Goal: Information Seeking & Learning: Learn about a topic

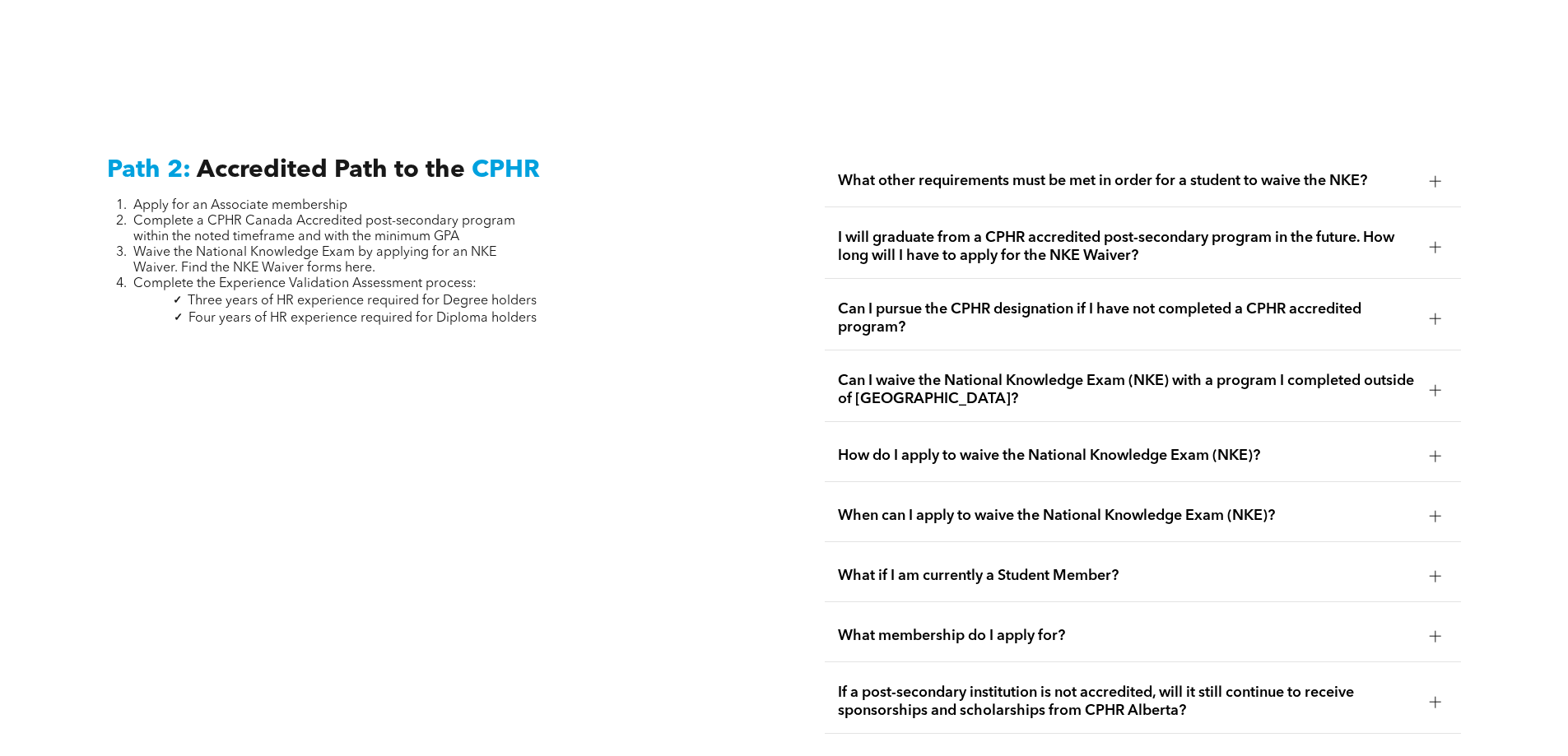
scroll to position [2634, 0]
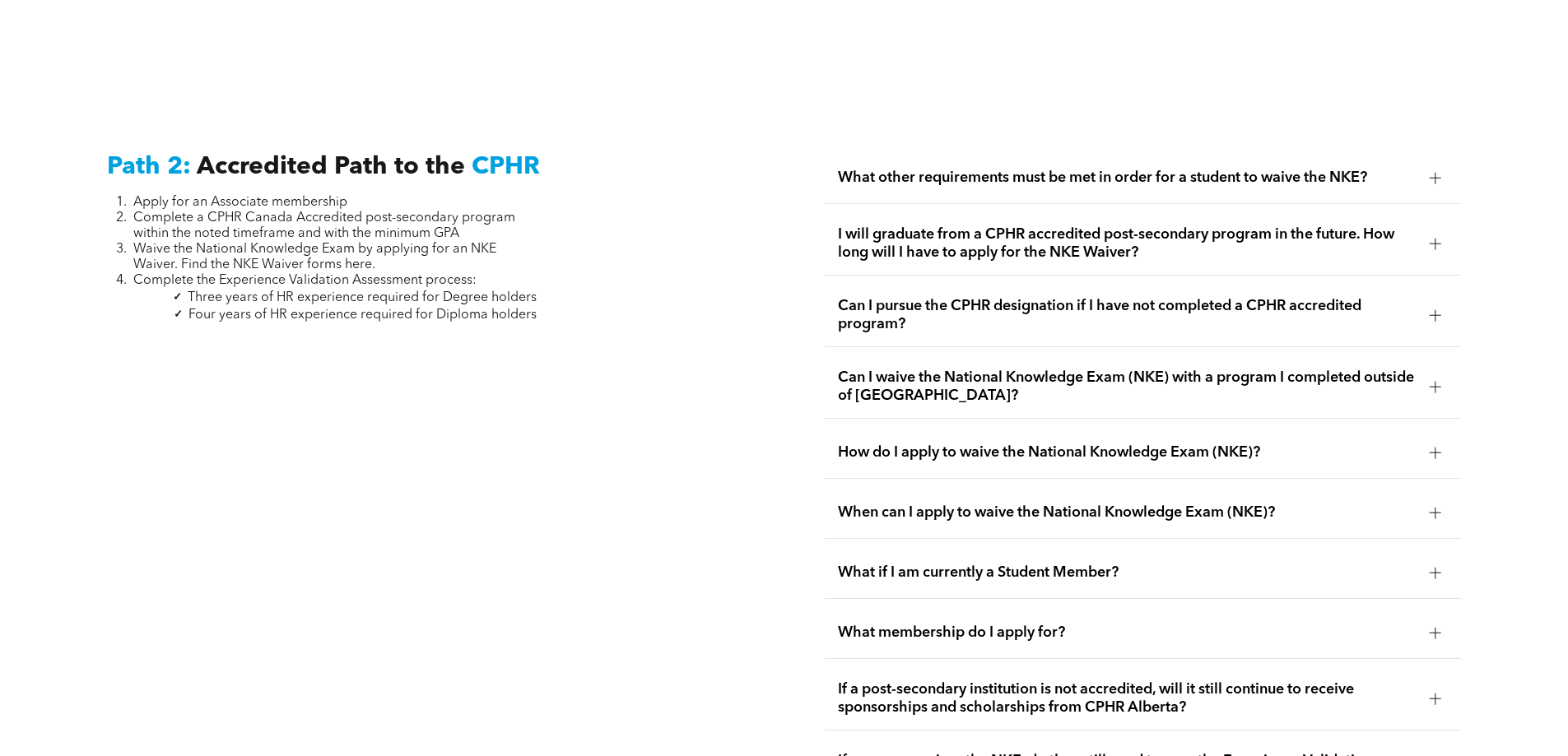
click at [1161, 226] on span "I will graduate from a CPHR accredited post-secondary program in the future. Ho…" at bounding box center [1127, 244] width 578 height 36
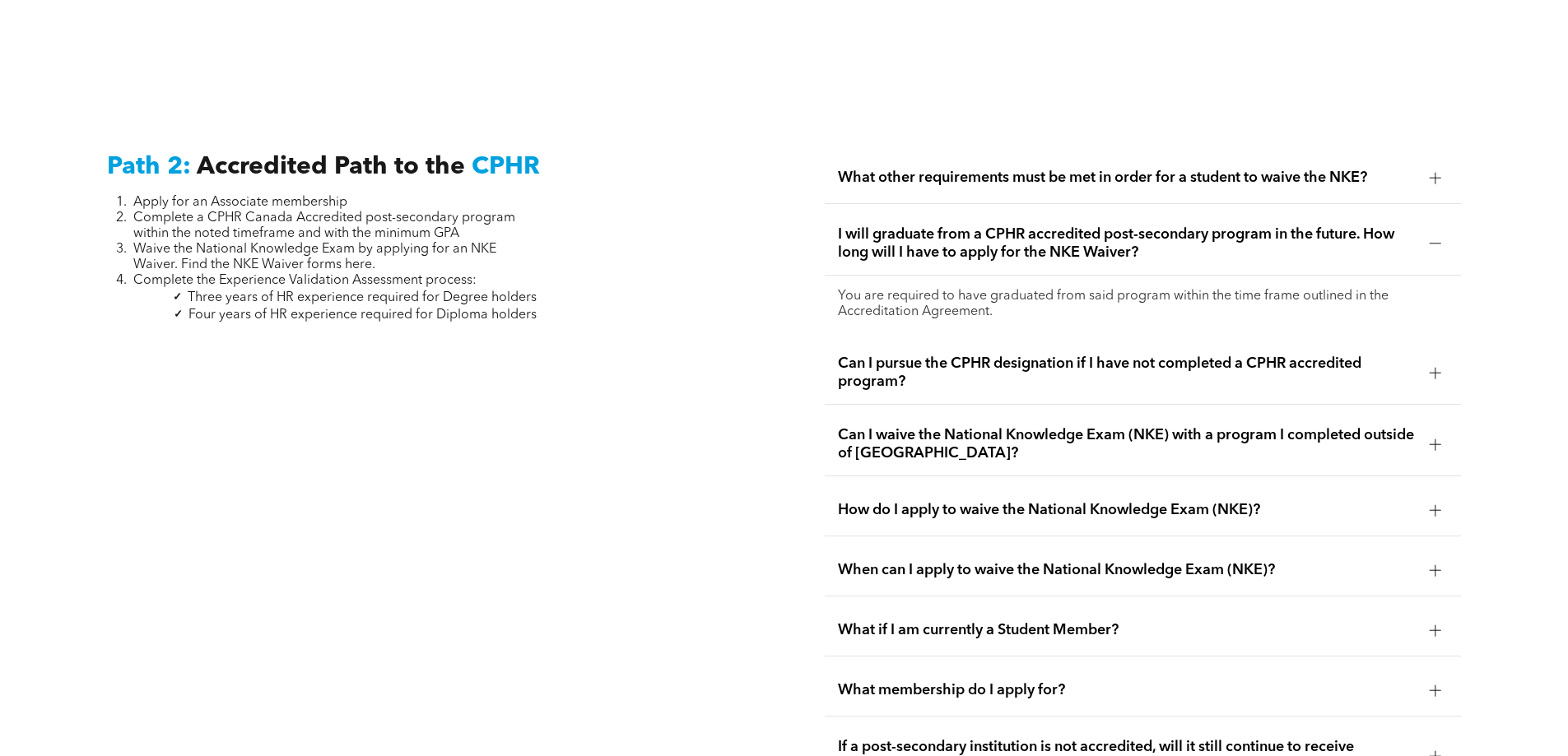
click at [1043, 227] on span "I will graduate from a CPHR accredited post-secondary program in the future. Ho…" at bounding box center [1127, 244] width 578 height 36
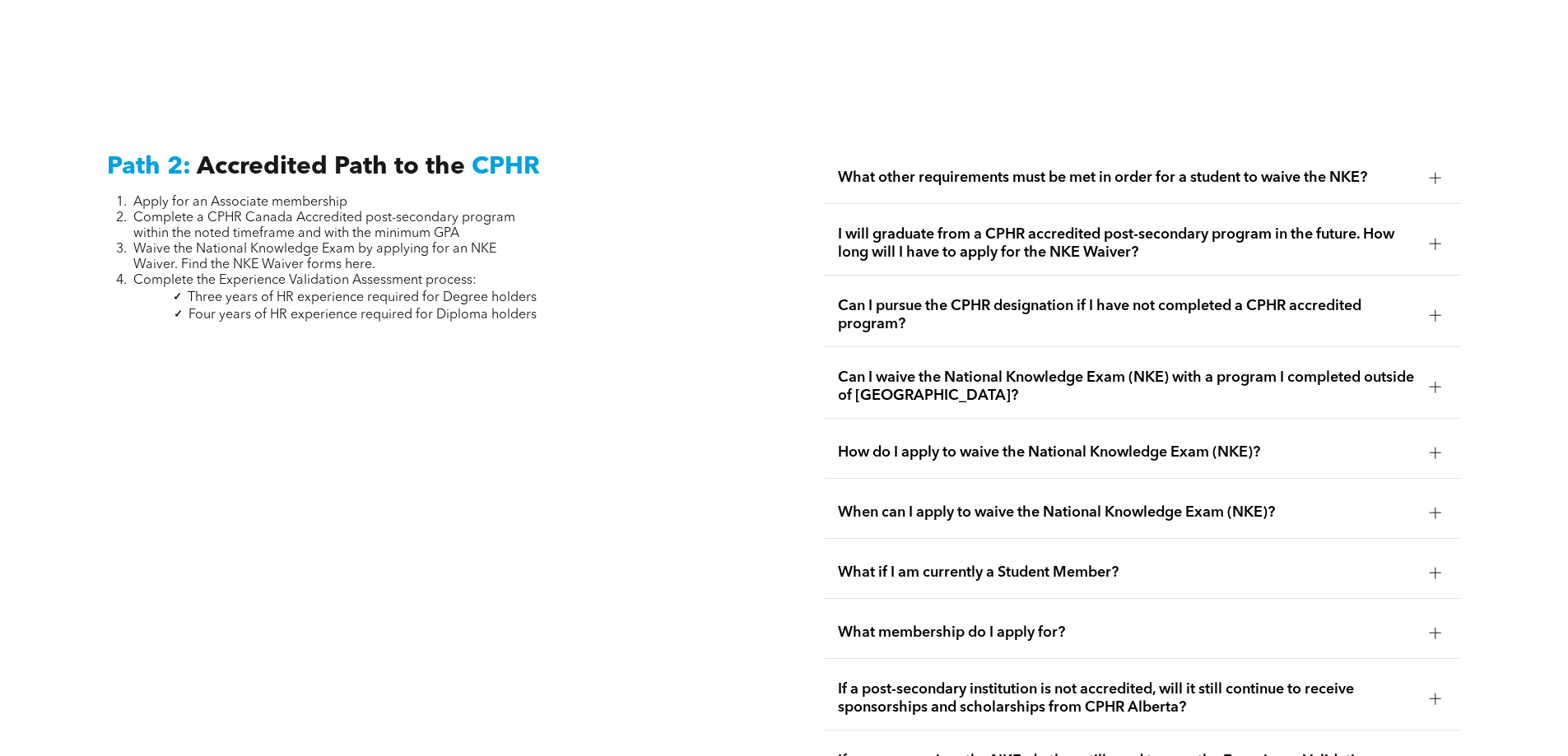
click at [1059, 181] on div "What other requirements must be met in order for a student to waive the NKE?" at bounding box center [1142, 177] width 636 height 52
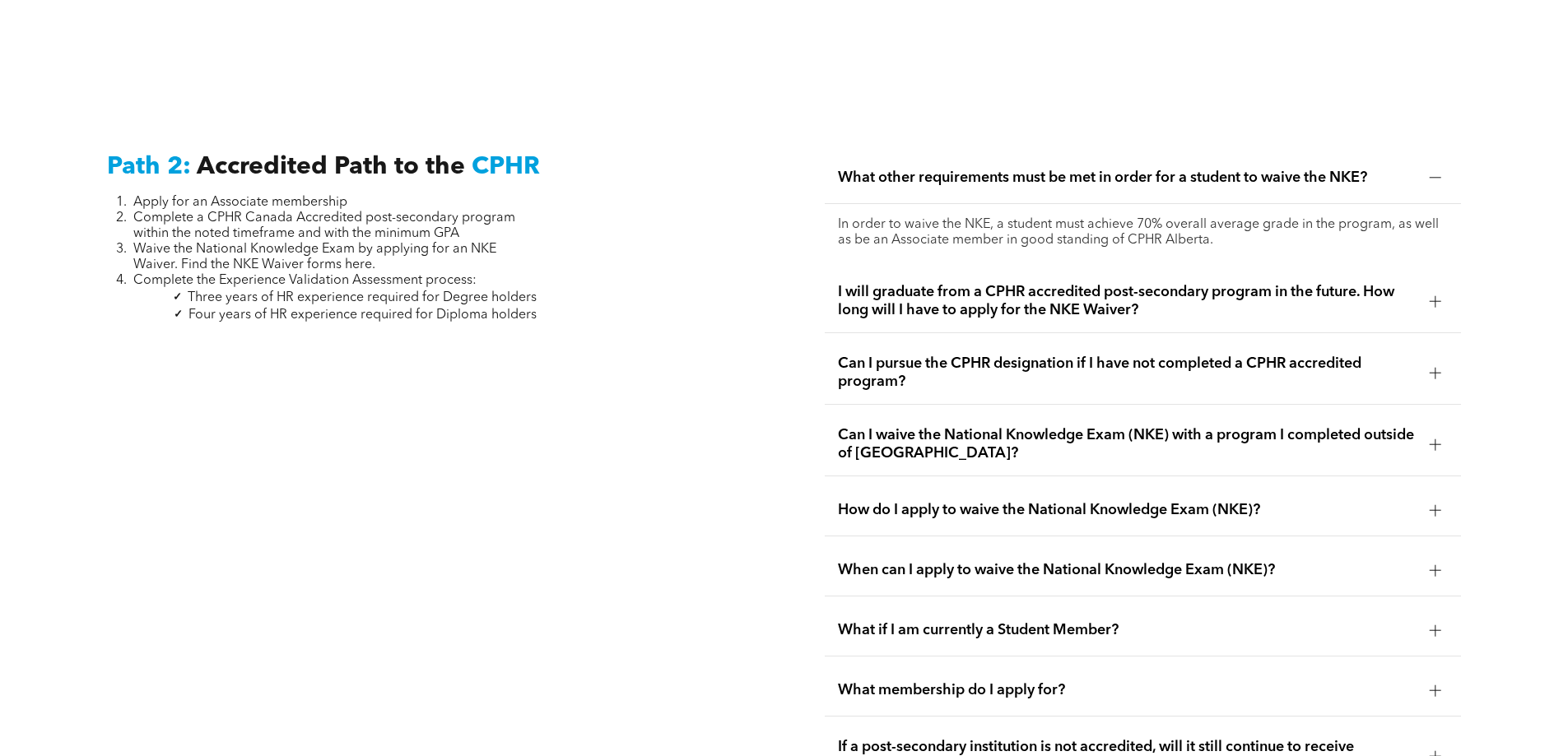
click at [1059, 168] on span "What other requirements must be met in order for a student to waive the NKE?" at bounding box center [1127, 177] width 578 height 18
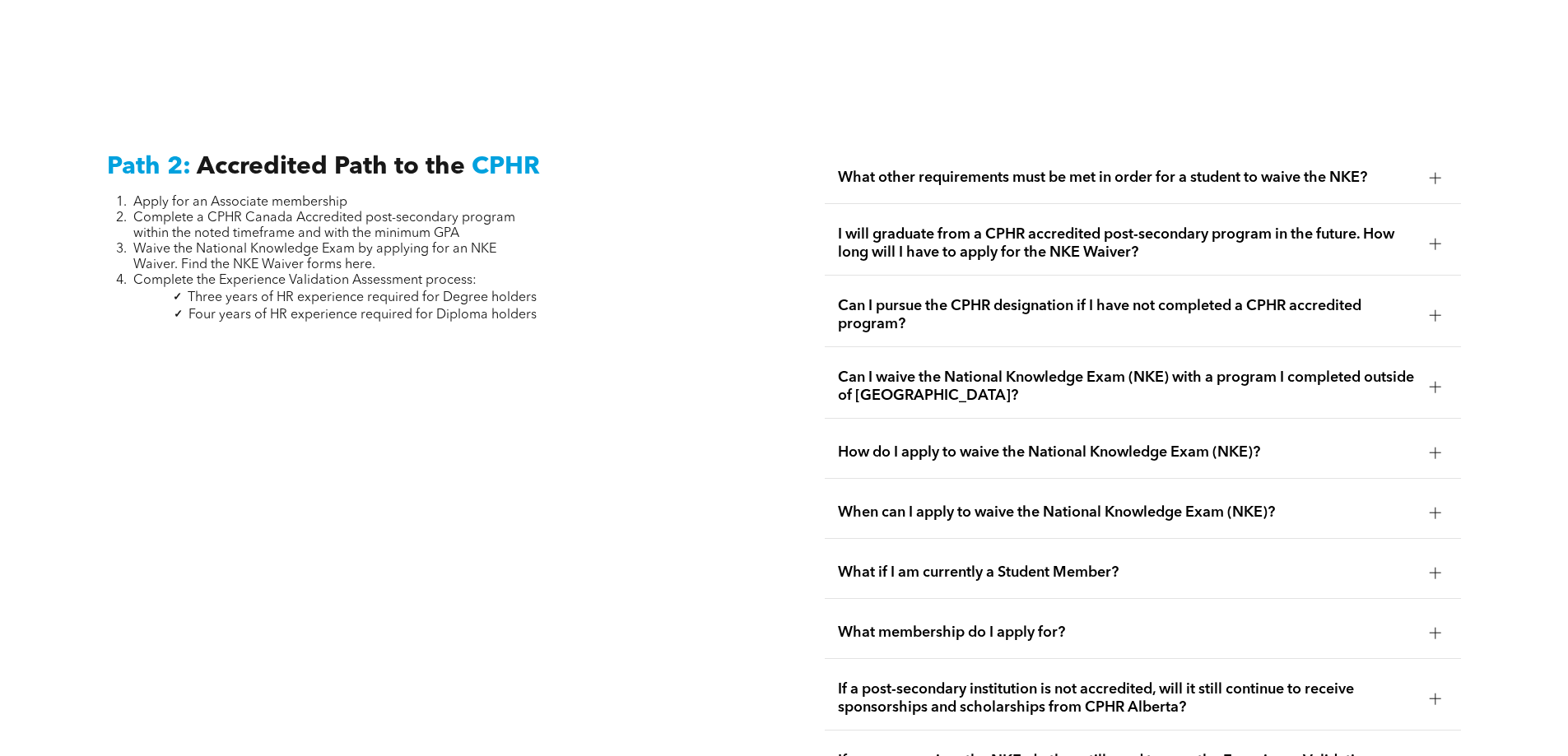
click at [996, 297] on span "Can I pursue the CPHR designation if I have not completed a CPHR accredited pro…" at bounding box center [1127, 316] width 578 height 36
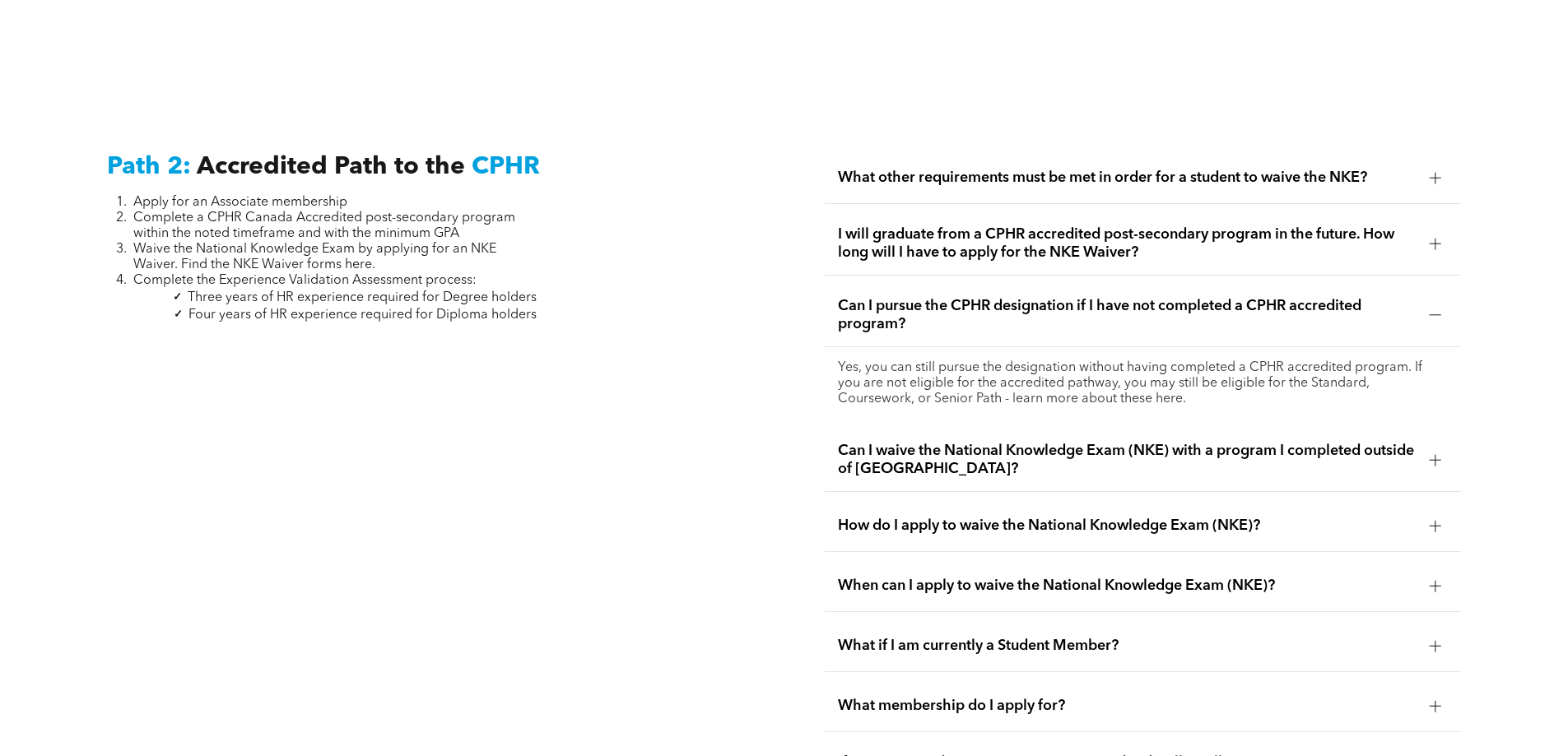
click at [996, 297] on span "Can I pursue the CPHR designation if I have not completed a CPHR accredited pro…" at bounding box center [1127, 316] width 578 height 36
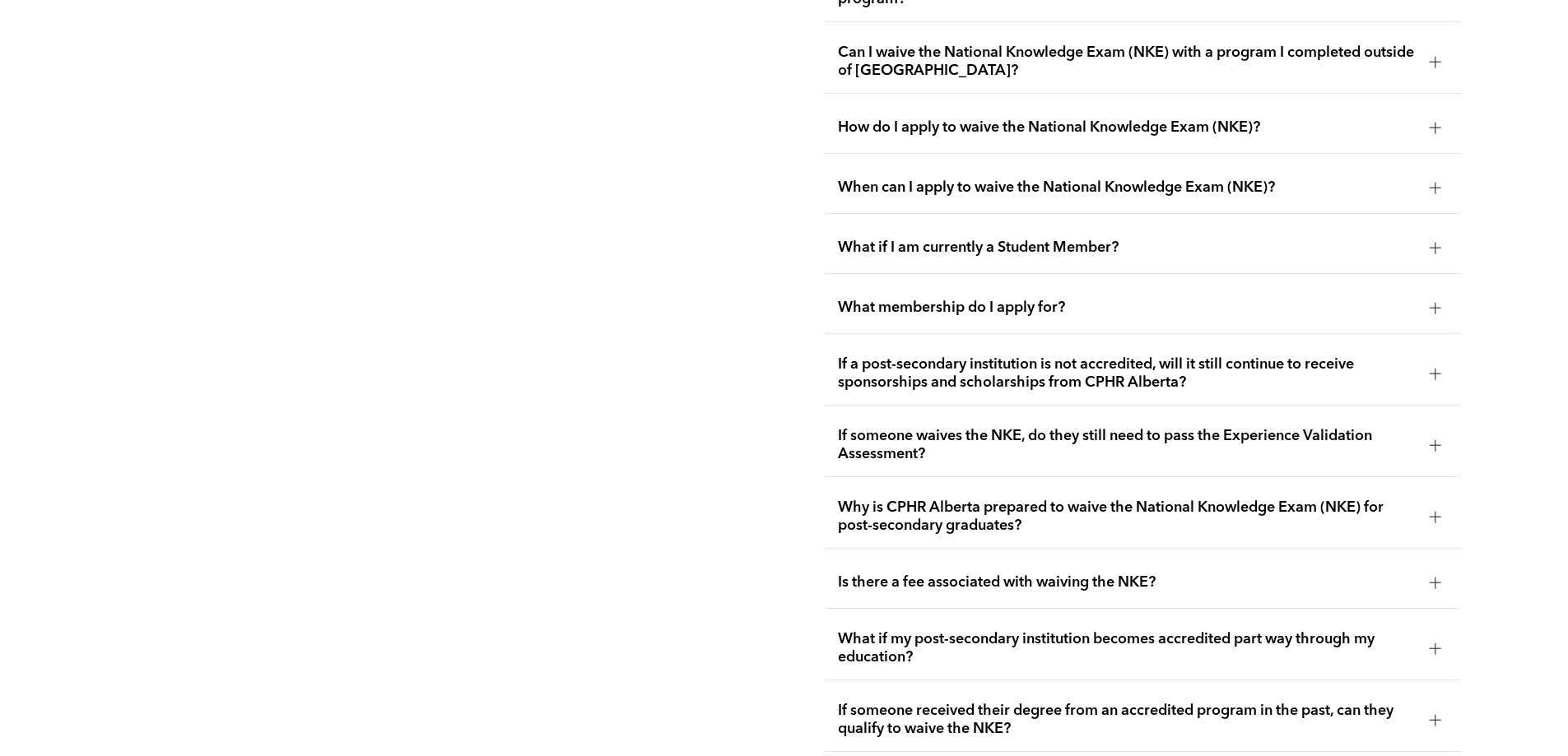
scroll to position [2963, 0]
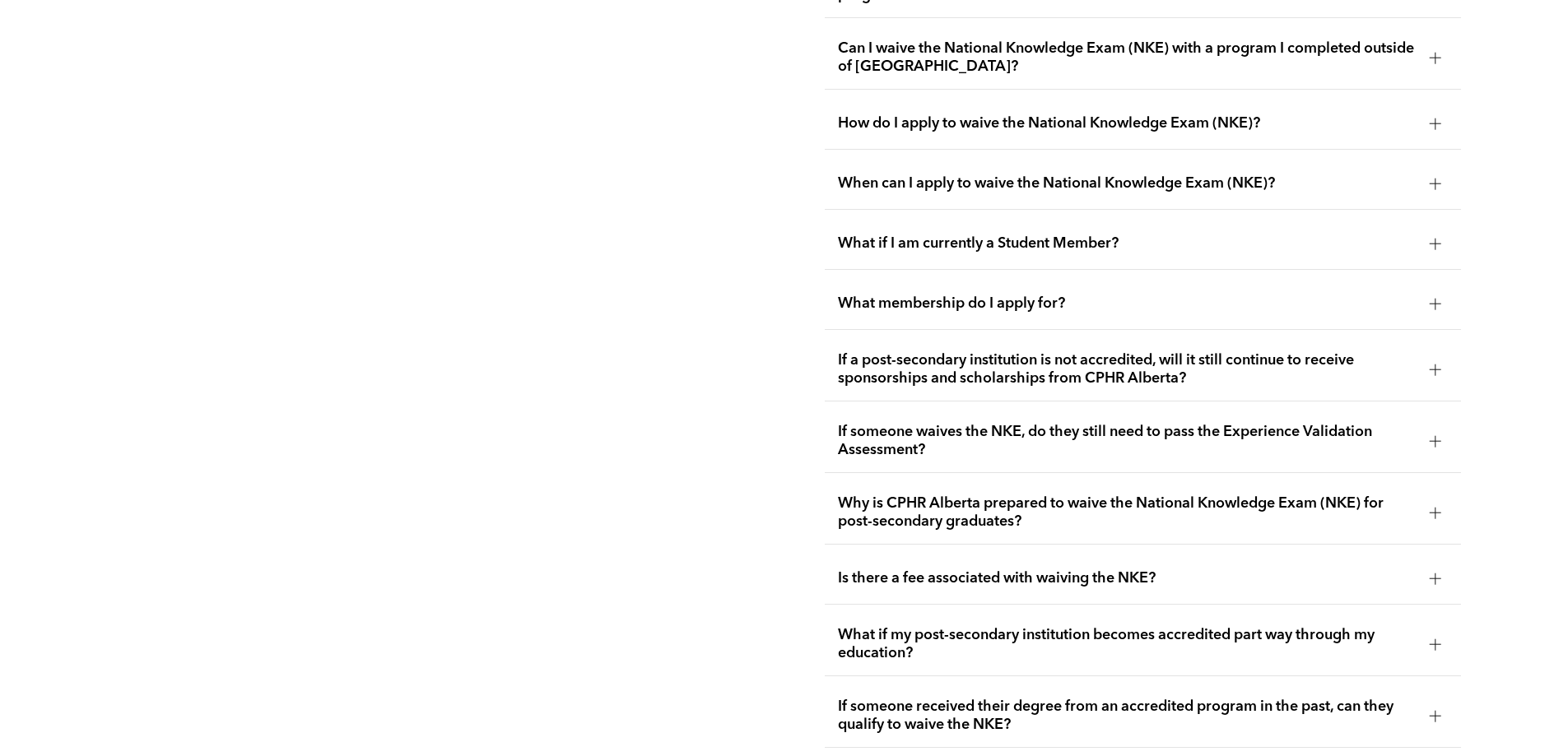
click at [1032, 351] on span "If a post-secondary institution is not accredited, will it still continue to re…" at bounding box center [1127, 369] width 578 height 36
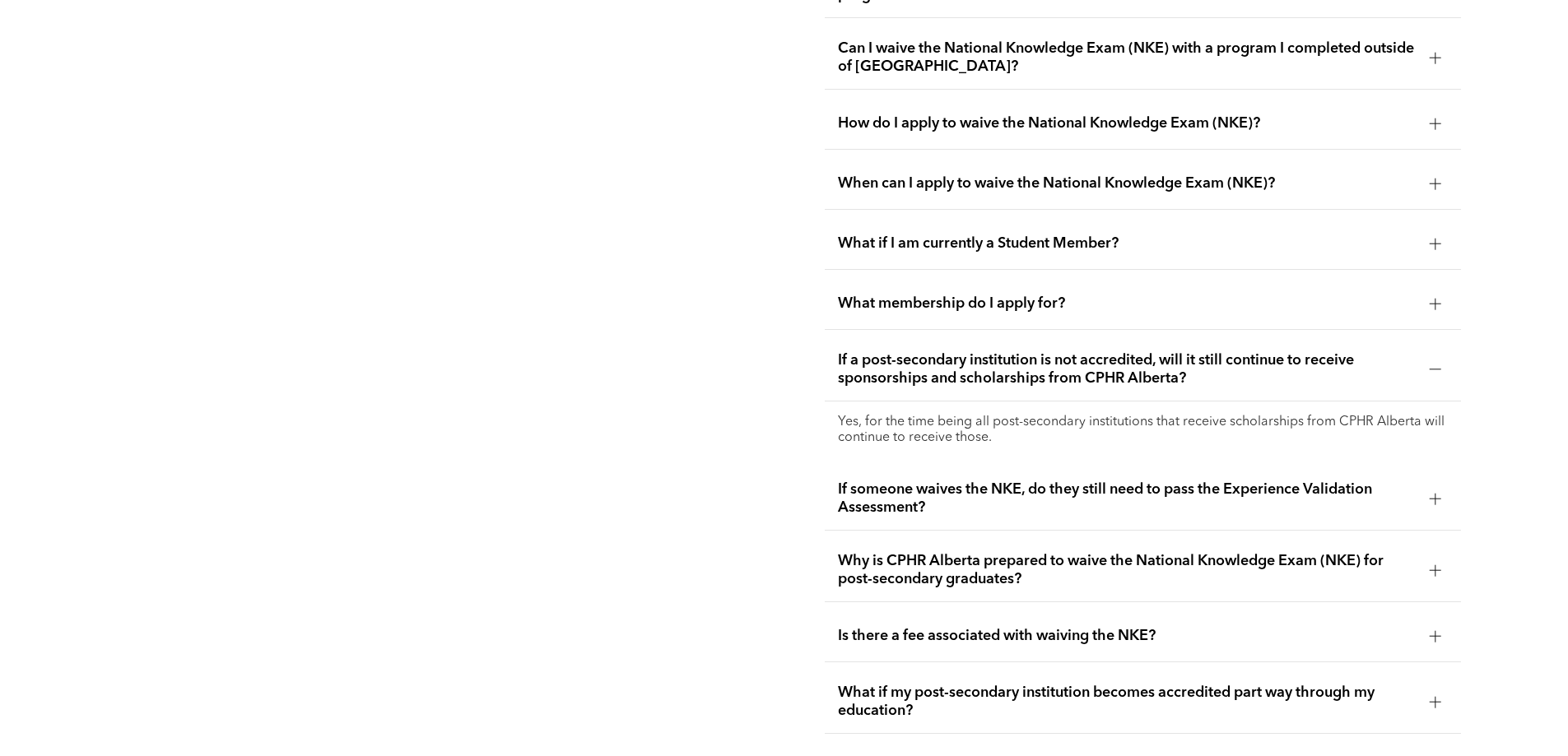
click at [966, 351] on span "If a post-secondary institution is not accredited, will it still continue to re…" at bounding box center [1127, 369] width 578 height 36
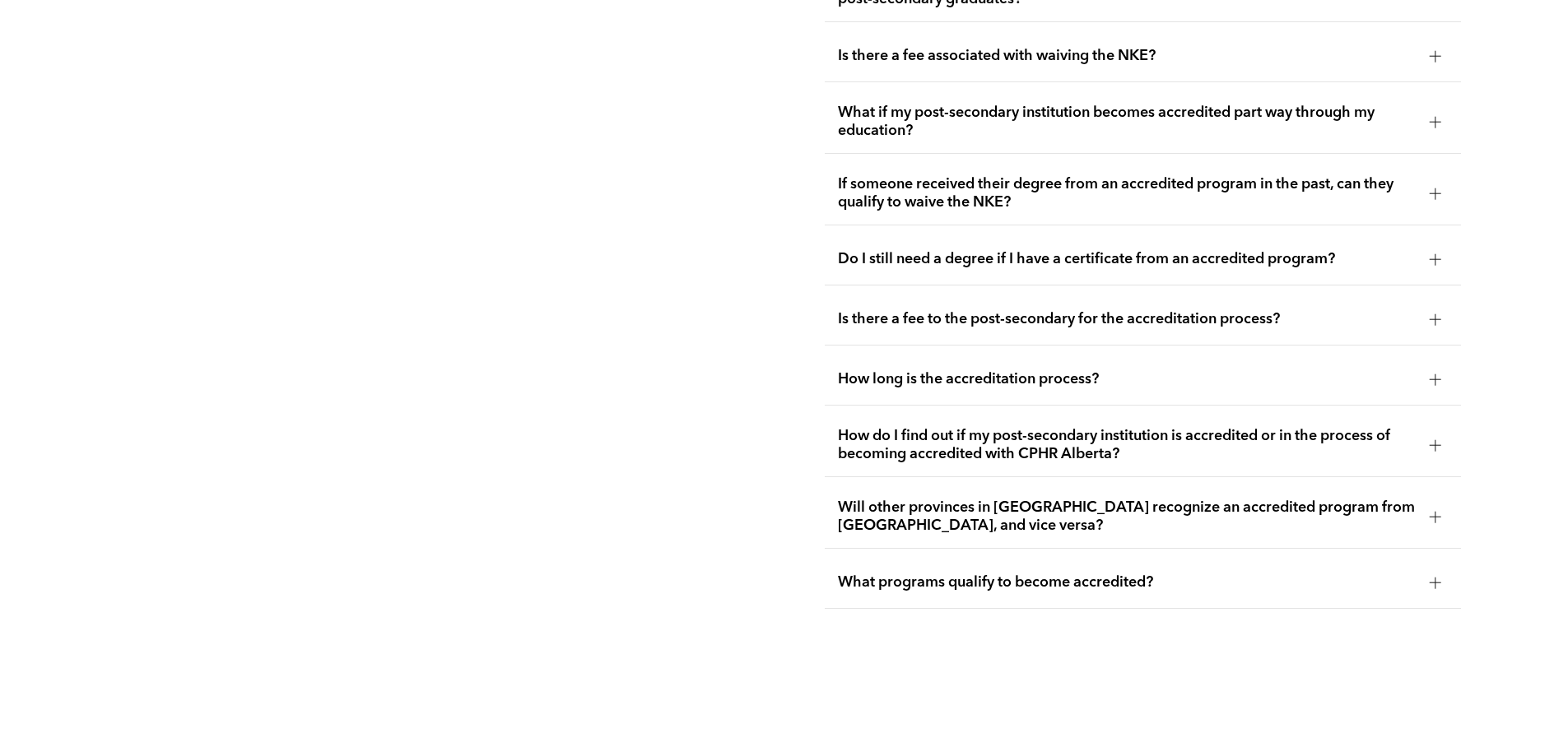
scroll to position [3539, 0]
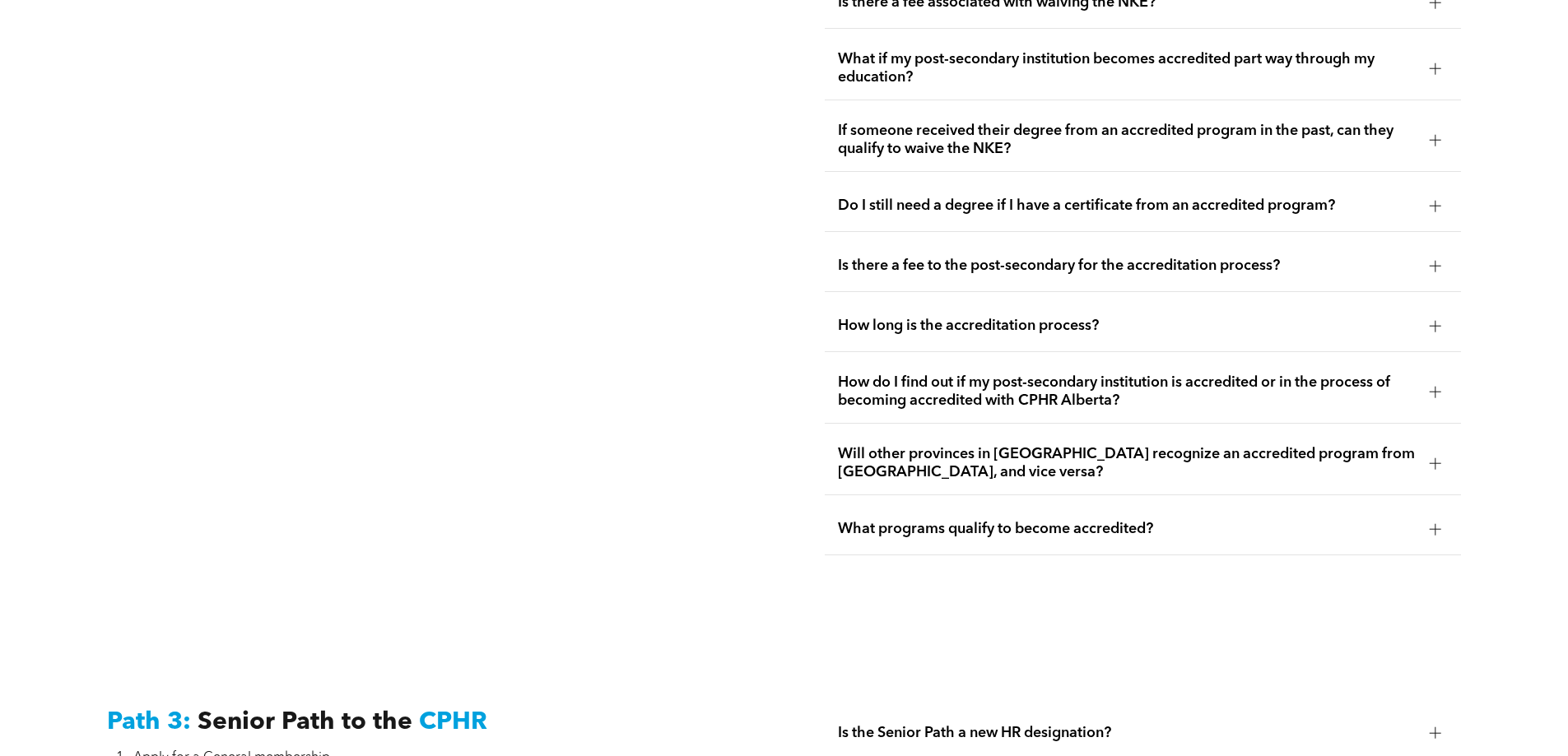
click at [914, 504] on div "What programs qualify to become accredited?" at bounding box center [1142, 529] width 636 height 52
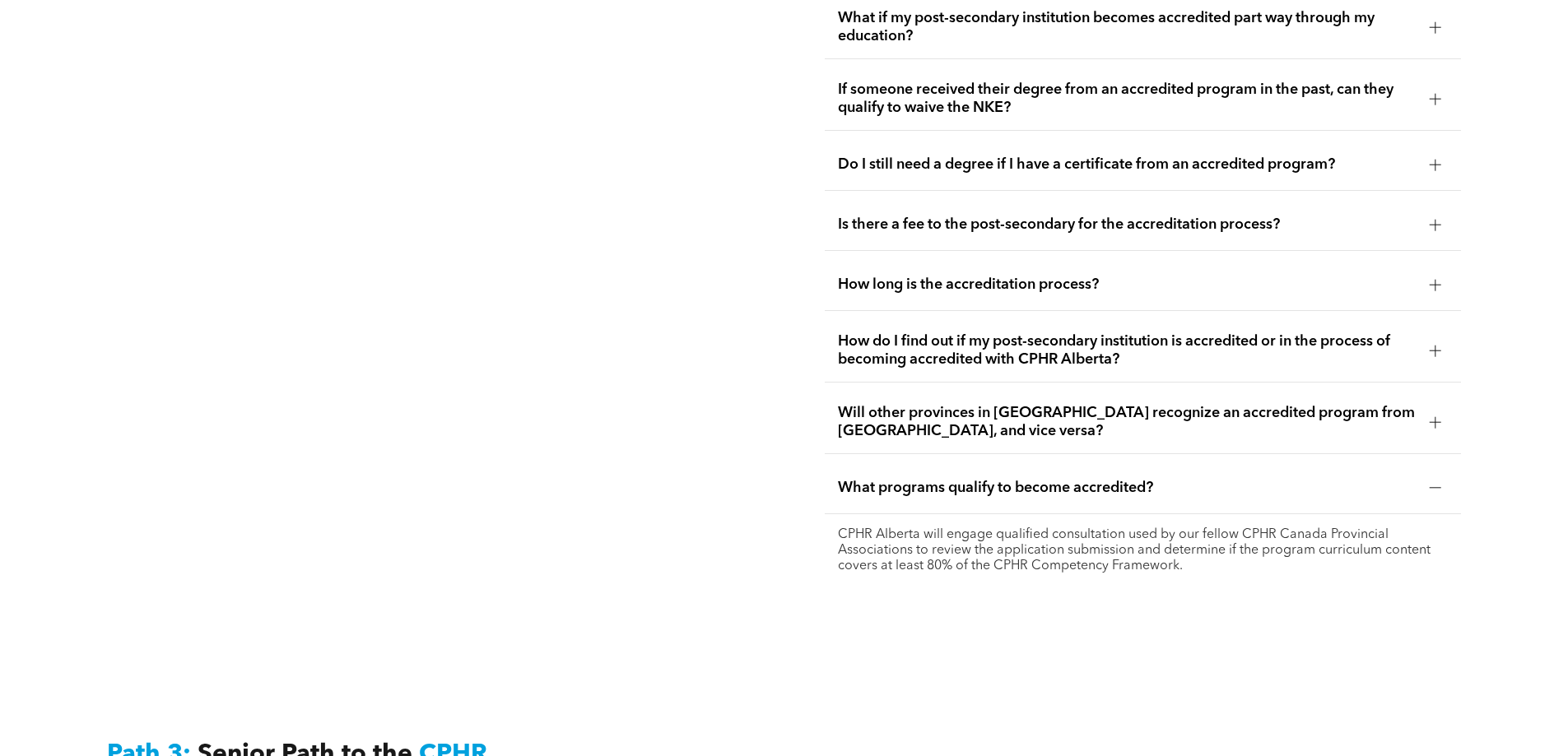
scroll to position [3622, 0]
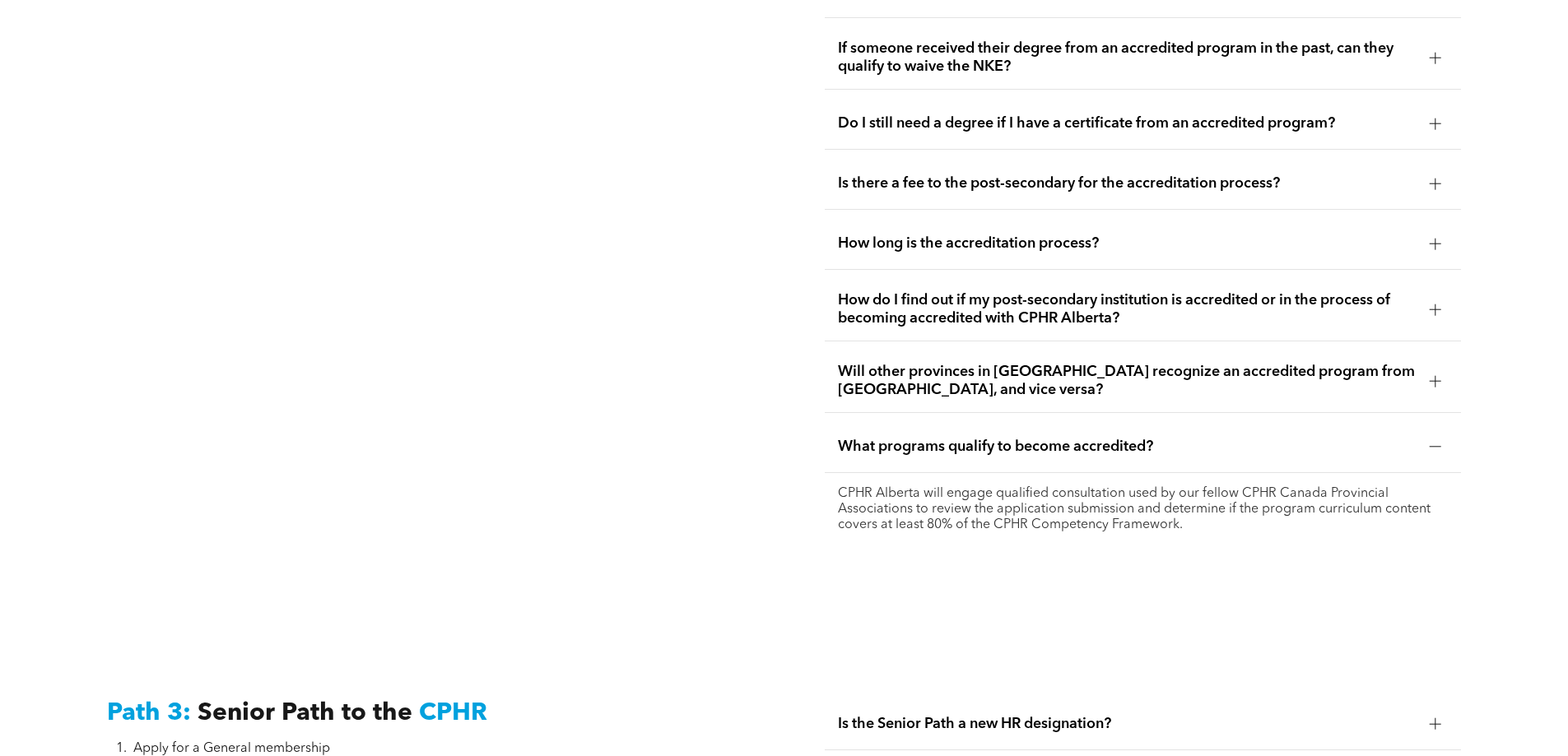
click at [1010, 438] on span "What programs qualify to become accredited?" at bounding box center [1127, 447] width 578 height 18
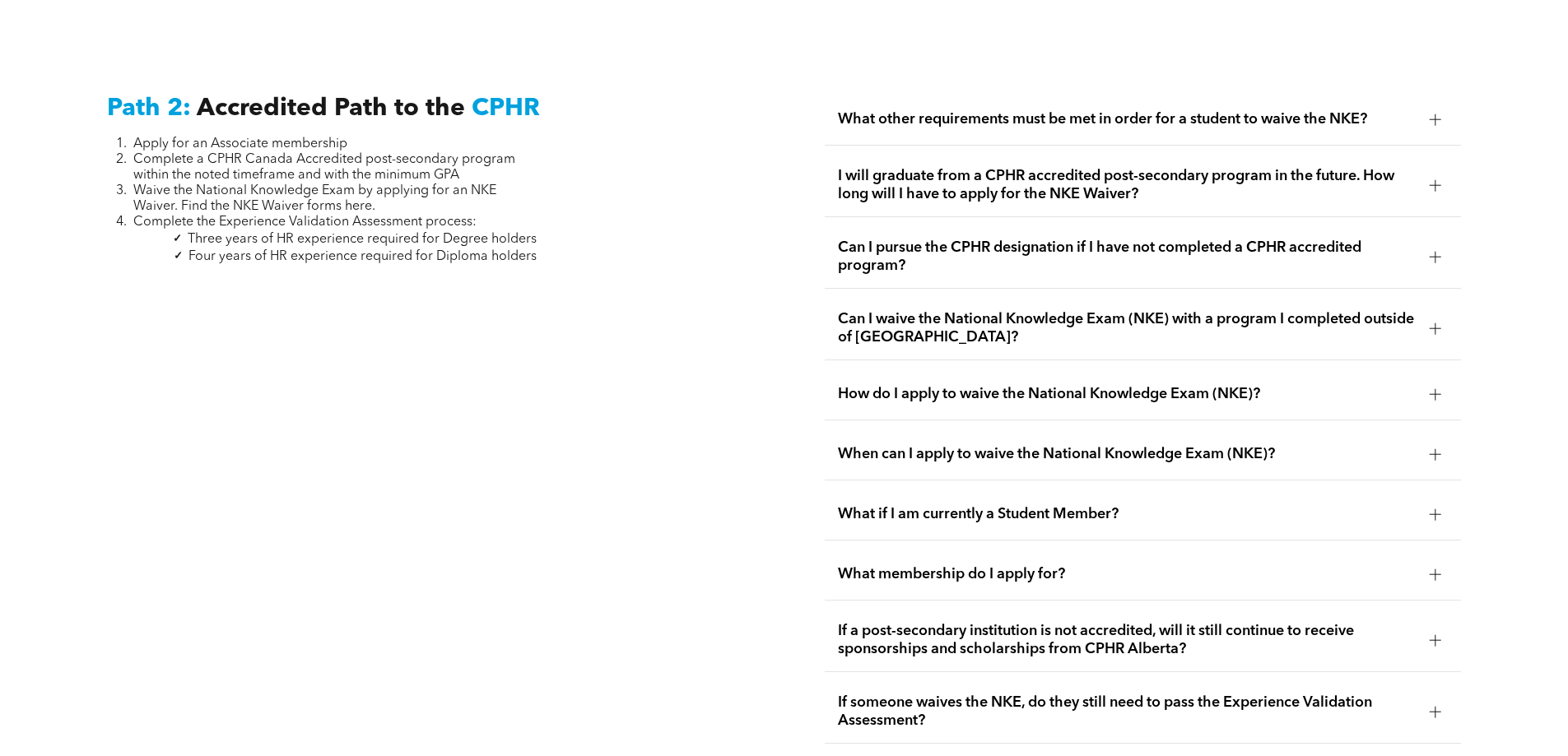
drag, startPoint x: 533, startPoint y: 436, endPoint x: 557, endPoint y: 457, distance: 31.9
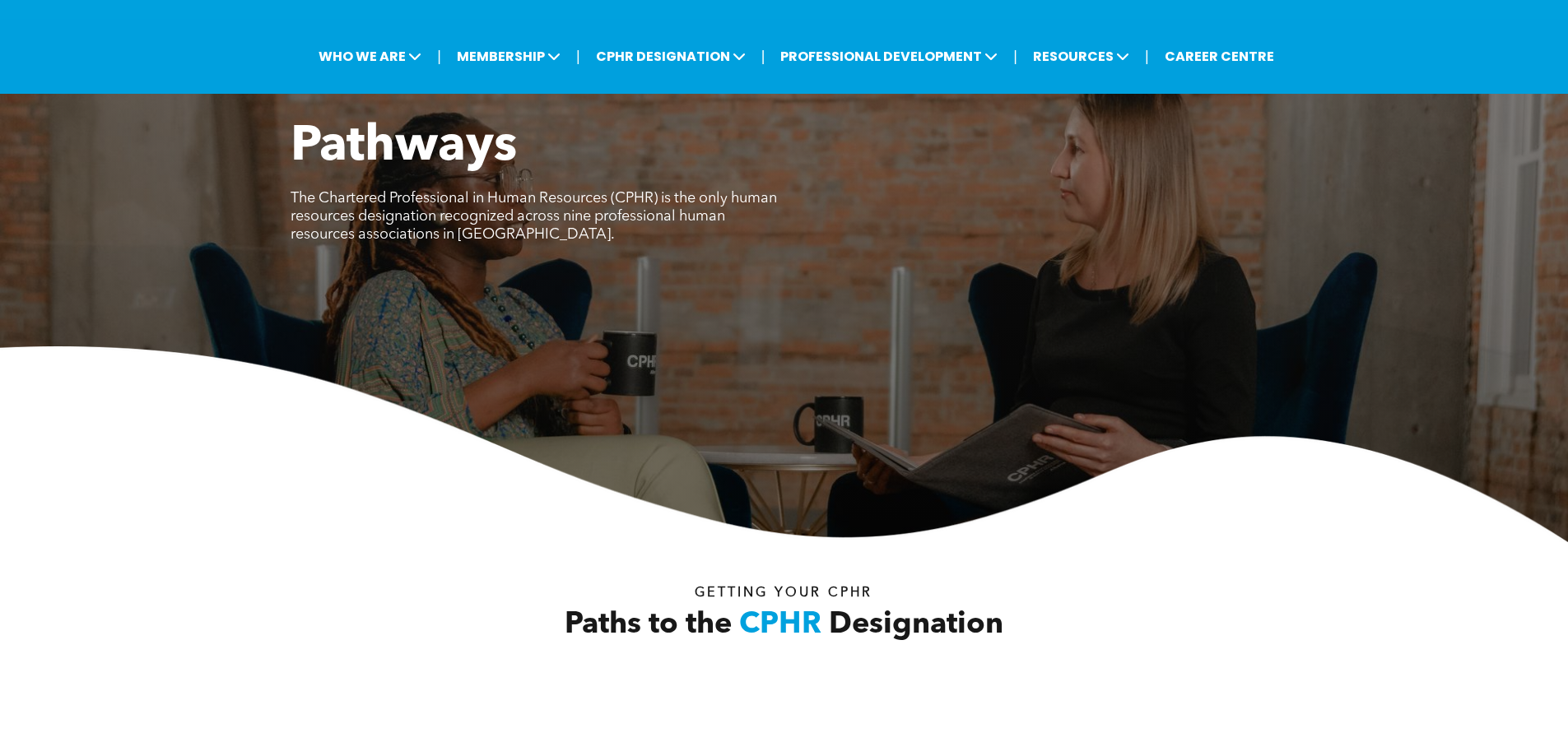
scroll to position [0, 0]
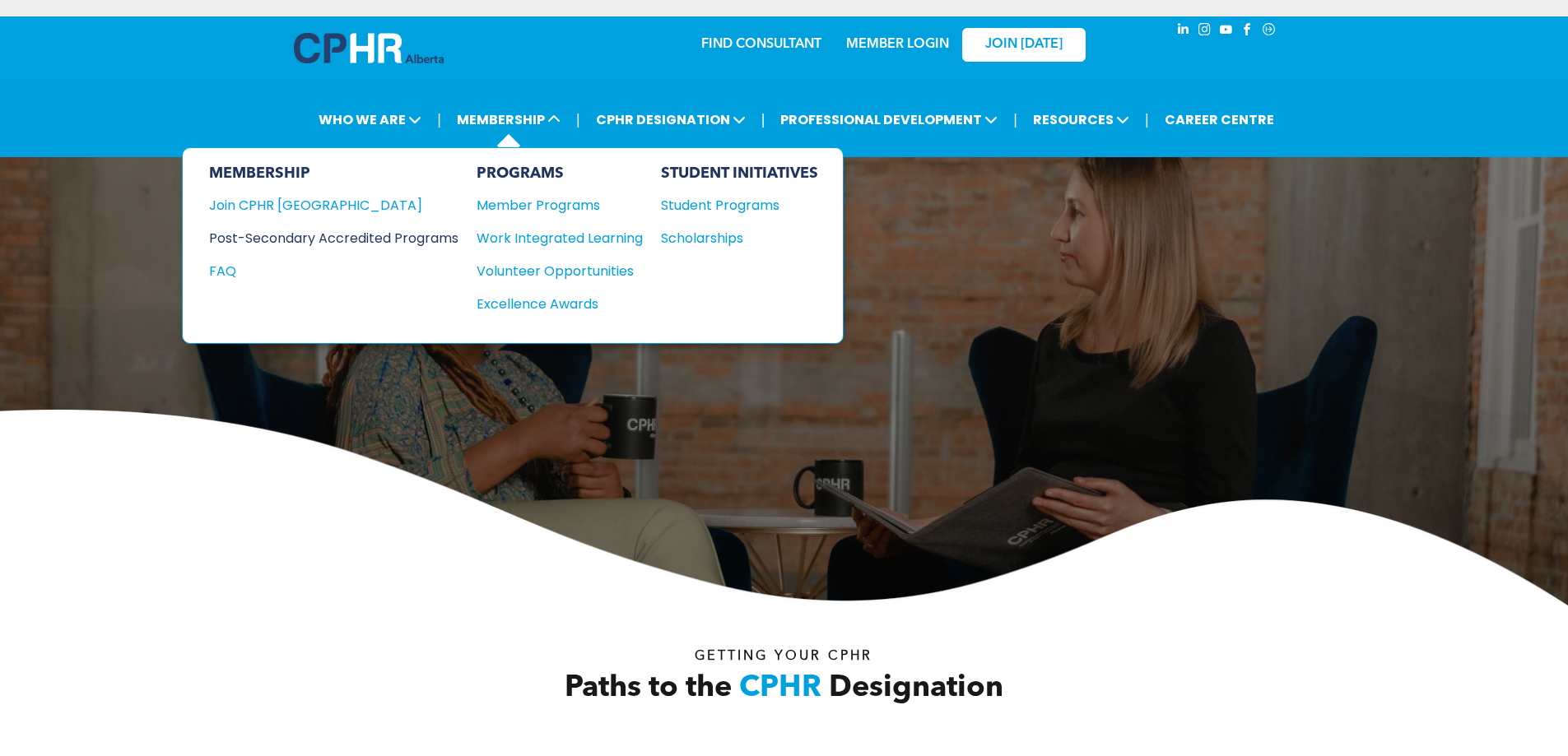
click at [373, 238] on div "Post-Secondary Accredited Programs" at bounding box center [321, 238] width 225 height 21
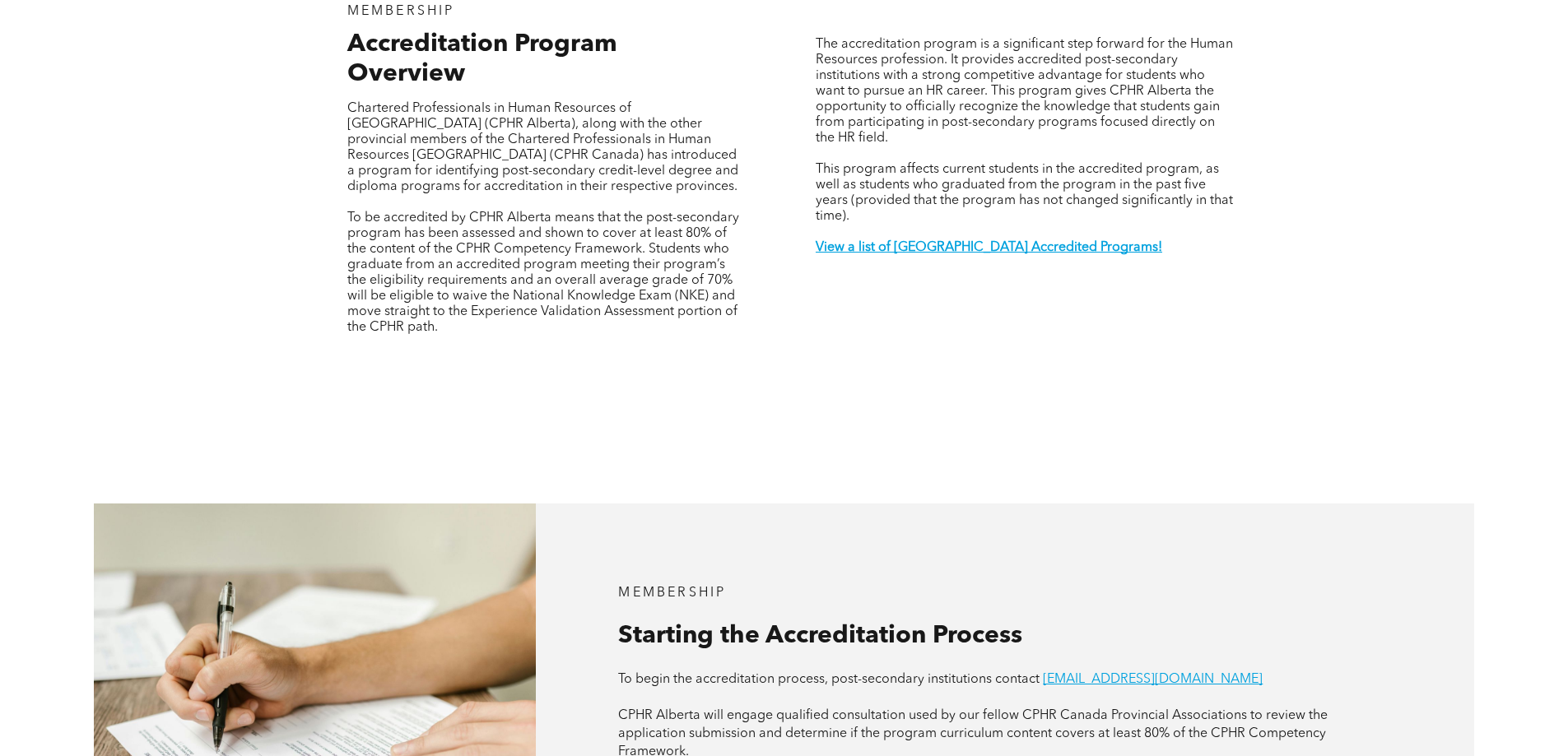
scroll to position [659, 0]
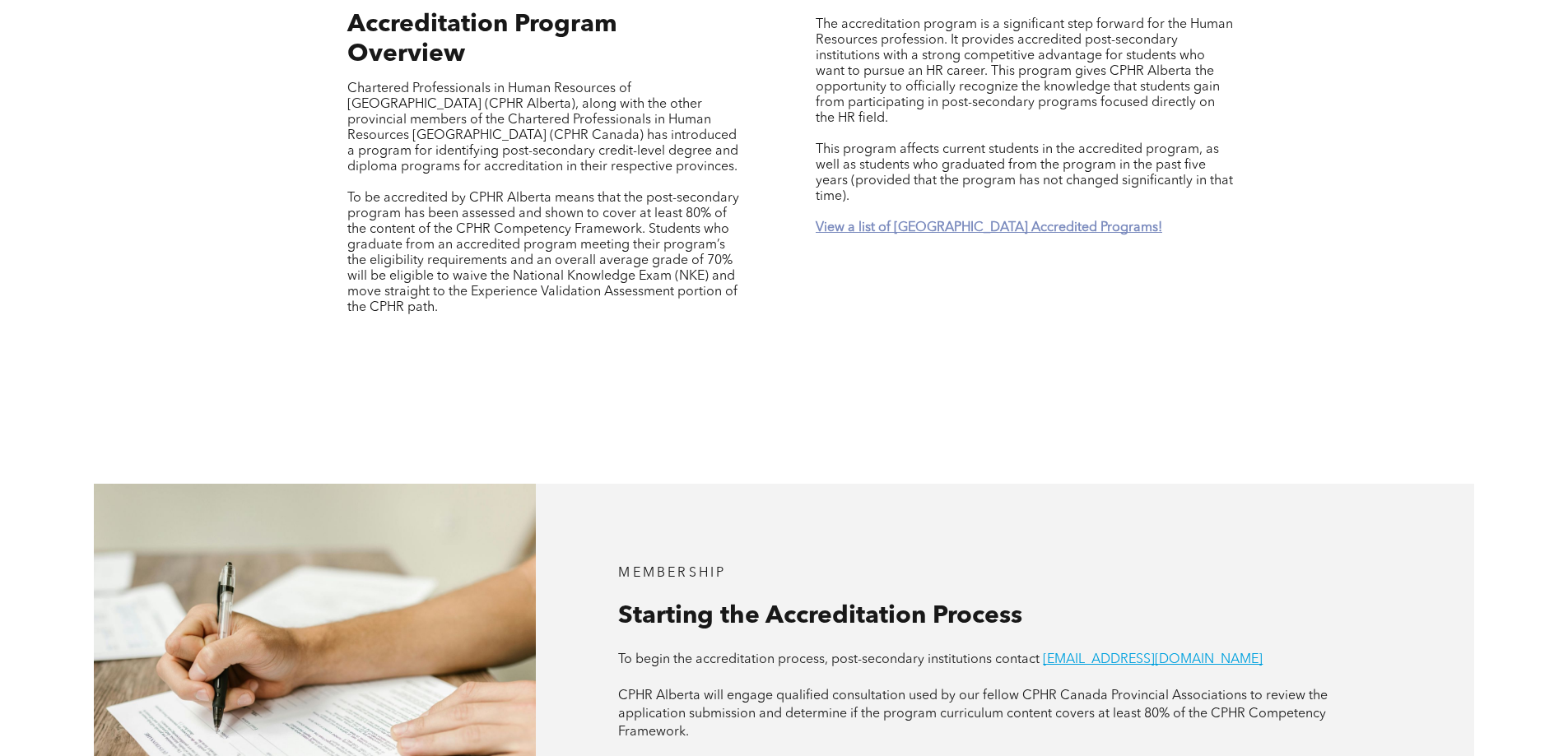
click at [964, 221] on strong "View a list of Alberta Accredited Programs!" at bounding box center [989, 227] width 347 height 13
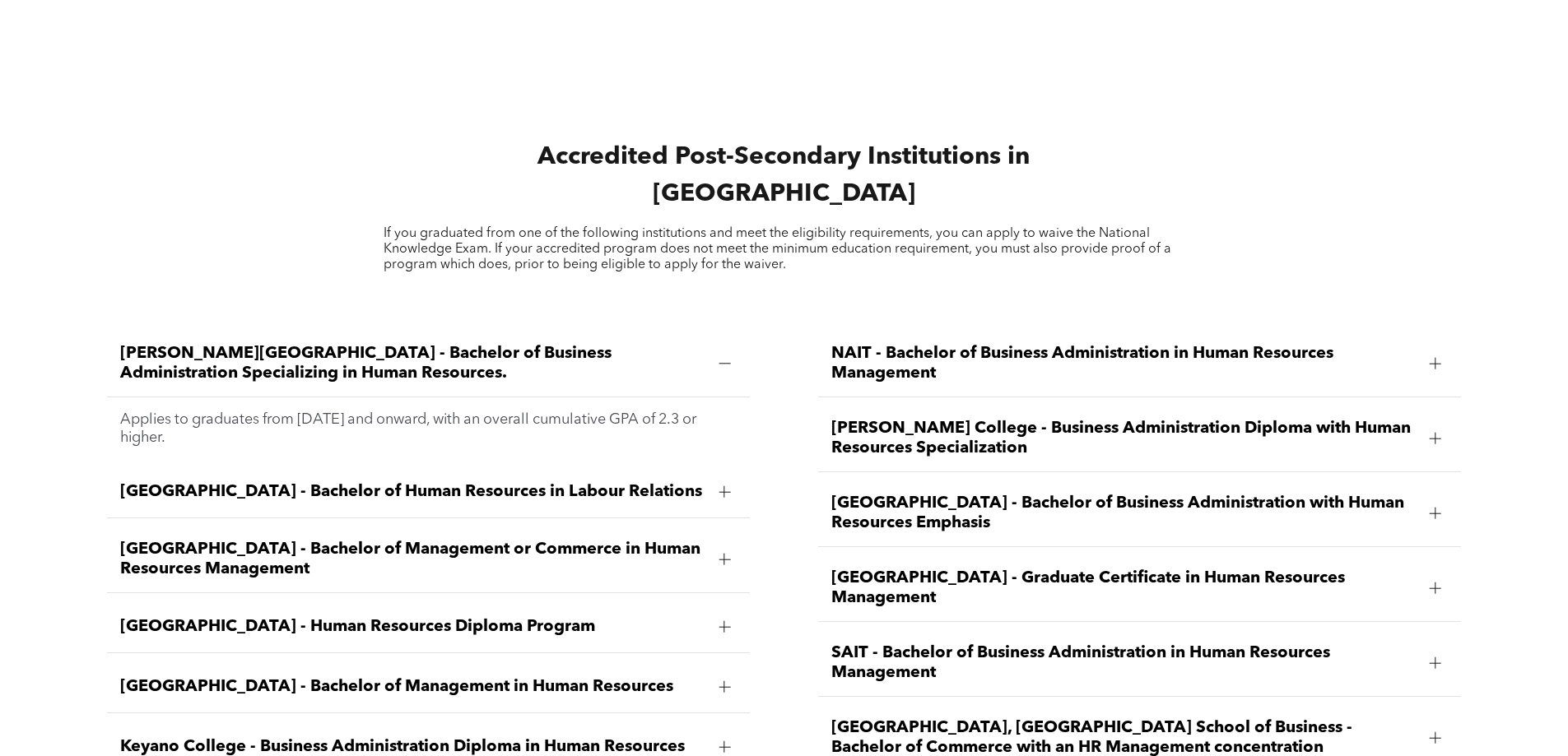
scroll to position [2346, 0]
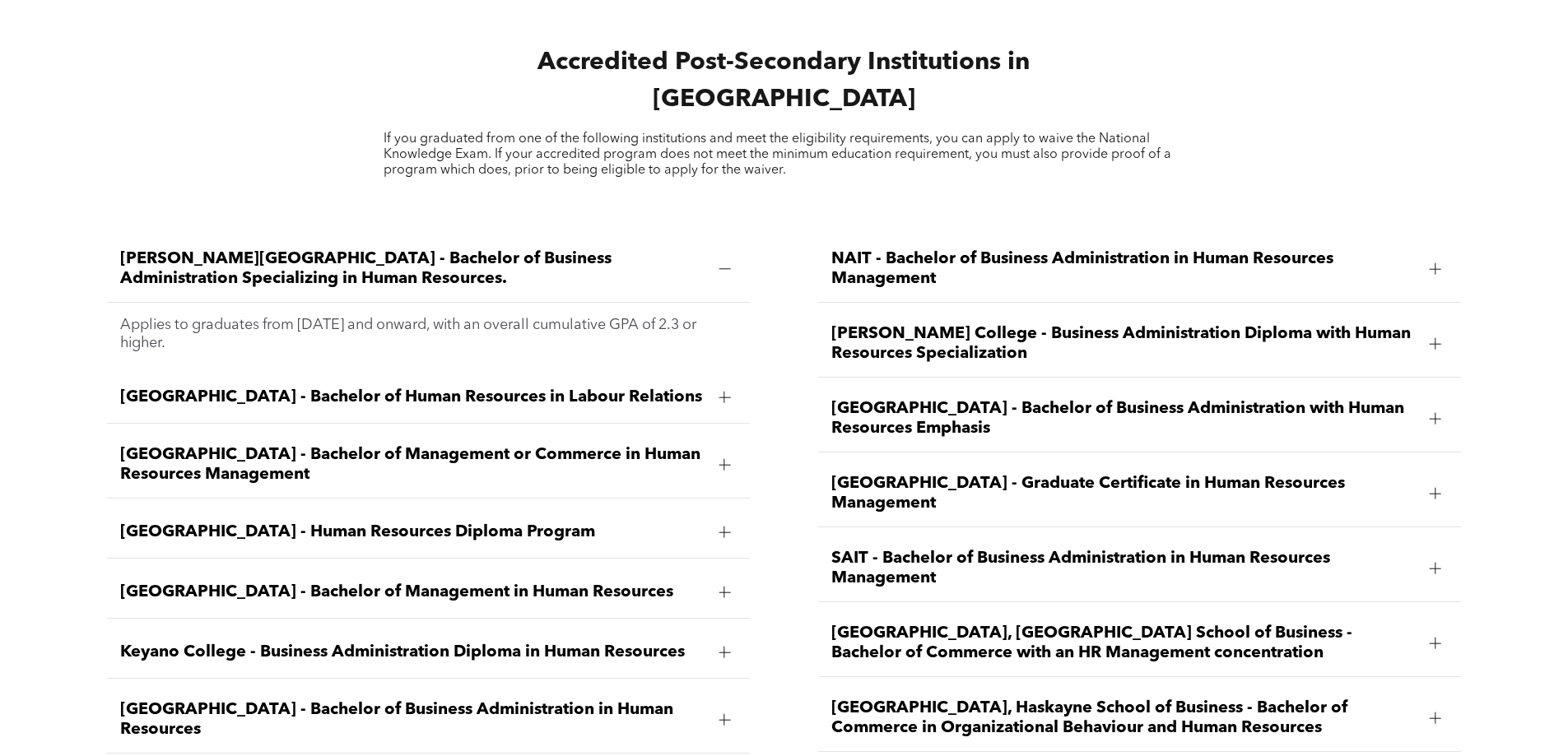
click at [373, 388] on span "Athabasca University - Bachelor of Human Resources in Labour Relations" at bounding box center [412, 398] width 585 height 20
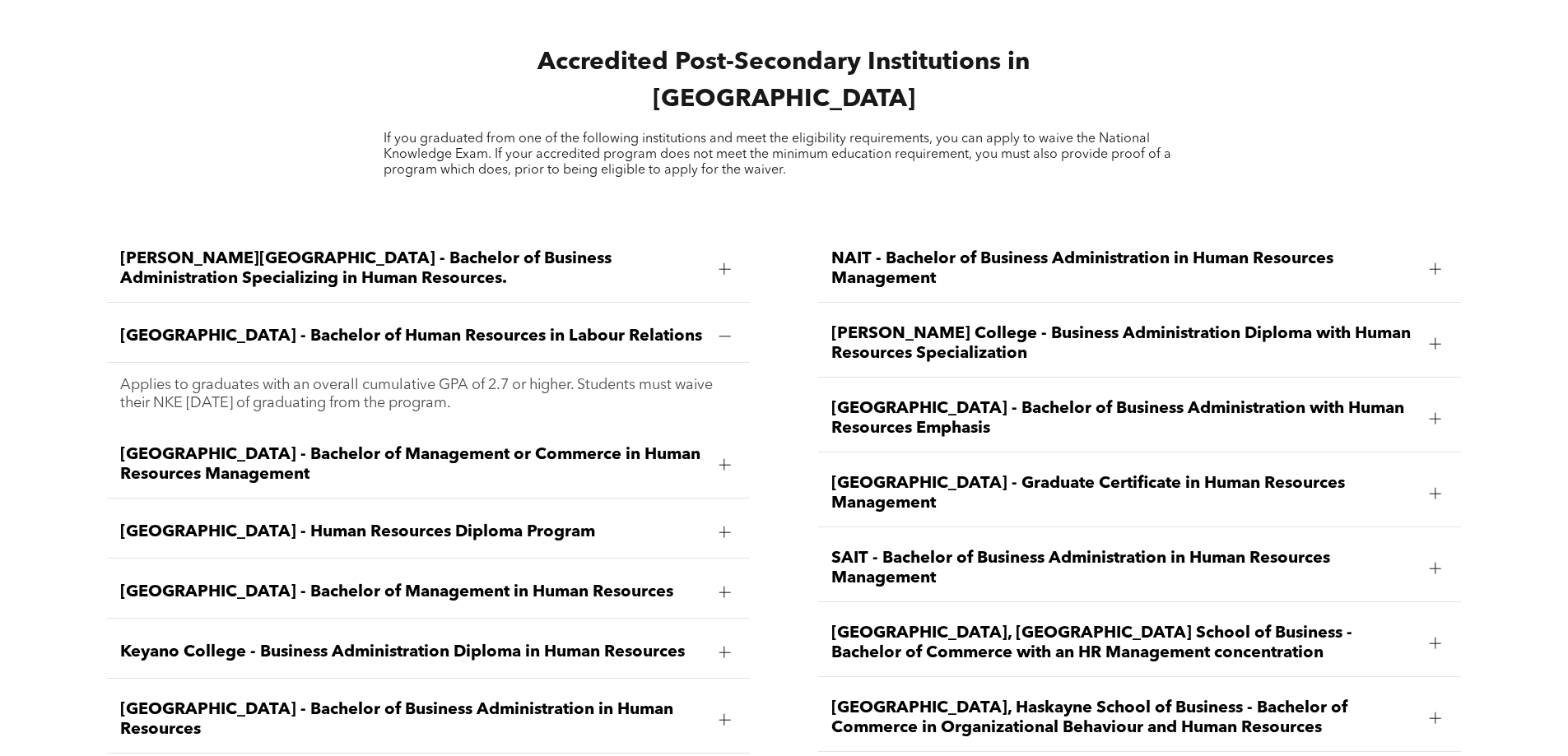
click at [519, 445] on span "Athabasca University - Bachelor of Management or Commerce in Human Resources Ma…" at bounding box center [412, 464] width 585 height 39
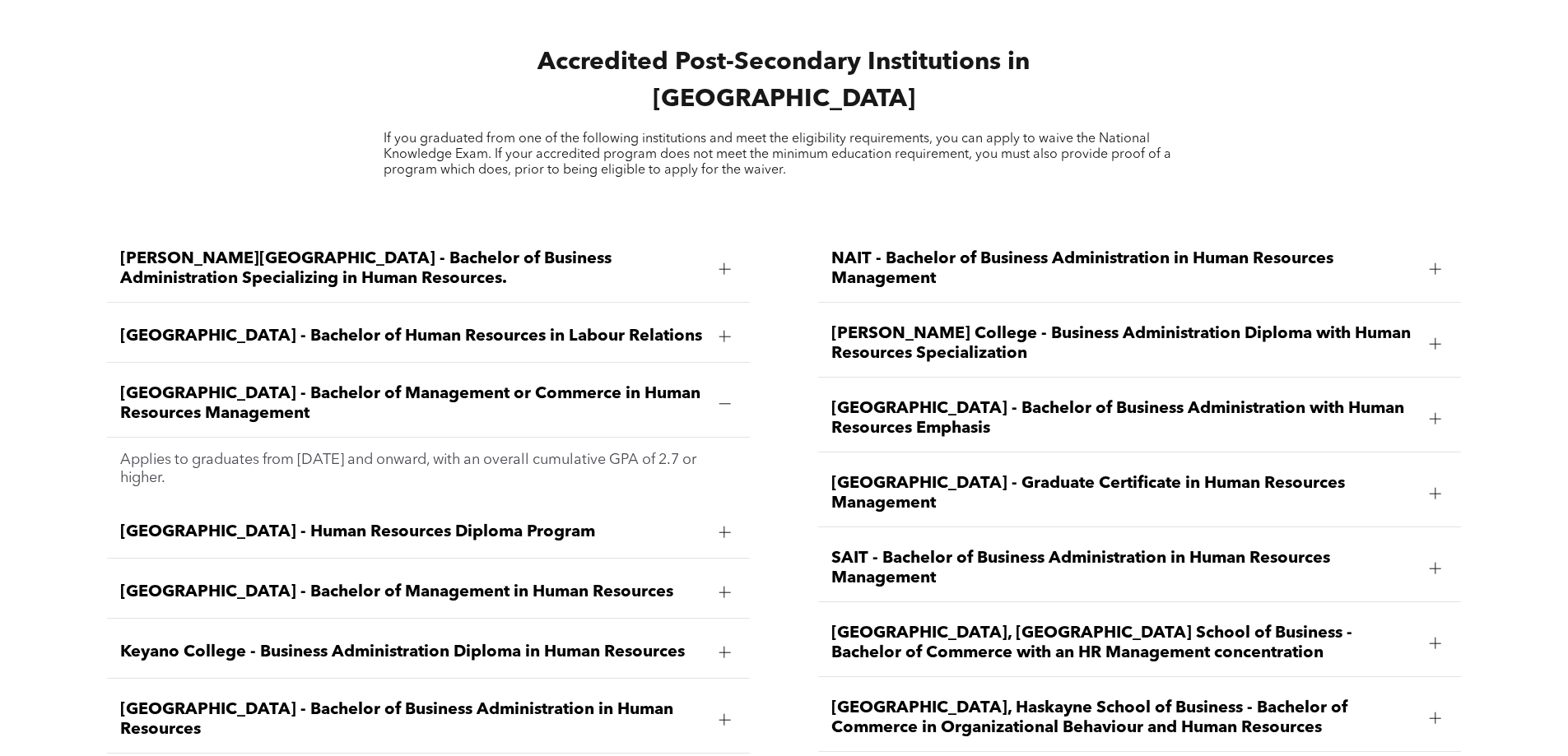
click at [394, 385] on span "Athabasca University - Bachelor of Management or Commerce in Human Resources Ma…" at bounding box center [412, 404] width 585 height 39
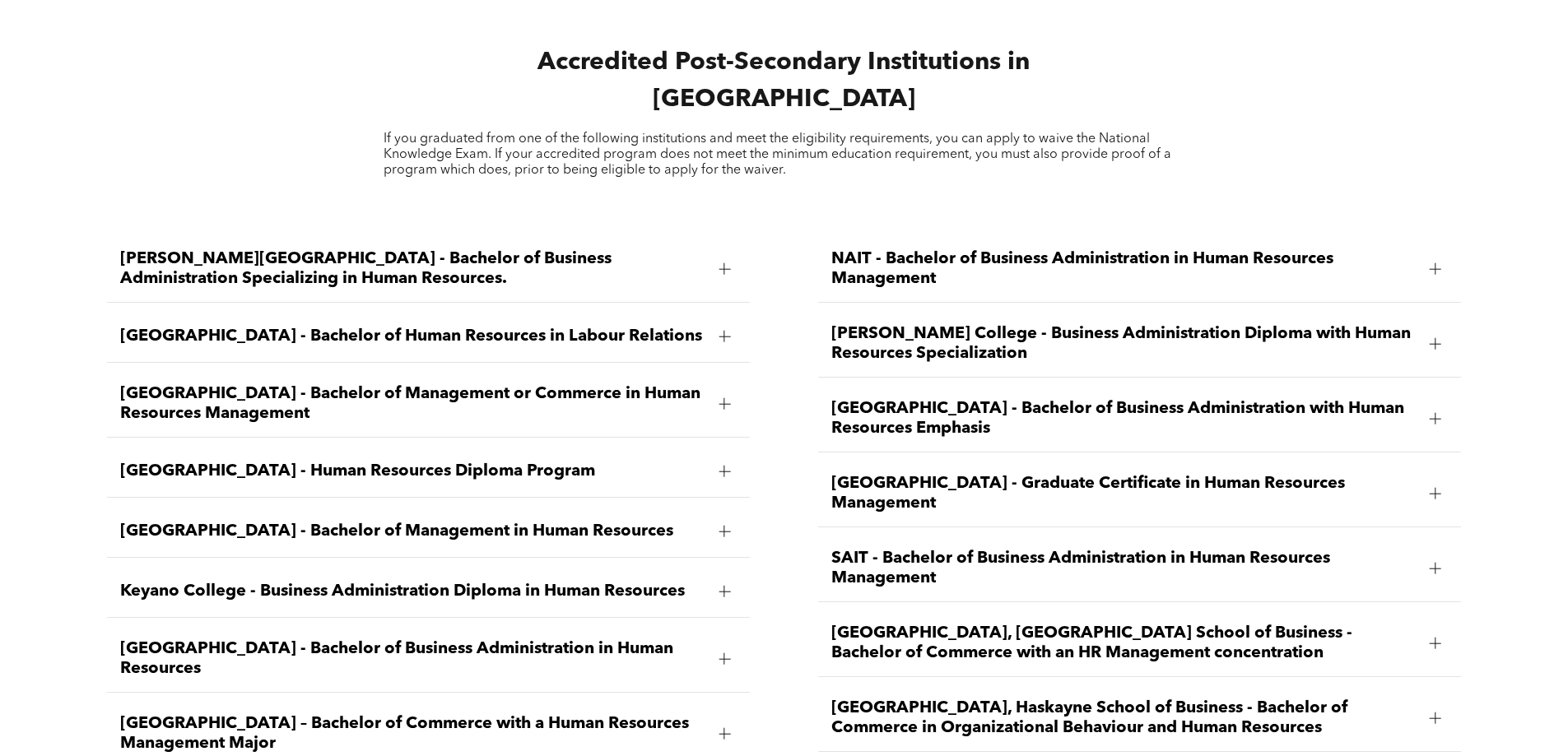
click at [399, 327] on span "Athabasca University - Bachelor of Human Resources in Labour Relations" at bounding box center [412, 337] width 585 height 20
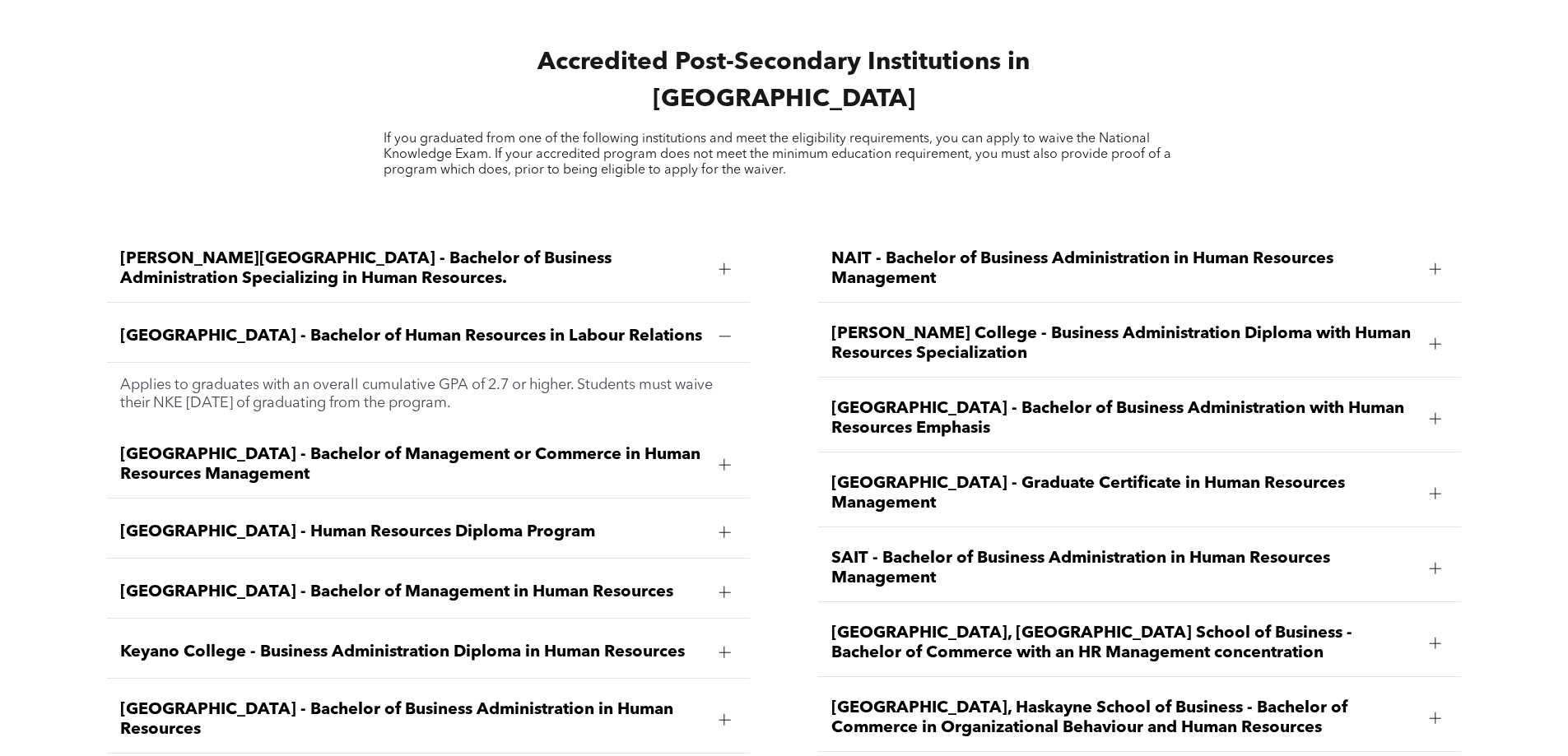
click at [408, 523] on span "Bow Valley College - Human Resources Diploma Program" at bounding box center [412, 533] width 585 height 20
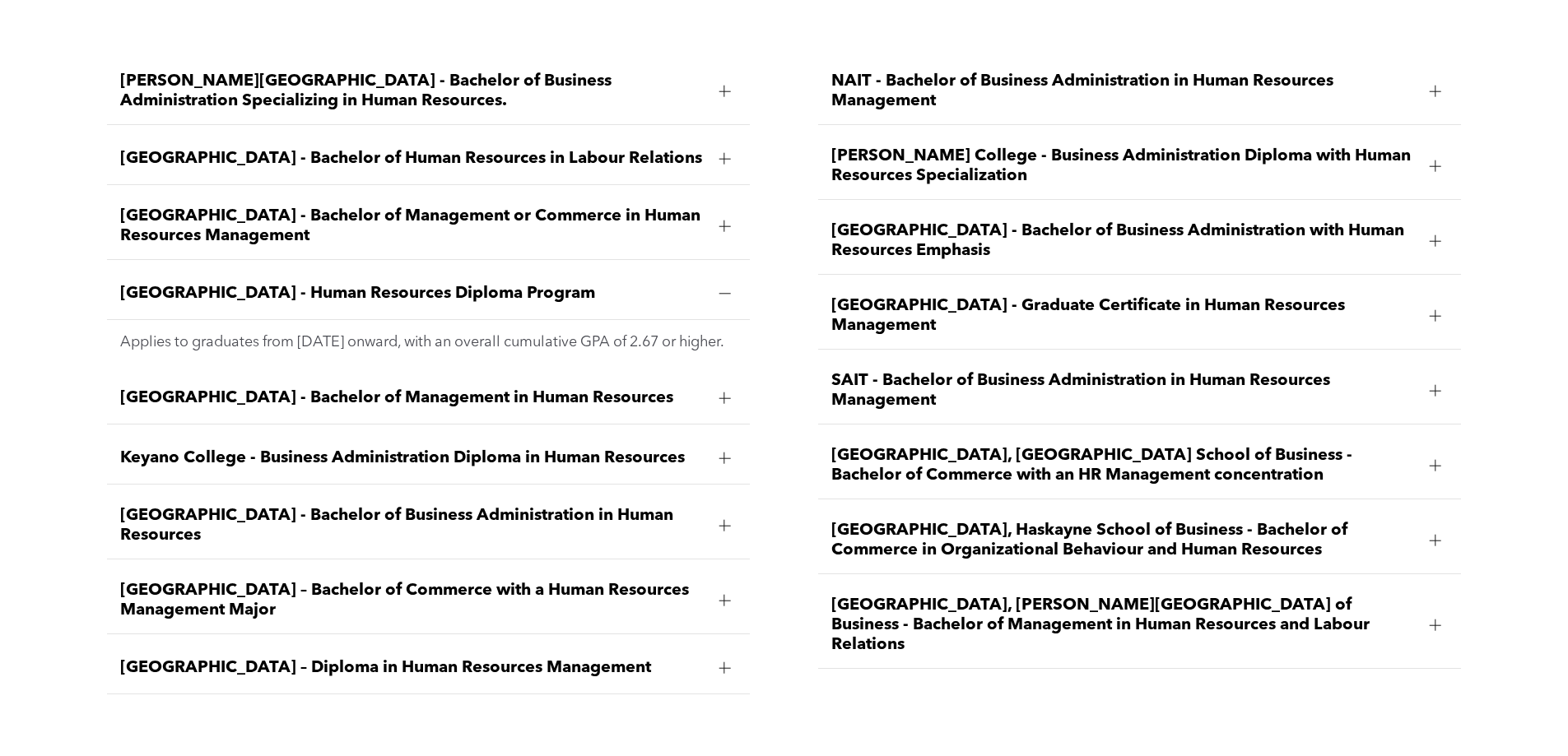
scroll to position [2429, 0]
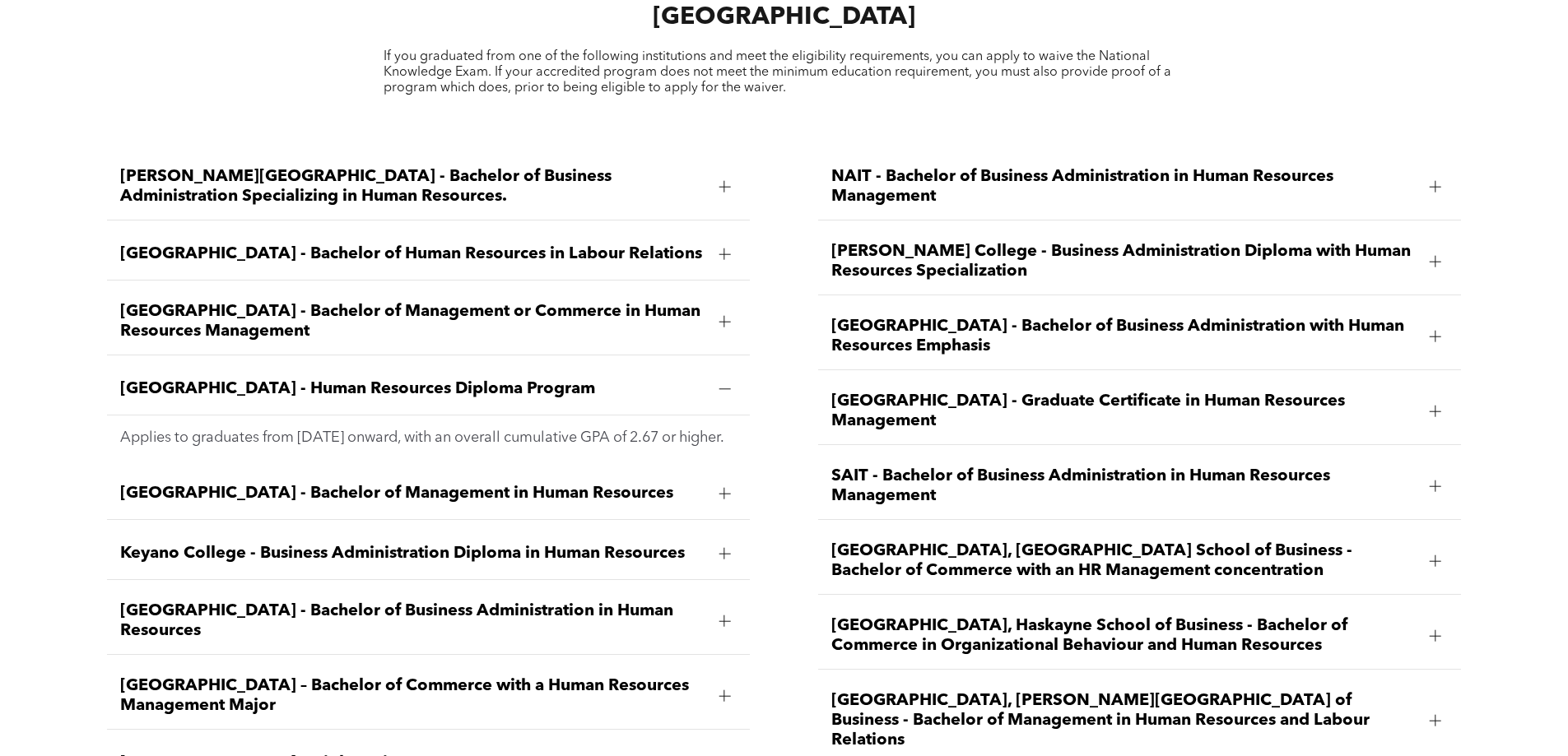
click at [1086, 167] on span "NAIT - Bachelor of Business Administration in Human Resources Management" at bounding box center [1123, 186] width 585 height 39
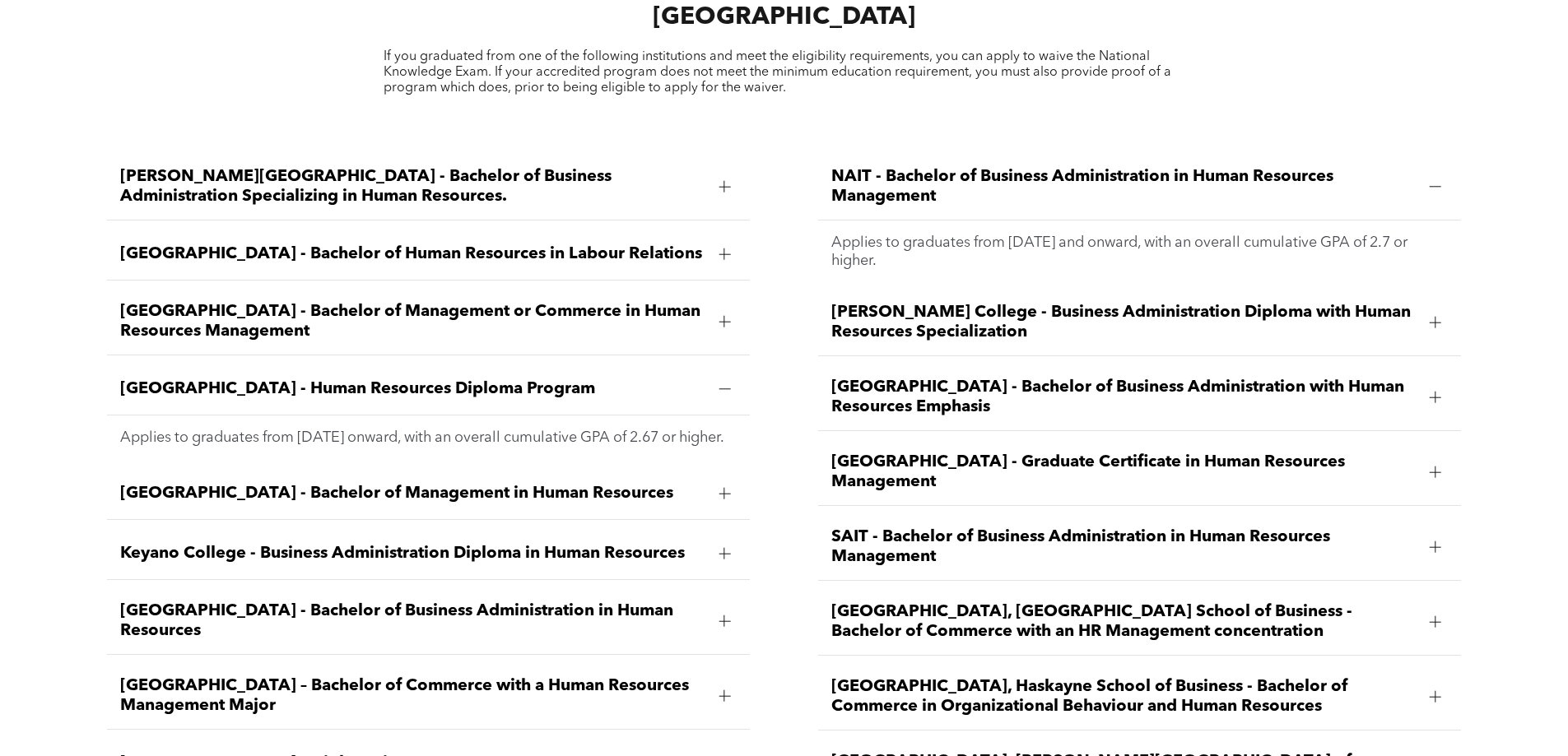
click at [1086, 167] on span "NAIT - Bachelor of Business Administration in Human Resources Management" at bounding box center [1123, 186] width 585 height 39
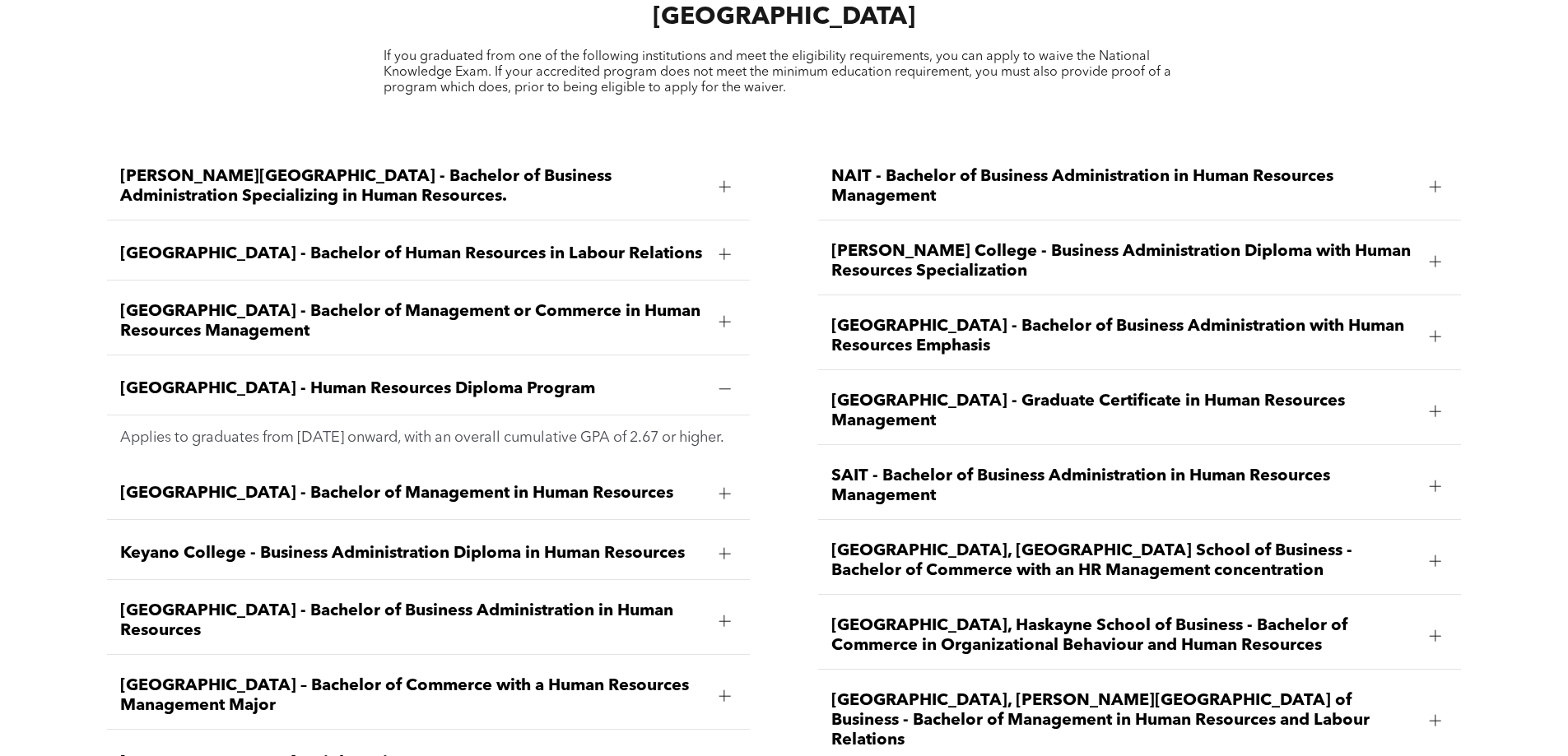
click at [1074, 242] on span "Norquest College - Business Administration Diploma with Human Resources Special…" at bounding box center [1123, 261] width 585 height 39
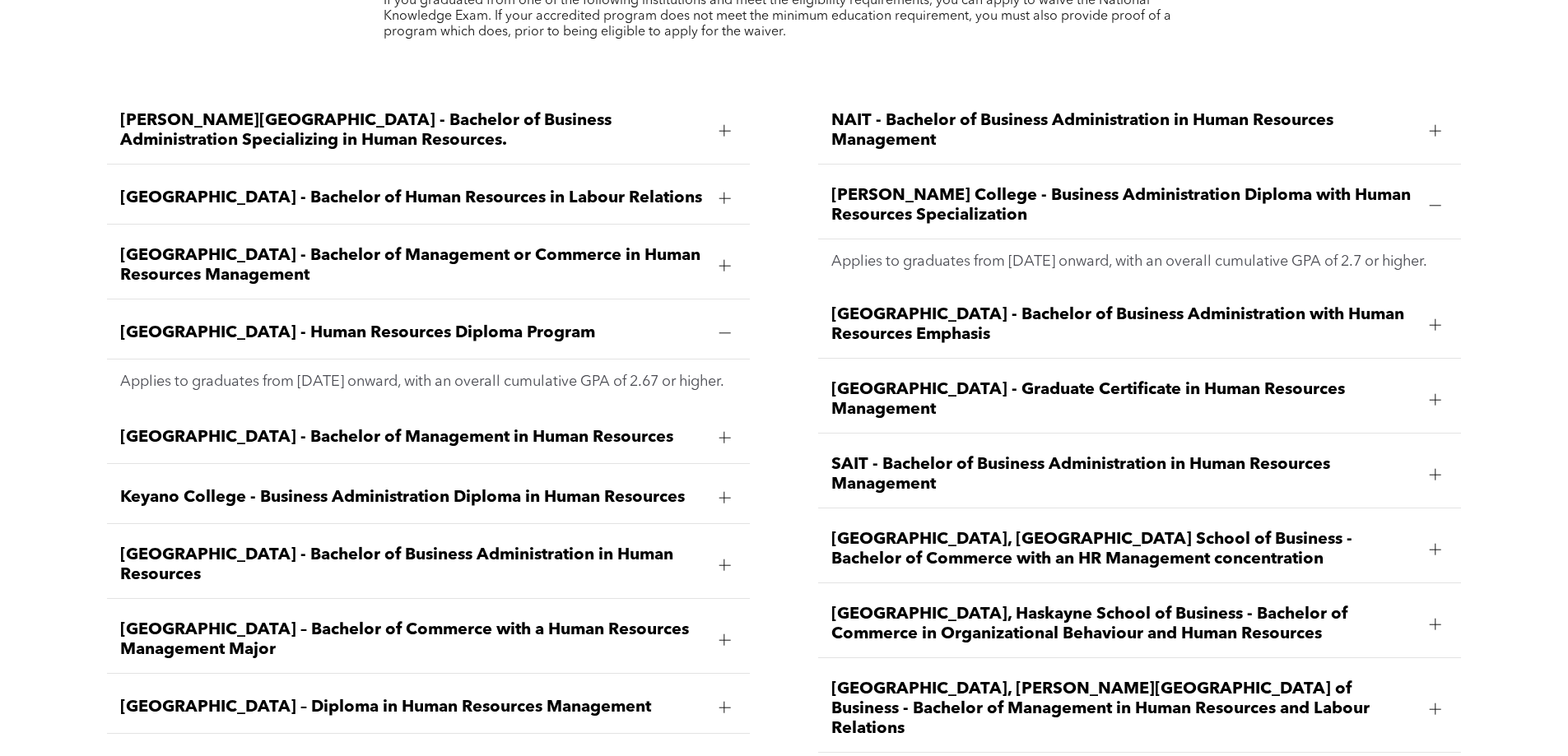
scroll to position [2511, 0]
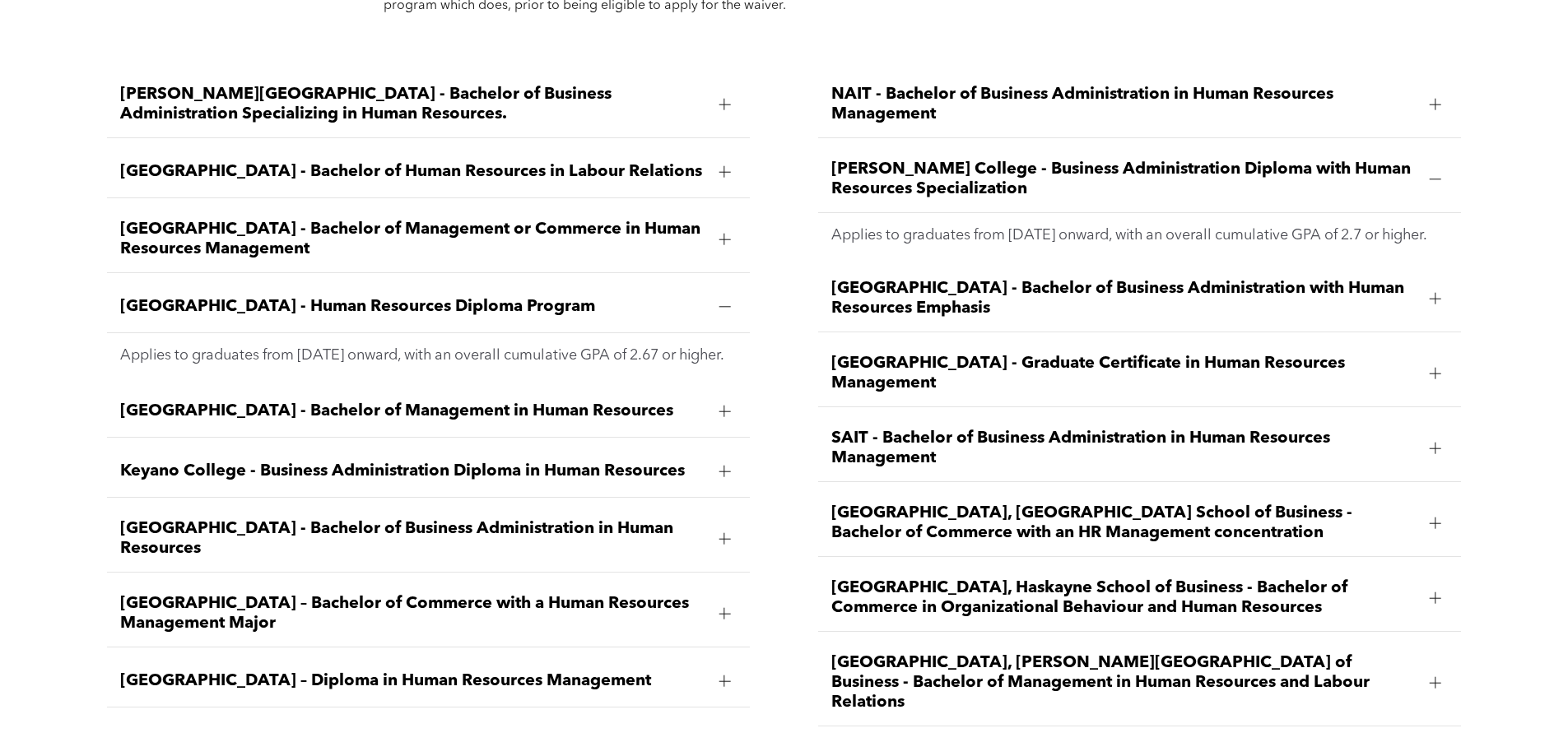
click at [457, 671] on span "MacEwan University – Diploma in Human Resources Management" at bounding box center [412, 681] width 585 height 20
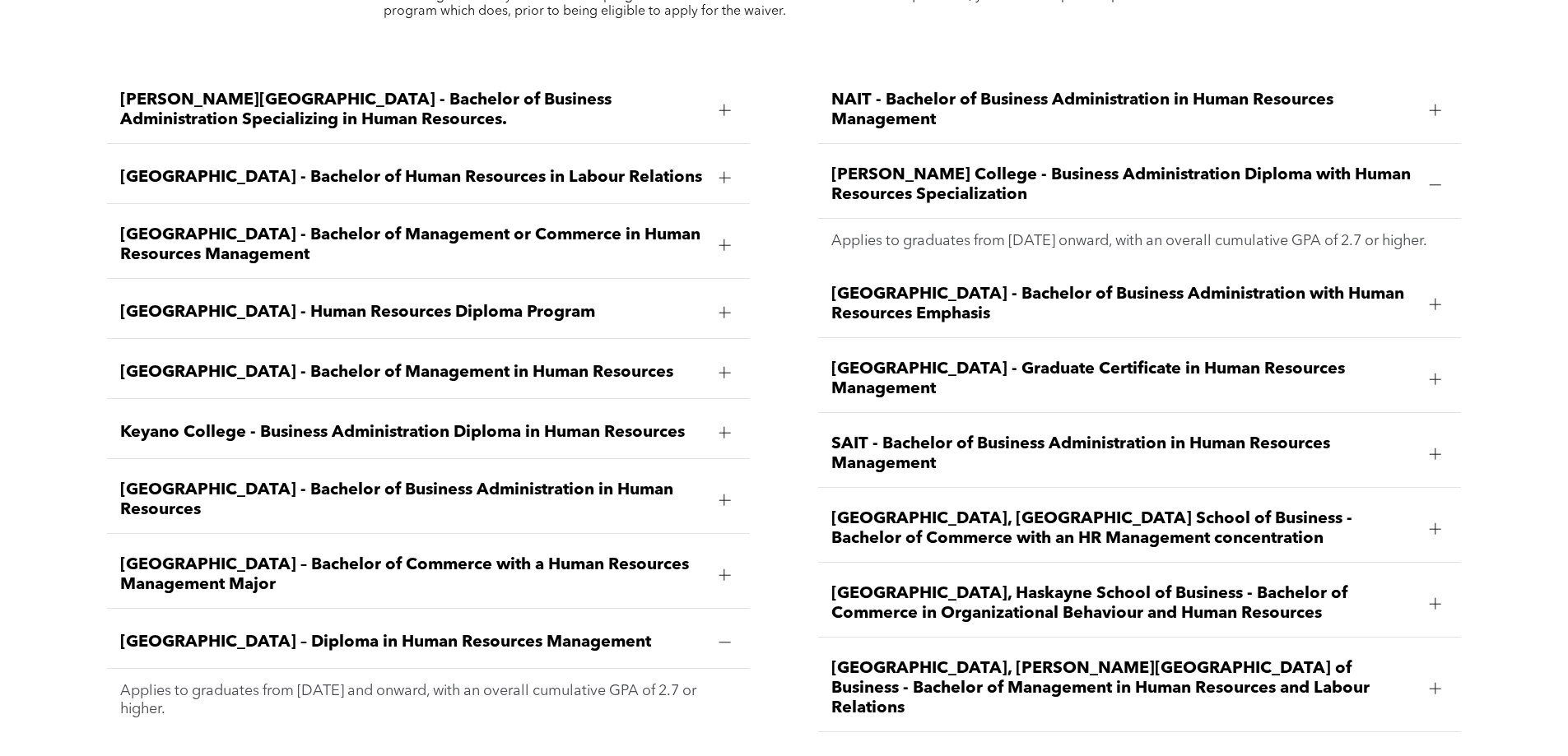
scroll to position [2429, 0]
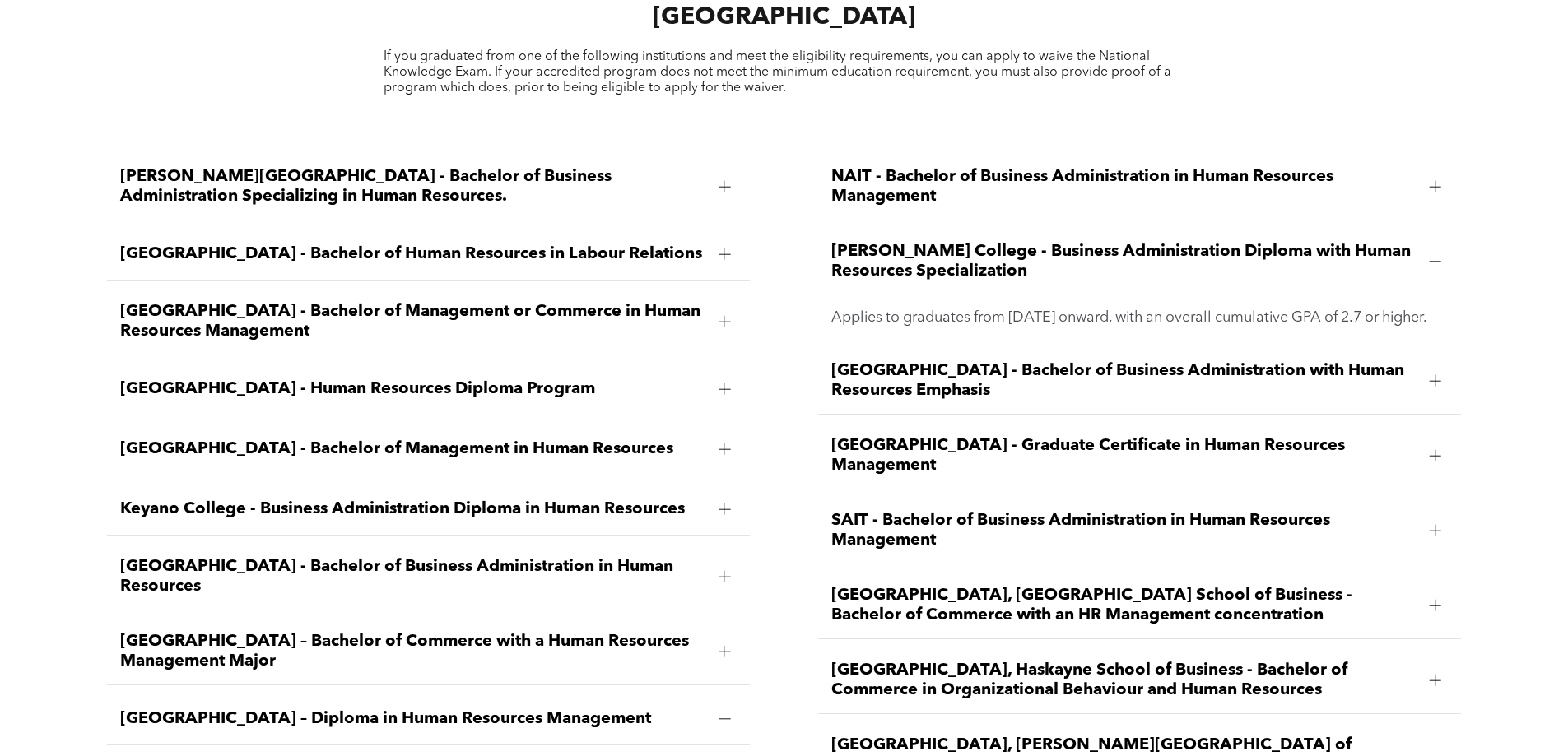
click at [304, 302] on span "[GEOGRAPHIC_DATA] - Bachelor of Management or Commerce in Human Resources Manag…" at bounding box center [412, 321] width 585 height 39
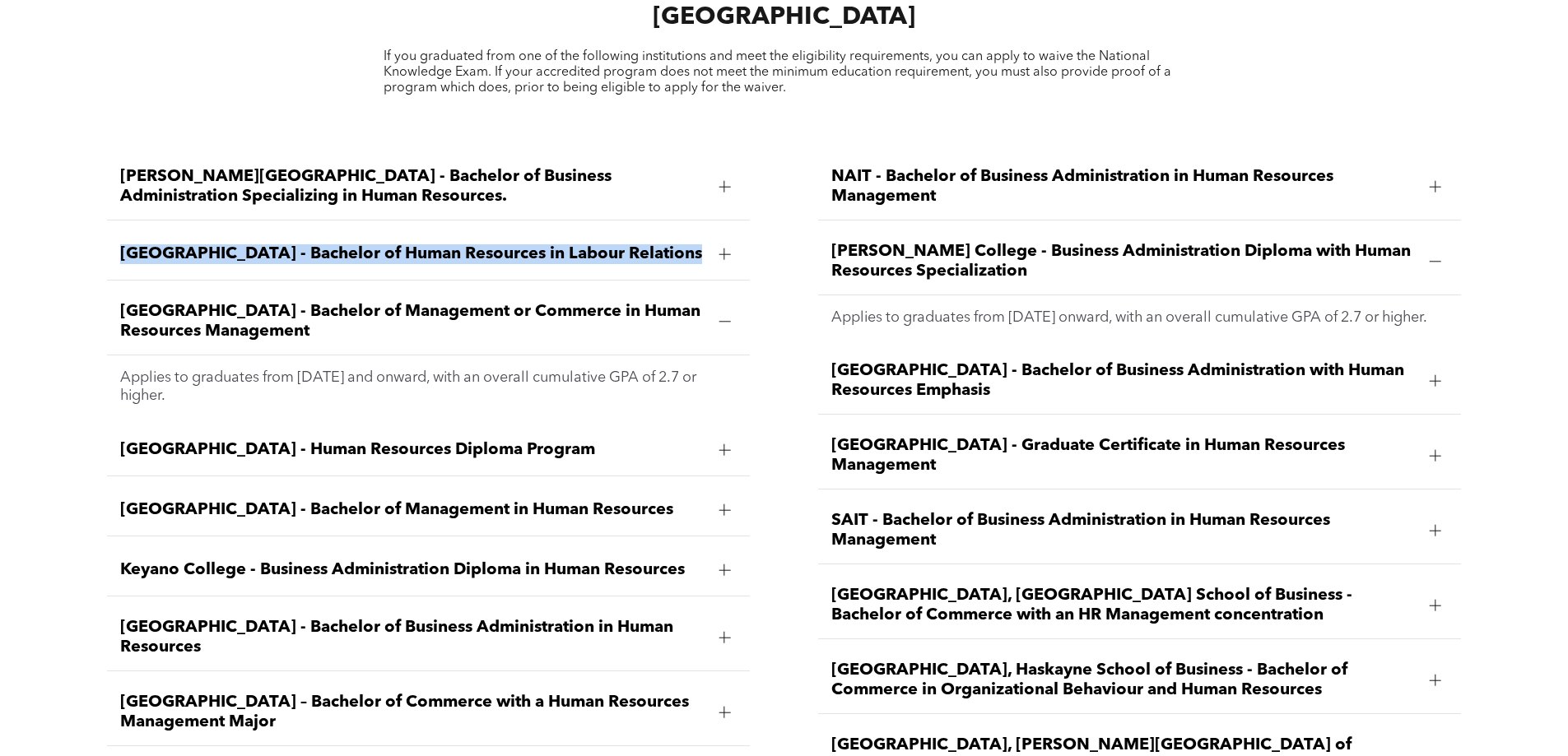
drag, startPoint x: 97, startPoint y: 197, endPoint x: 713, endPoint y: 214, distance: 616.2
click at [713, 214] on div "Ambrose University - Bachelor of Business Administration Specializing in Human …" at bounding box center [428, 481] width 669 height 681
copy div "[GEOGRAPHIC_DATA] - Bachelor of Human Resources in Labour Relations"
click at [326, 245] on span "[GEOGRAPHIC_DATA] - Bachelor of Human Resources in Labour Relations" at bounding box center [412, 255] width 585 height 20
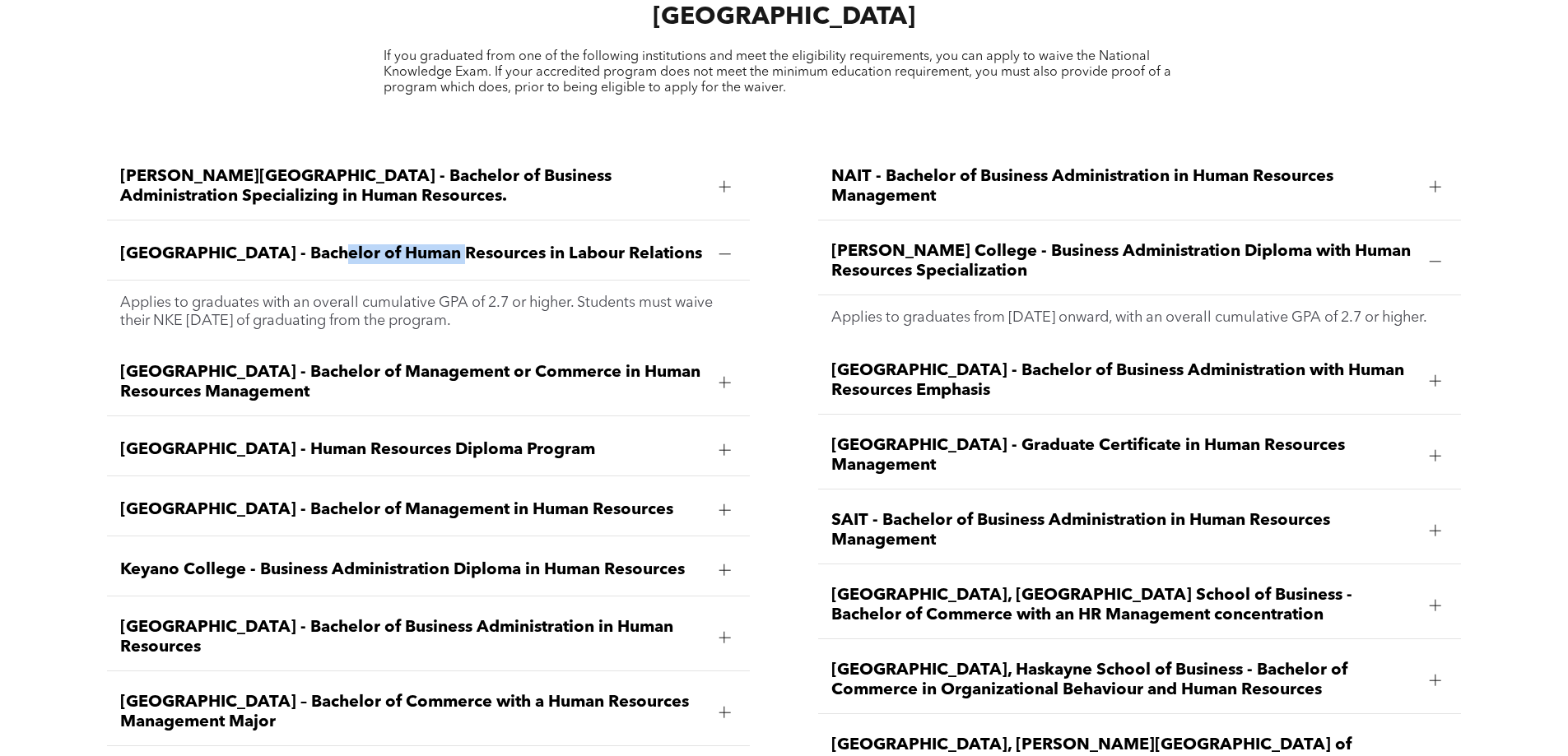
drag, startPoint x: 309, startPoint y: 207, endPoint x: 432, endPoint y: 218, distance: 123.5
click at [432, 245] on span "[GEOGRAPHIC_DATA] - Bachelor of Human Resources in Labour Relations" at bounding box center [412, 255] width 585 height 20
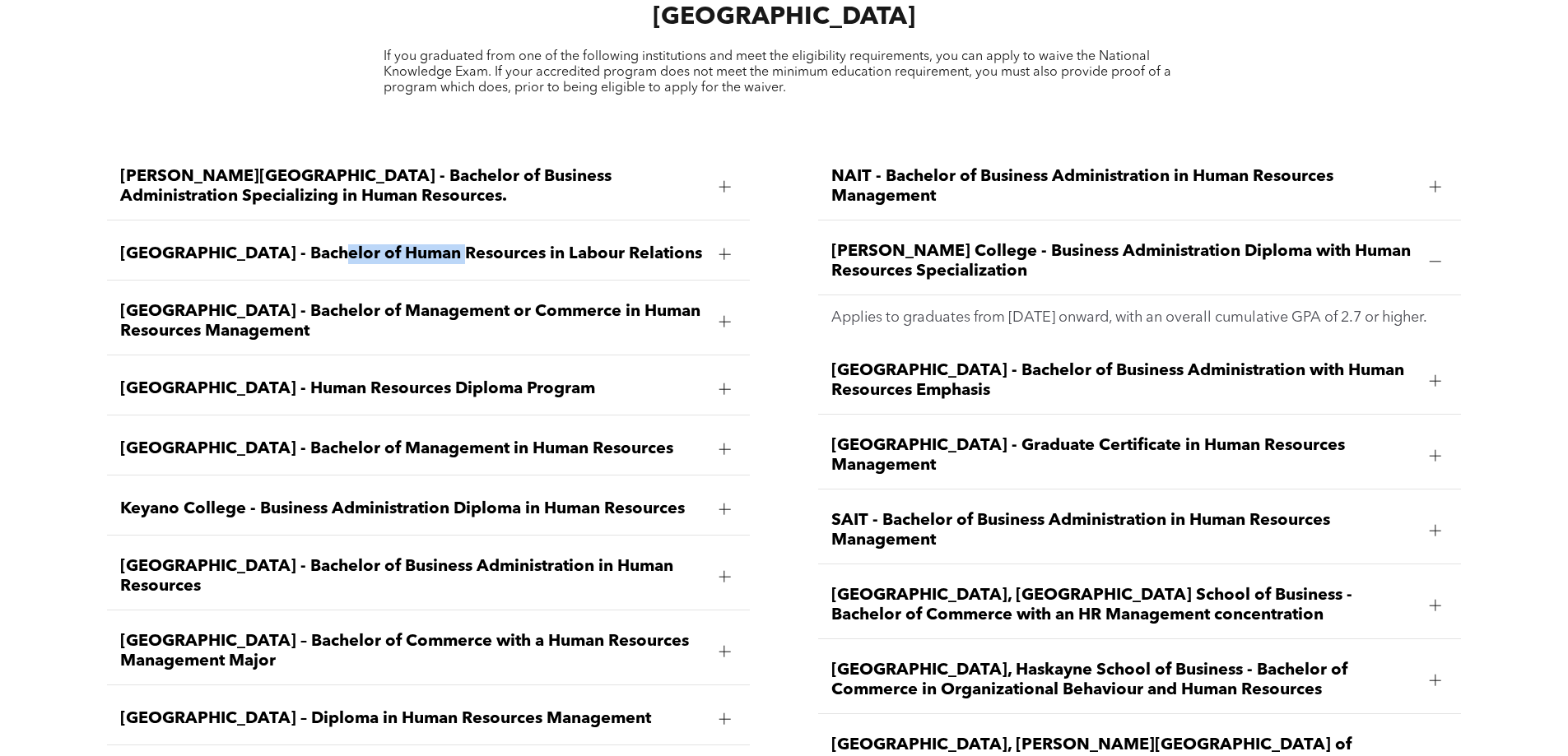
drag, startPoint x: 304, startPoint y: 207, endPoint x: 708, endPoint y: 216, distance: 404.1
click at [708, 229] on div "[GEOGRAPHIC_DATA] - Bachelor of Human Resources in Labour Relations" at bounding box center [428, 255] width 643 height 52
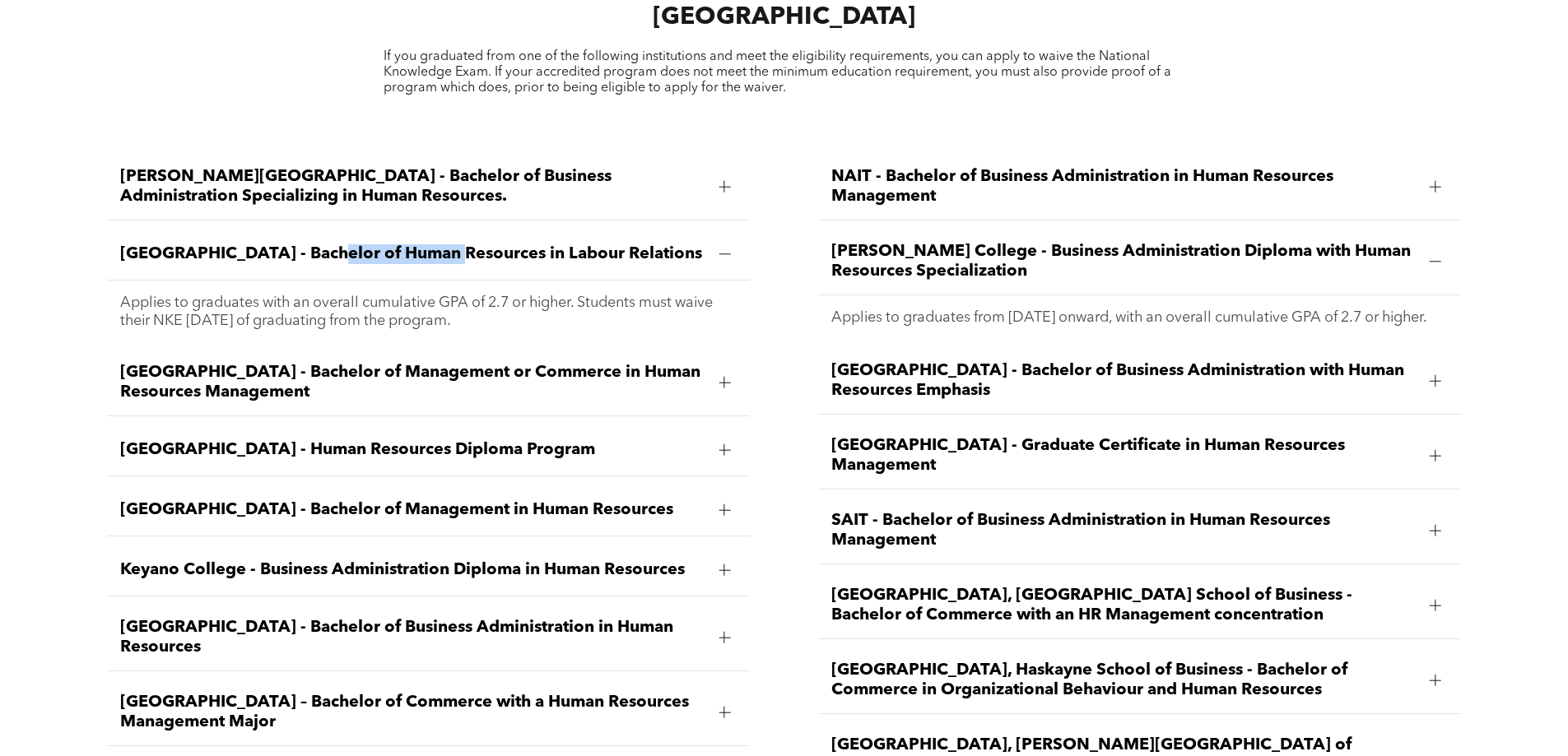
copy span "Bachelor of Human Resources in Labour Relations"
drag, startPoint x: 609, startPoint y: 403, endPoint x: 106, endPoint y: 416, distance: 503.2
click at [106, 416] on div "Ambrose University - Bachelor of Business Administration Specializing in Human …" at bounding box center [428, 481] width 669 height 681
copy span "[GEOGRAPHIC_DATA] - Human Resources Diploma Program"
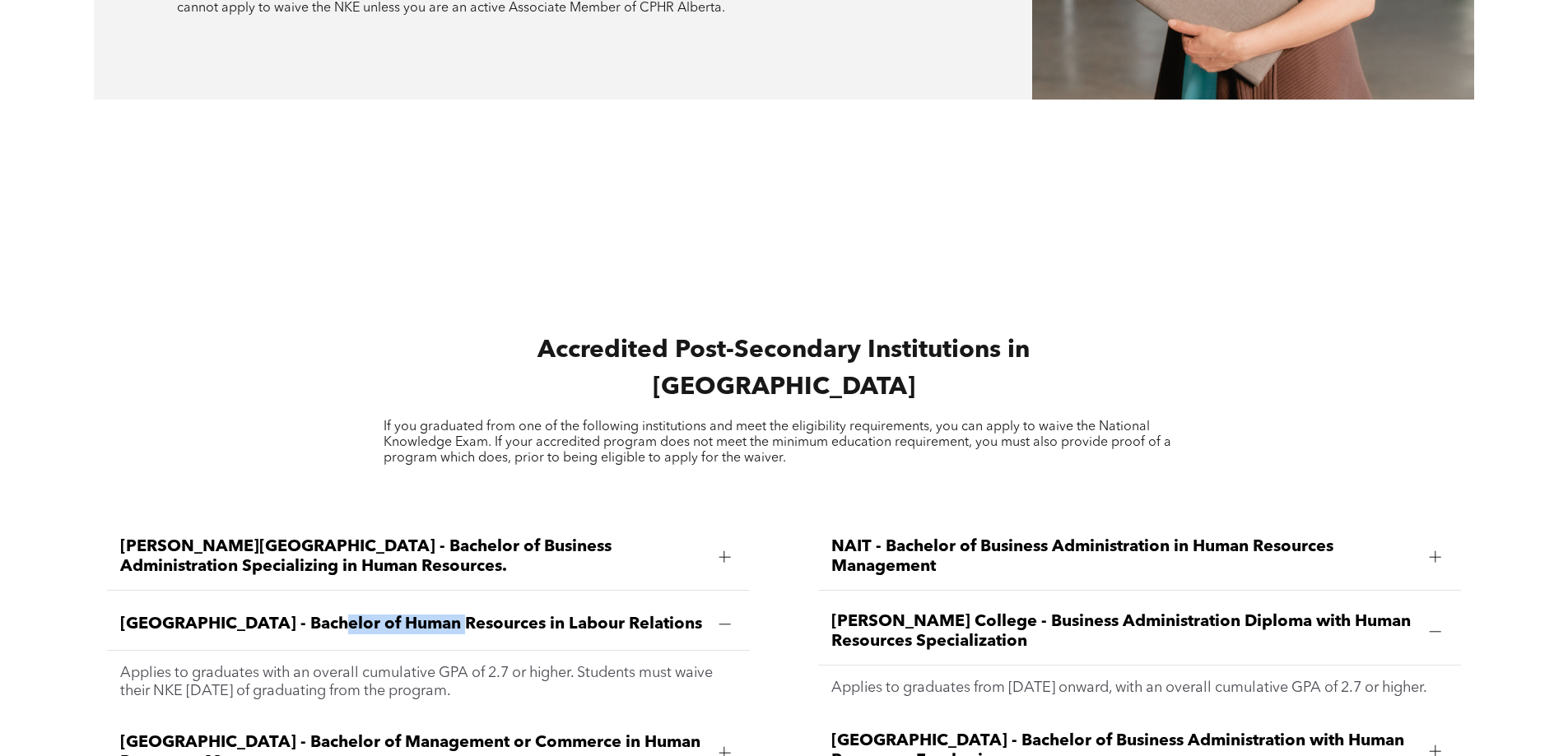
scroll to position [2264, 0]
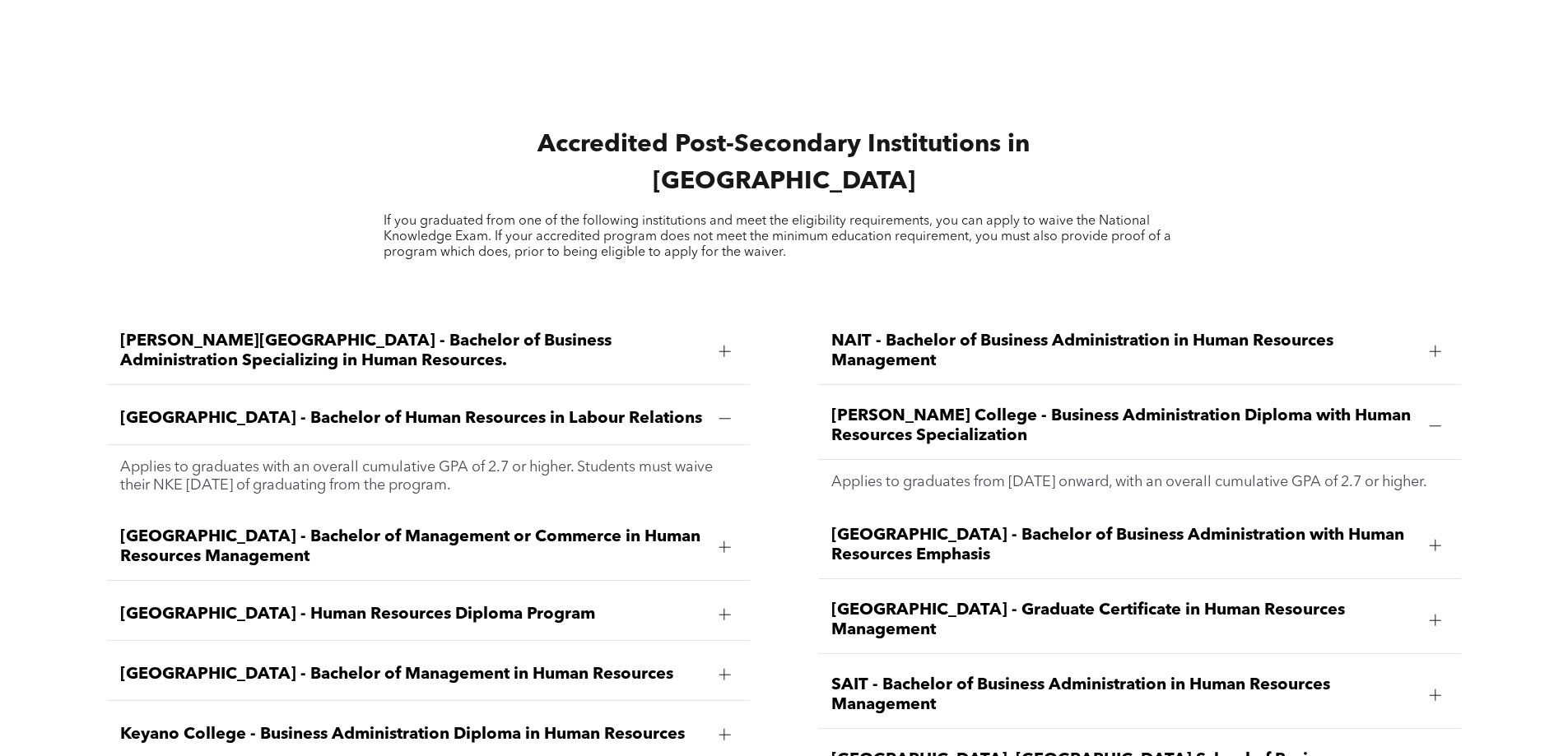
click at [358, 409] on span "[GEOGRAPHIC_DATA] - Bachelor of Human Resources in Labour Relations" at bounding box center [412, 419] width 585 height 20
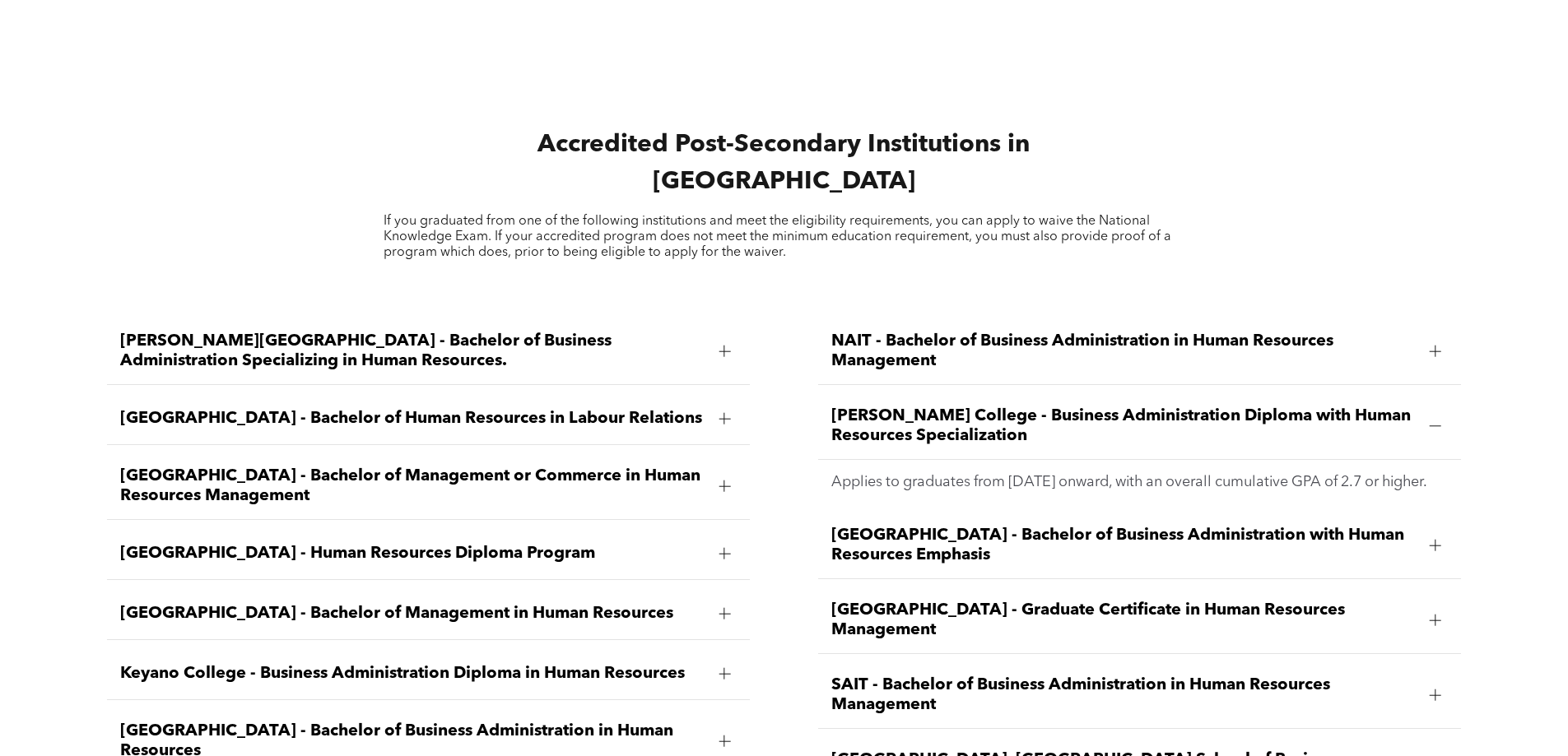
click at [519, 544] on span "[GEOGRAPHIC_DATA] - Human Resources Diploma Program" at bounding box center [412, 554] width 585 height 20
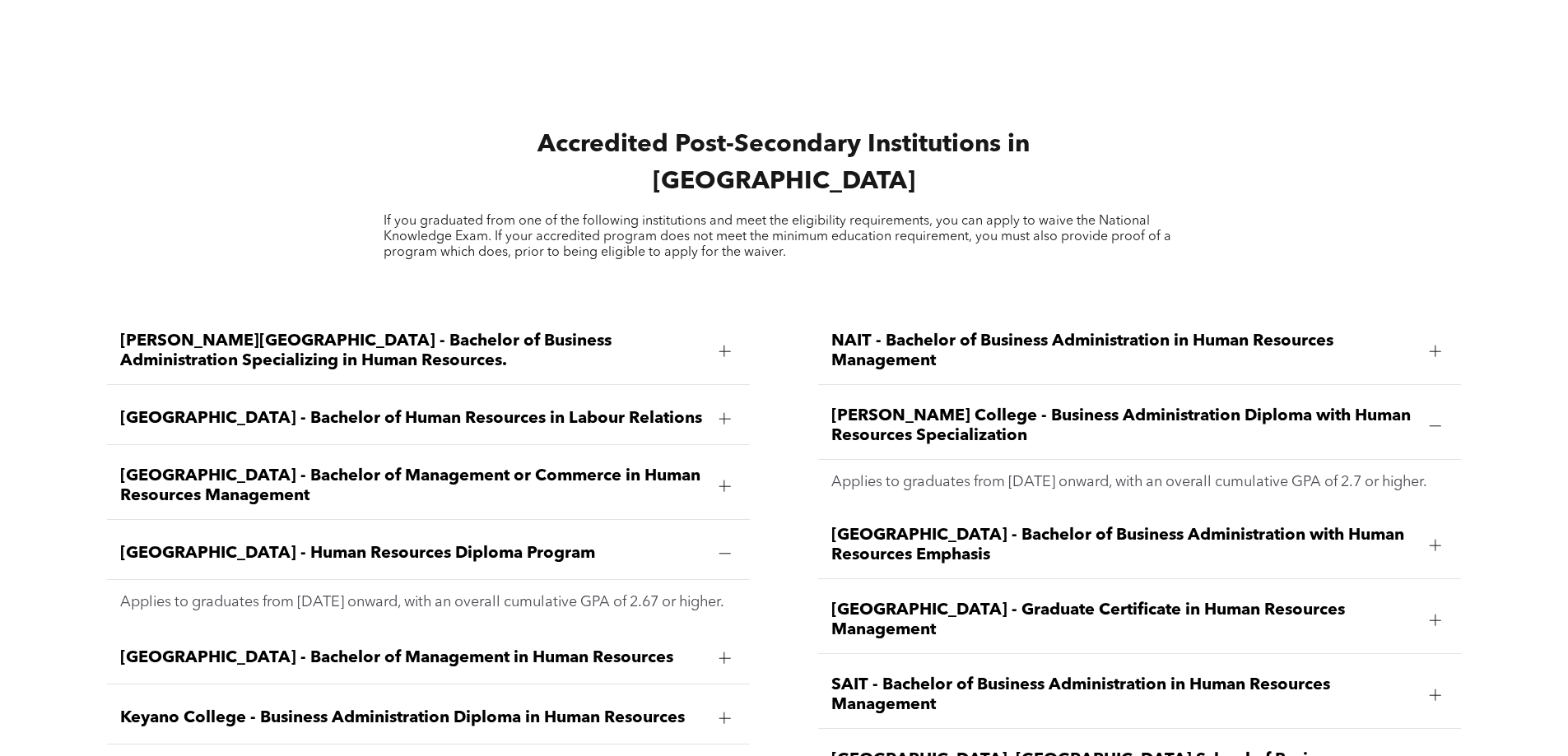
drag, startPoint x: 618, startPoint y: 512, endPoint x: 88, endPoint y: 528, distance: 530.2
click at [88, 528] on div "Ambrose University - Bachelor of Business Administration Specializing in Human …" at bounding box center [784, 661] width 1568 height 744
copy span "[GEOGRAPHIC_DATA] - Human Resources Diploma Program"
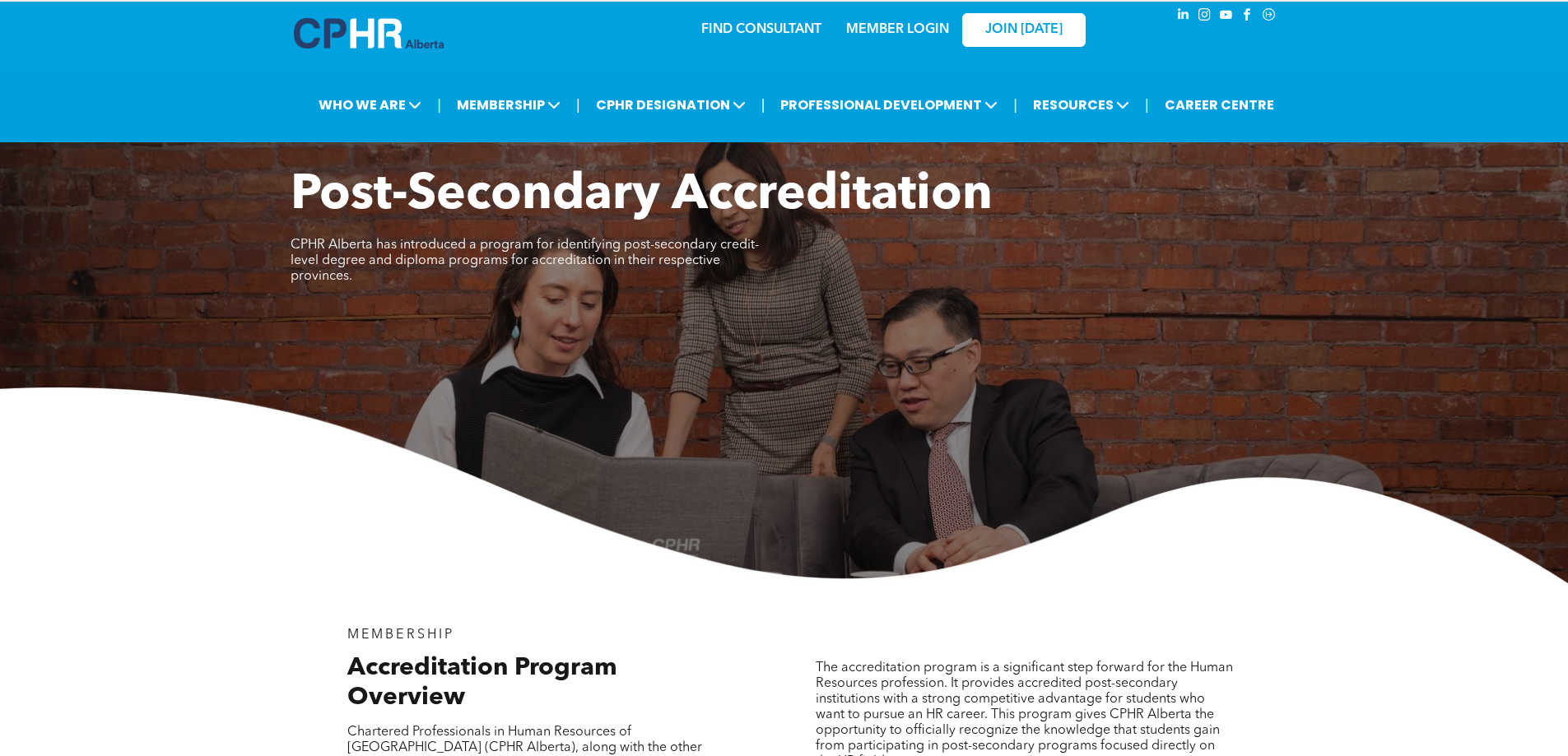
scroll to position [0, 0]
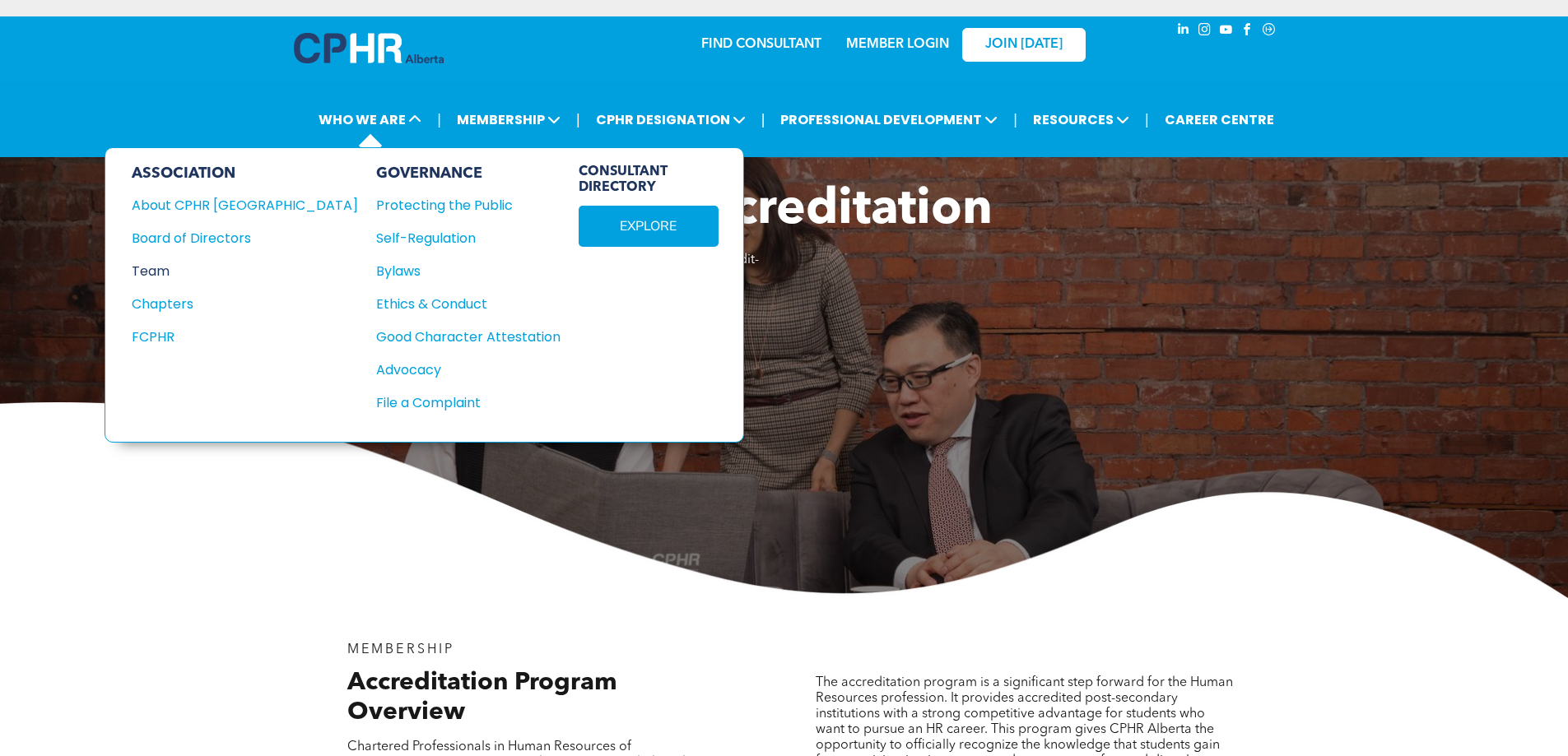
click at [156, 270] on div "Team" at bounding box center [234, 271] width 204 height 21
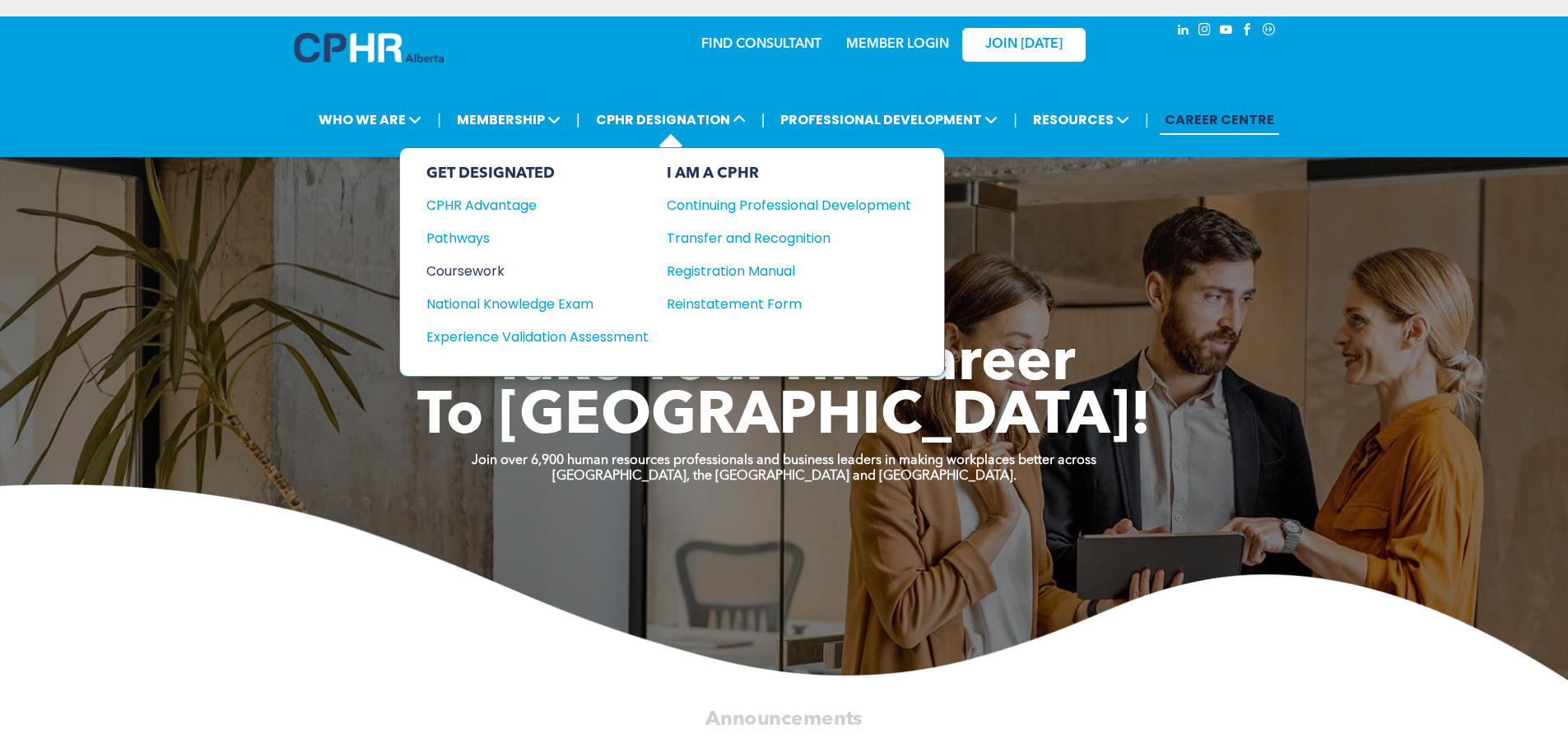
click at [462, 272] on div "Coursework" at bounding box center [527, 271] width 200 height 21
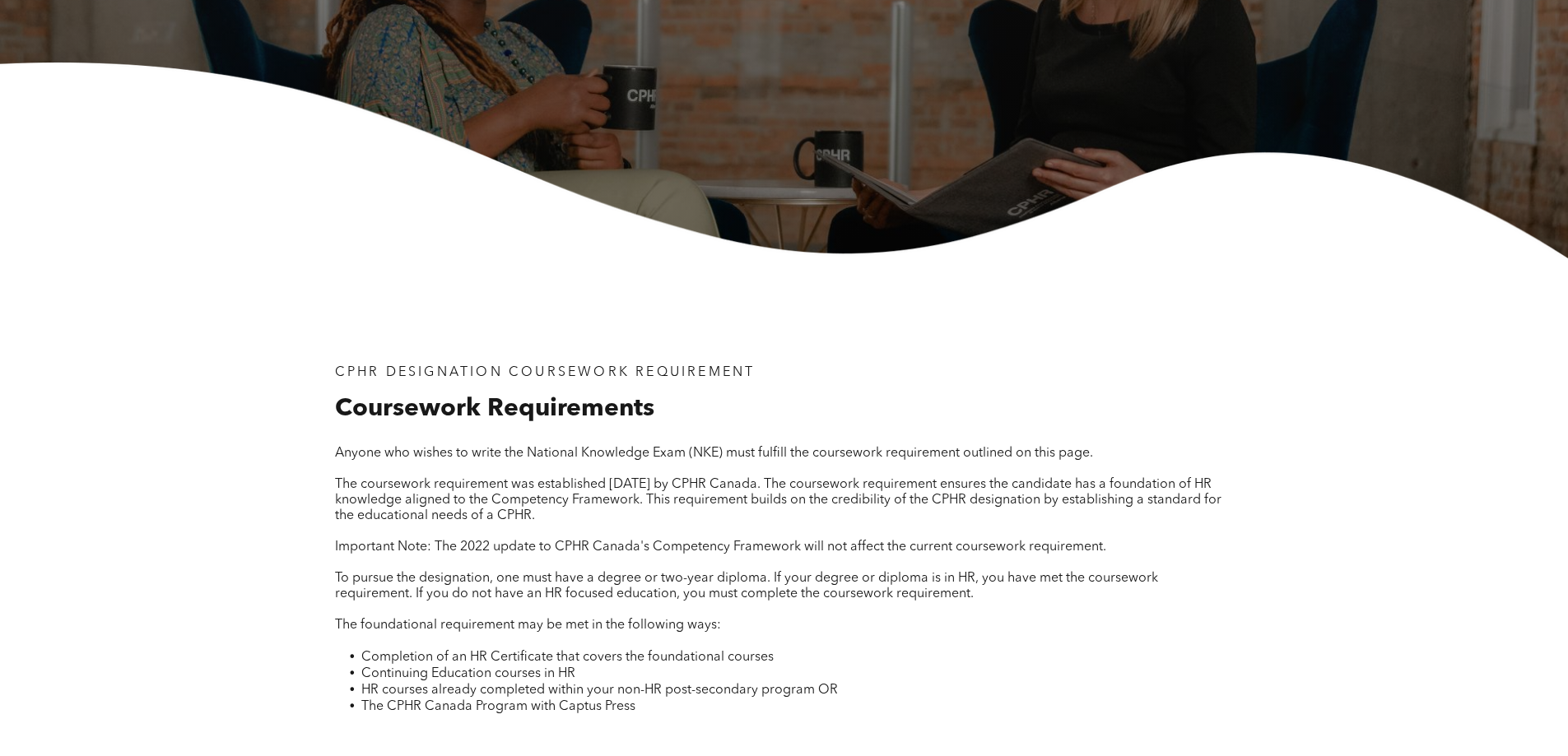
scroll to position [411, 0]
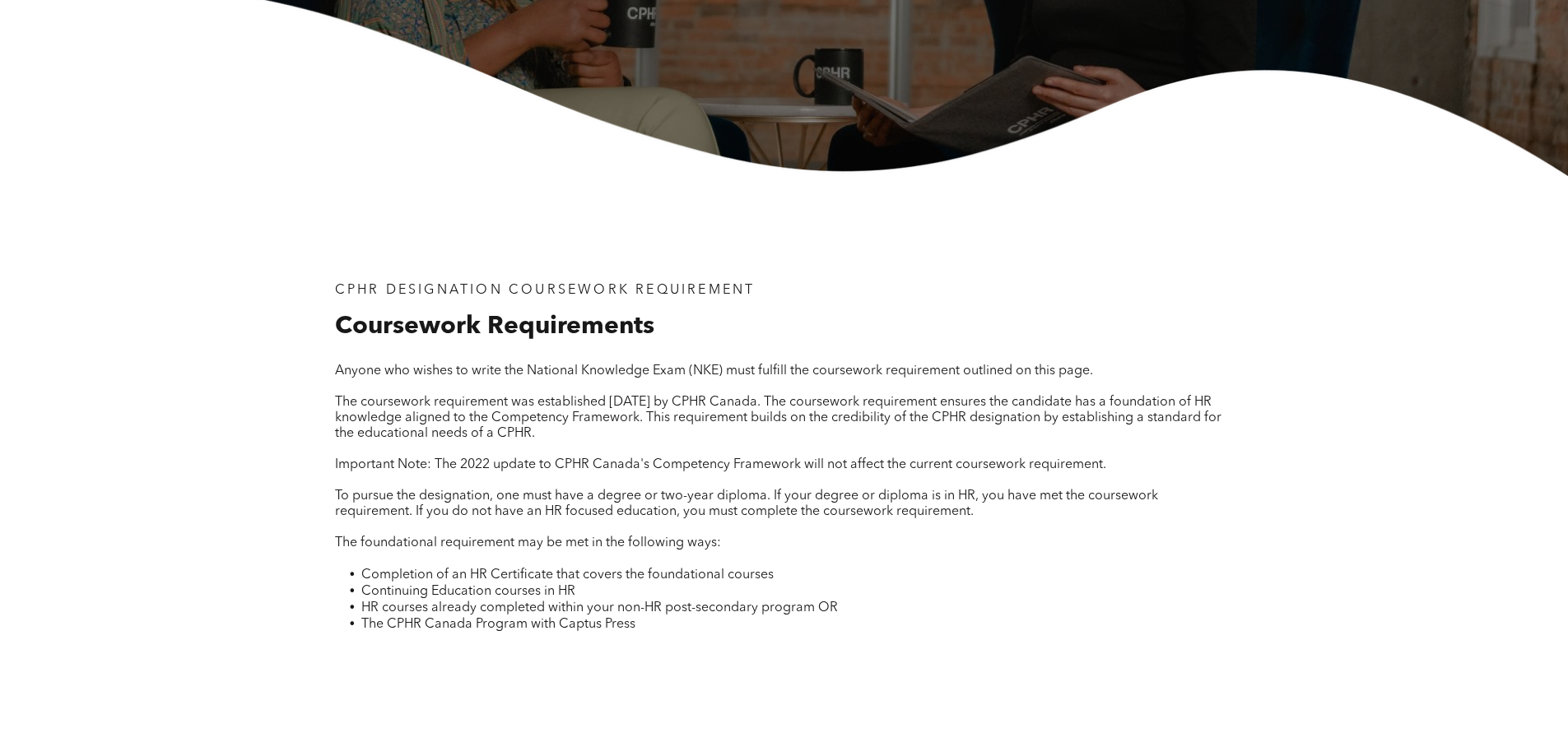
click at [550, 406] on span "The coursework requirement was established [DATE] by CPHR Canada. The coursewor…" at bounding box center [778, 418] width 886 height 45
click at [633, 401] on span "The coursework requirement was established [DATE] by CPHR Canada. The coursewor…" at bounding box center [778, 418] width 886 height 45
click at [719, 398] on span "The coursework requirement was established [DATE] by CPHR Canada. The coursewor…" at bounding box center [778, 418] width 886 height 45
click at [774, 402] on span "The coursework requirement was established [DATE] by CPHR Canada. The coursewor…" at bounding box center [778, 418] width 886 height 45
click at [919, 402] on span "The coursework requirement was established [DATE] by CPHR Canada. The coursewor…" at bounding box center [778, 418] width 886 height 45
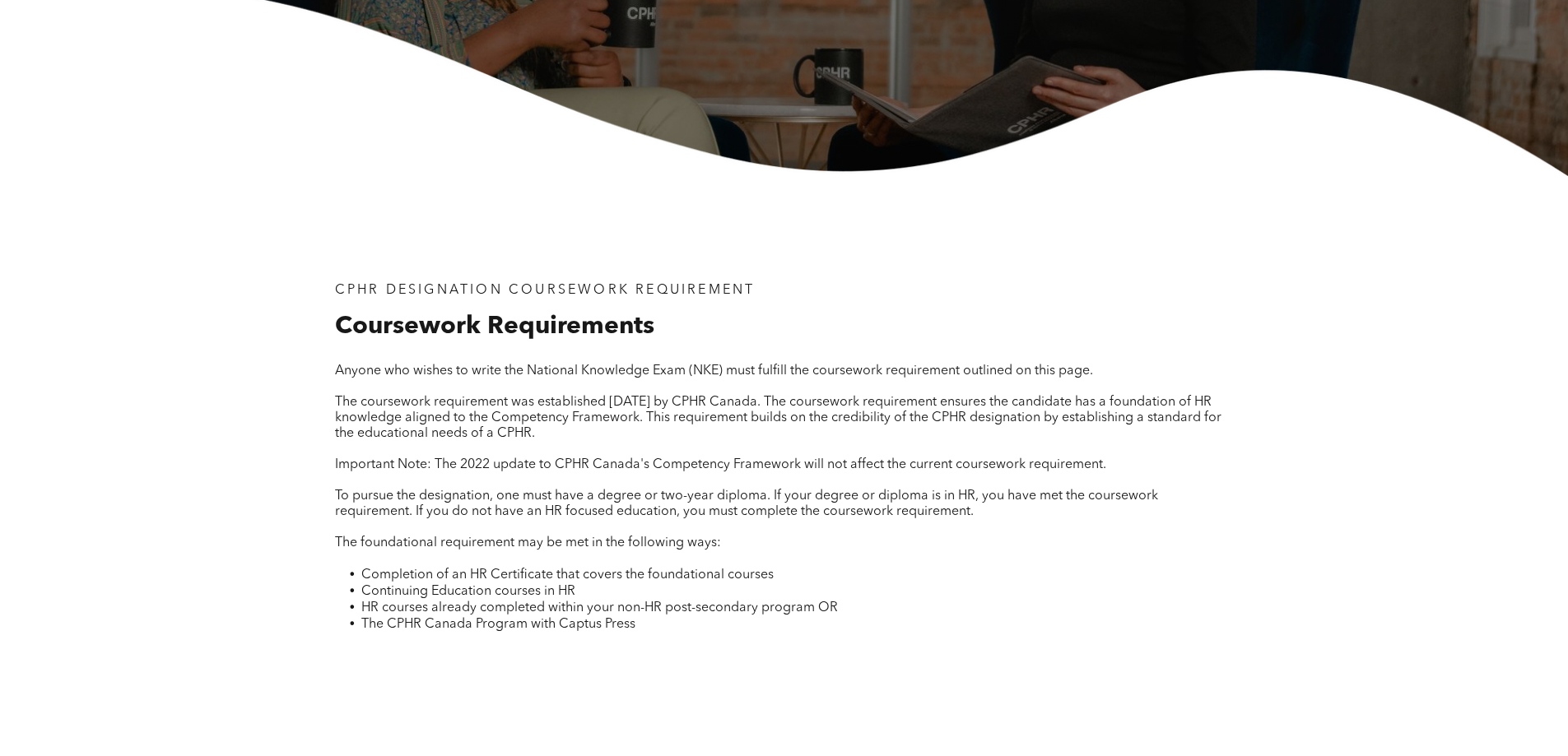
click at [1057, 402] on span "The coursework requirement was established September 1, 2020 by CPHR Canada. Th…" at bounding box center [778, 418] width 886 height 45
drag, startPoint x: 612, startPoint y: 418, endPoint x: 620, endPoint y: 417, distance: 8.1
click at [615, 418] on span "The coursework requirement was established September 1, 2020 by CPHR Canada. Th…" at bounding box center [778, 418] width 886 height 45
click at [825, 419] on span "The coursework requirement was established September 1, 2020 by CPHR Canada. Th…" at bounding box center [778, 418] width 886 height 45
click at [792, 418] on span "The coursework requirement was established September 1, 2020 by CPHR Canada. Th…" at bounding box center [778, 418] width 886 height 45
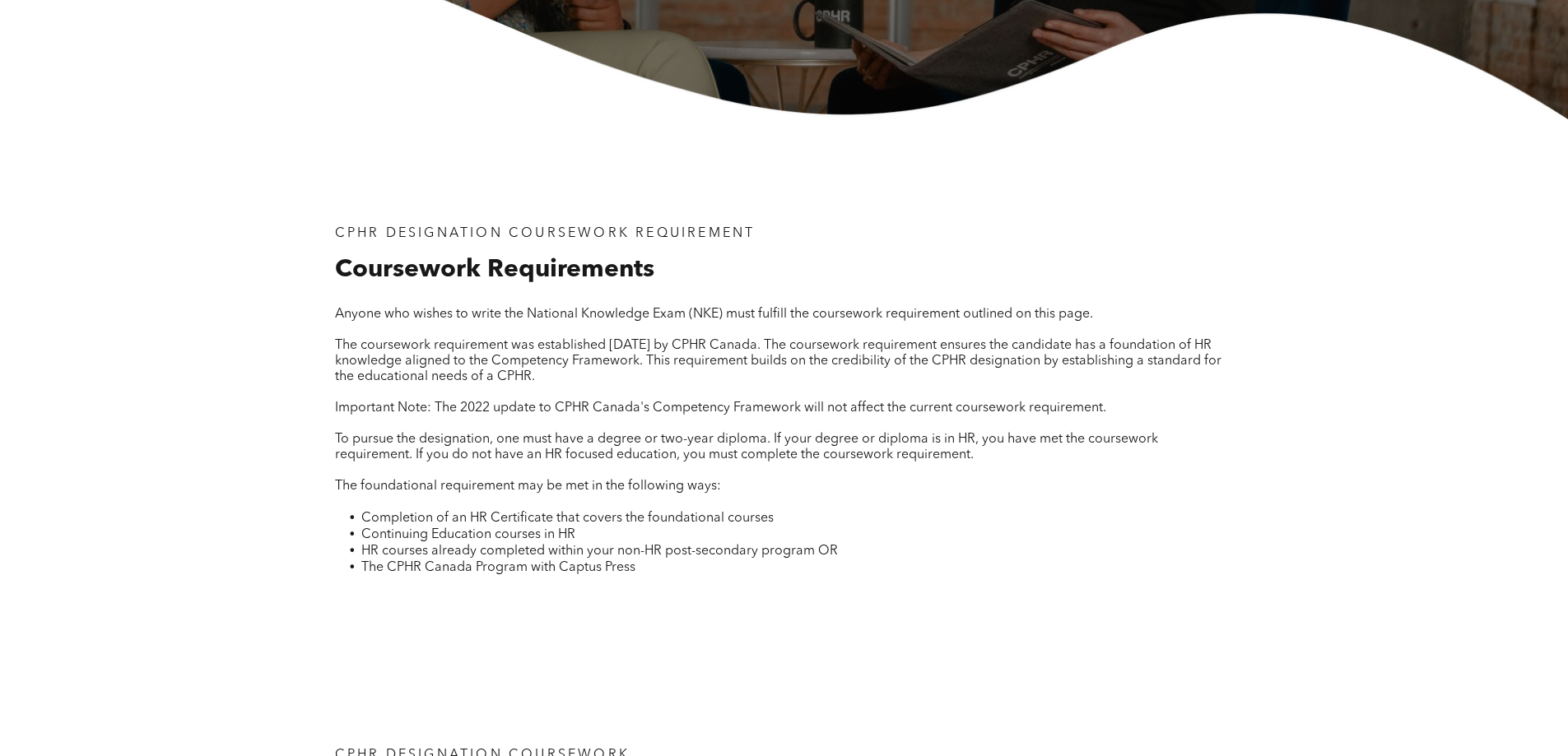
scroll to position [494, 0]
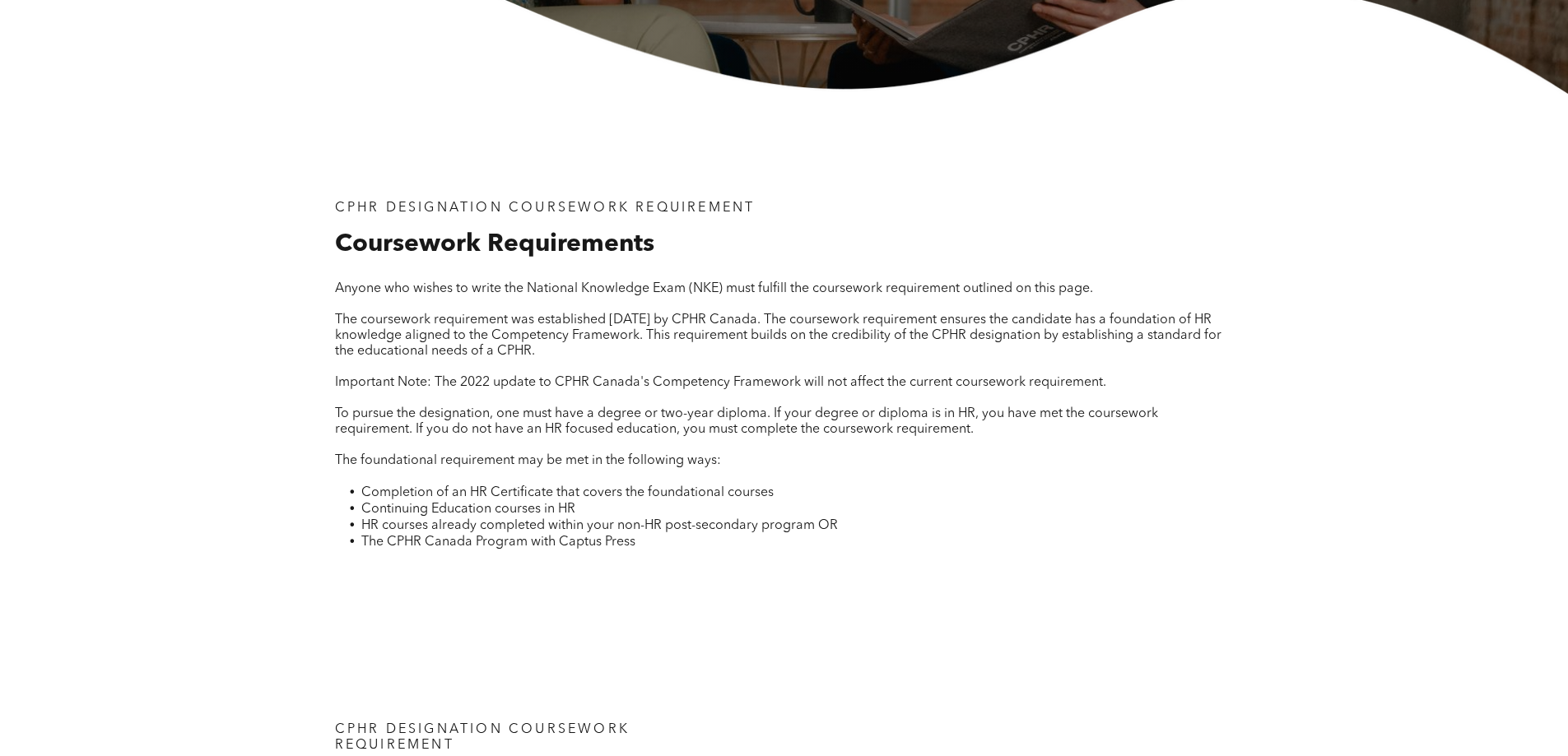
click at [856, 384] on span "Important Note: The 2022 update to CPHR Canada's Competency Framework will not …" at bounding box center [720, 382] width 771 height 13
click at [992, 376] on span "Important Note: The 2022 update to CPHR Canada's Competency Framework will not …" at bounding box center [720, 382] width 771 height 13
click at [538, 413] on span "To pursue the designation, one must have a degree or two-year diploma. If your …" at bounding box center [746, 422] width 823 height 29
click at [635, 417] on span "To pursue the designation, one must have a degree or two-year diploma. If your …" at bounding box center [746, 422] width 823 height 29
drag, startPoint x: 825, startPoint y: 411, endPoint x: 874, endPoint y: 412, distance: 49.0
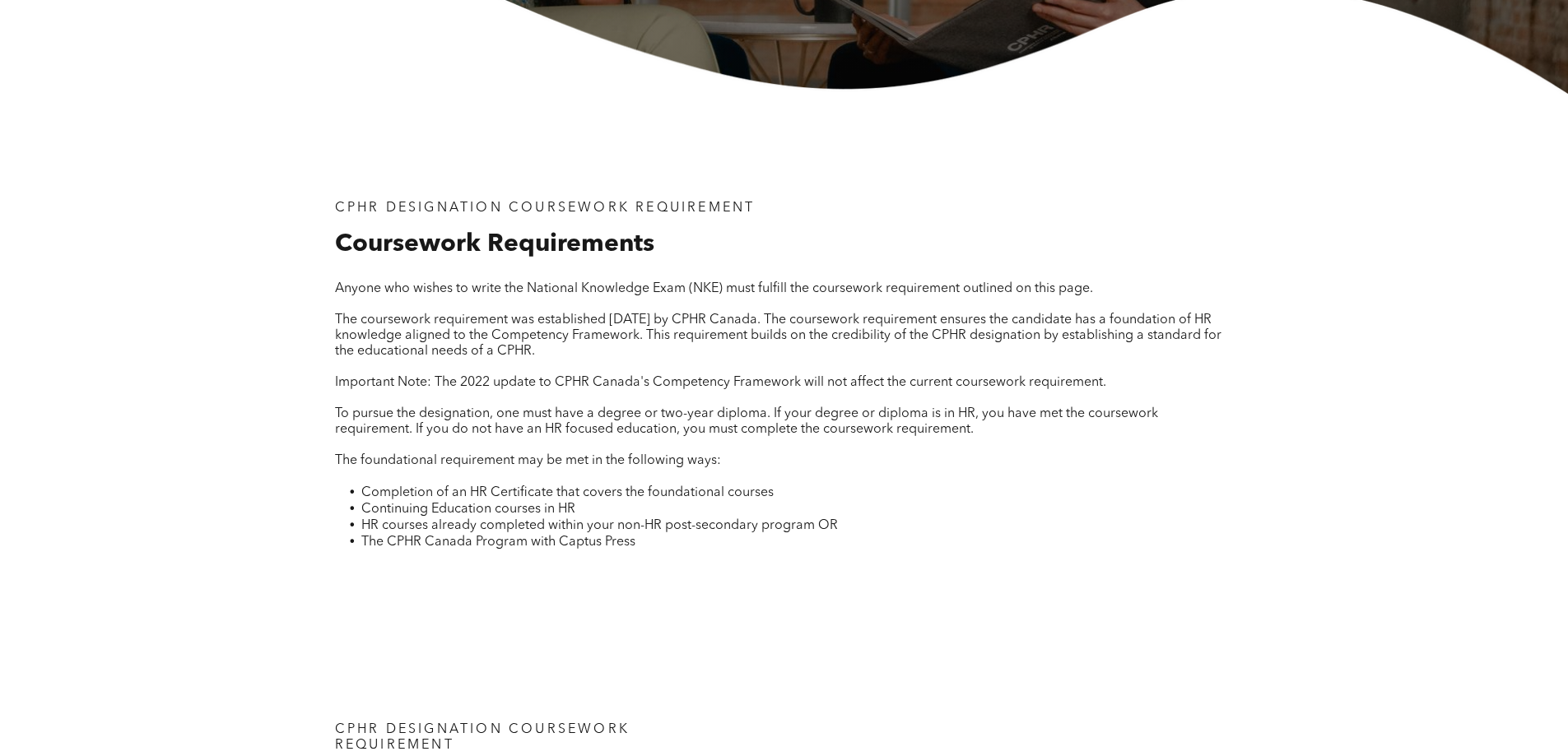
click at [826, 411] on span "To pursue the designation, one must have a degree or two-year diploma. If your …" at bounding box center [746, 422] width 823 height 29
click at [1013, 410] on span "To pursue the designation, one must have a degree or two-year diploma. If your …" at bounding box center [746, 422] width 823 height 29
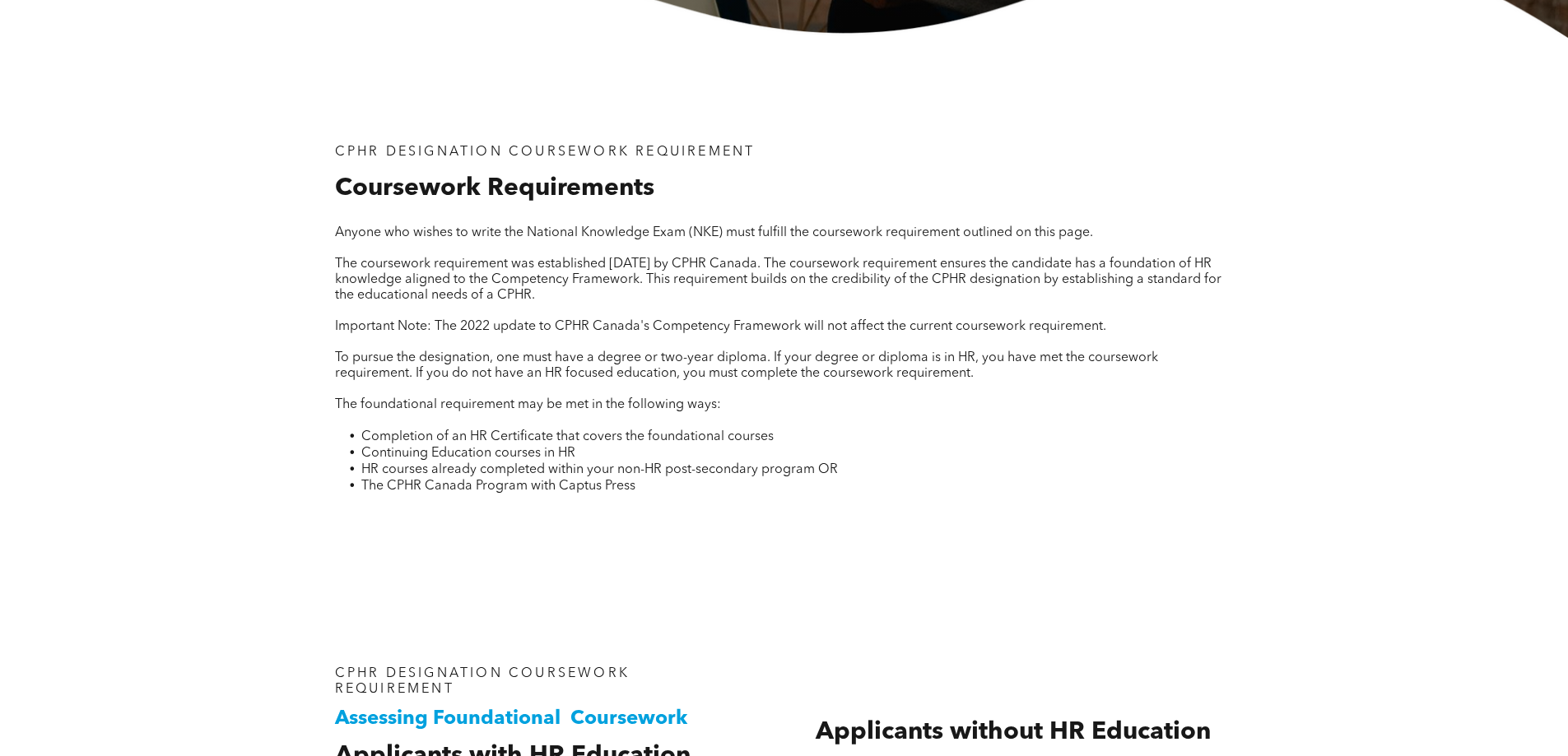
scroll to position [576, 0]
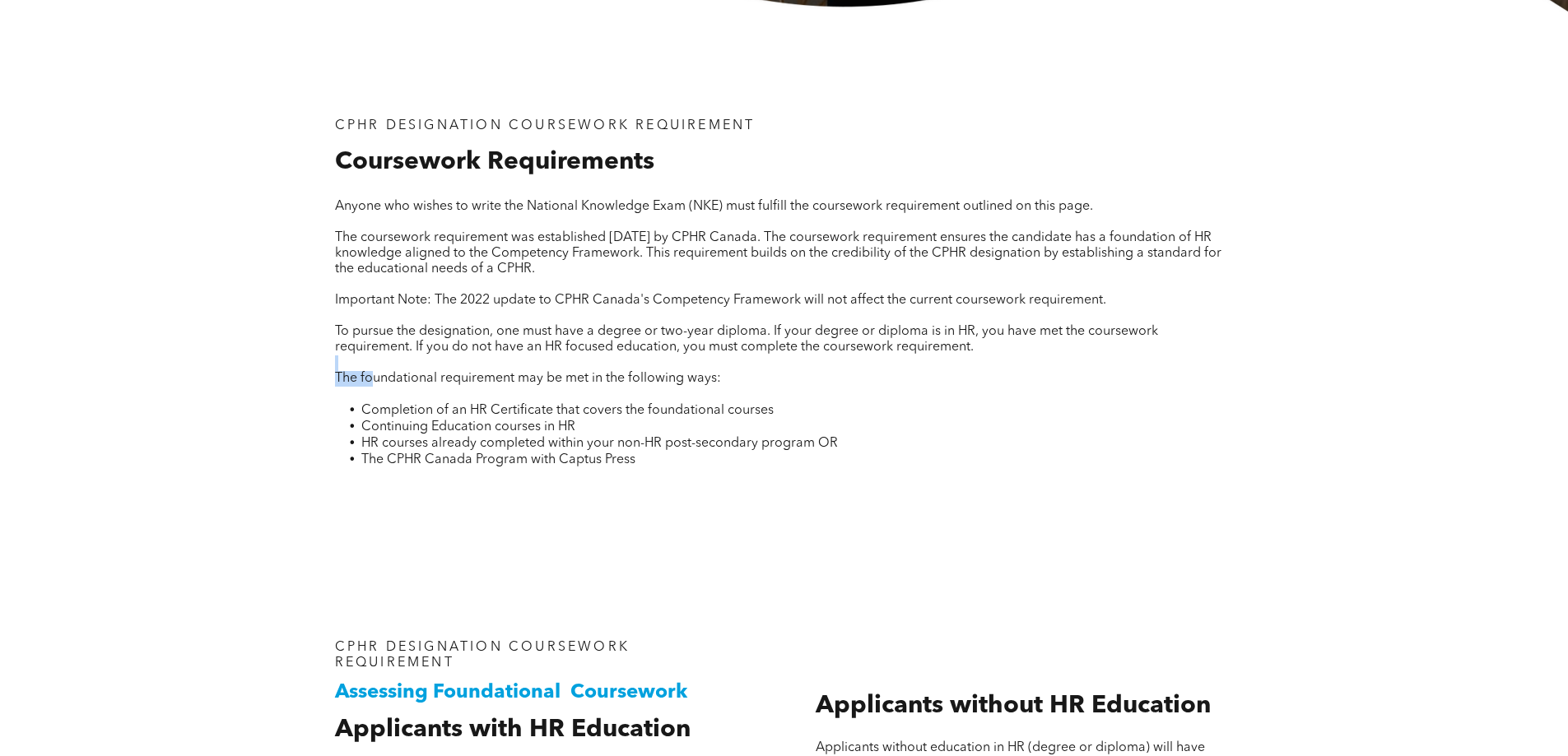
drag, startPoint x: 376, startPoint y: 374, endPoint x: 646, endPoint y: 368, distance: 270.1
click at [638, 368] on div "Anyone who wishes to write the National Knowledge Exam (NKE) must fulfill the c…" at bounding box center [784, 344] width 899 height 289
click at [732, 374] on p "The foundational requirement may be met in the following ways:" at bounding box center [784, 378] width 899 height 15
click at [557, 408] on span "Completion of an HR Certificate that covers the foundational courses" at bounding box center [567, 410] width 412 height 13
click at [620, 404] on span "Completion of an HR Certificate that covers the foundational courses" at bounding box center [567, 410] width 412 height 13
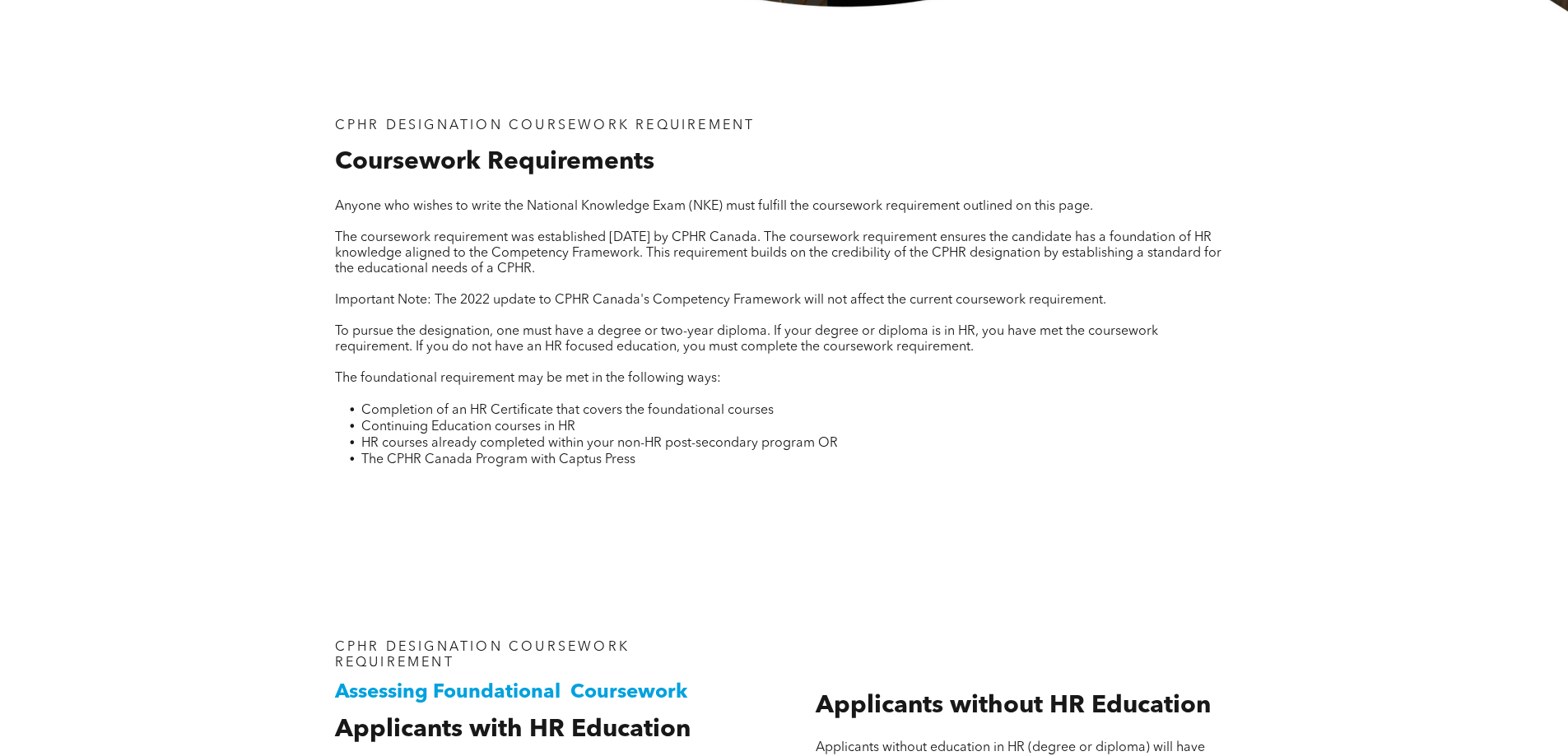
click at [388, 428] on span "Continuing Education courses in HR" at bounding box center [467, 427] width 214 height 13
click at [443, 442] on span "HR courses already completed within your non-HR post-secondary program OR" at bounding box center [599, 443] width 477 height 13
click at [538, 448] on span "HR courses already completed within your non-HR post-secondary program OR" at bounding box center [599, 443] width 477 height 13
drag, startPoint x: 664, startPoint y: 302, endPoint x: 1071, endPoint y: 308, distance: 407.0
click at [1071, 308] on div "Anyone who wishes to write the National Knowledge Exam (NKE) must fulfill the c…" at bounding box center [784, 344] width 899 height 289
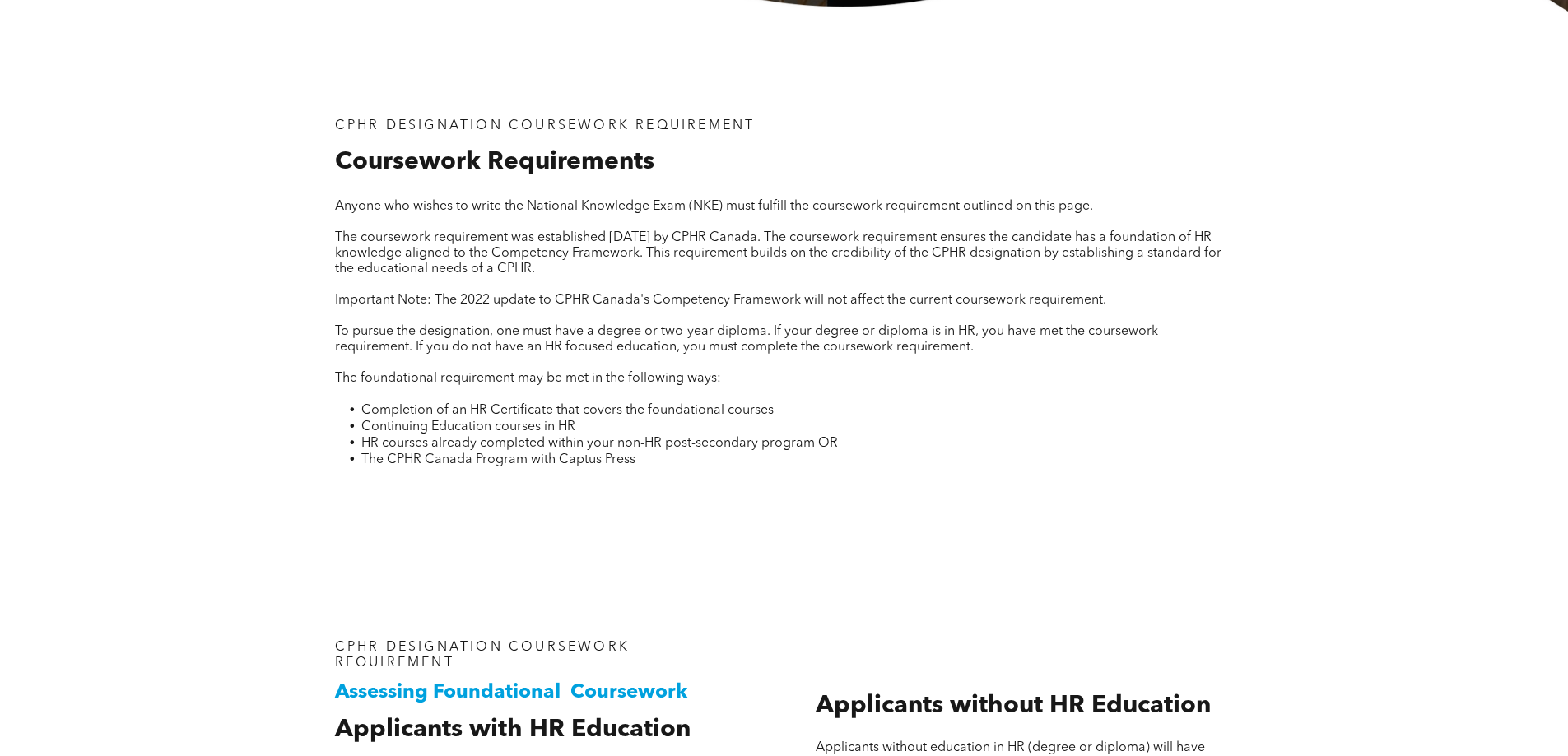
click at [602, 329] on span "To pursue the designation, one must have a degree or two-year diploma. If your …" at bounding box center [746, 339] width 823 height 29
click at [339, 334] on span "To pursue the designation, one must have a degree or two-year diploma. If your …" at bounding box center [746, 339] width 823 height 29
drag, startPoint x: 356, startPoint y: 338, endPoint x: 421, endPoint y: 340, distance: 65.0
click at [364, 336] on span "To pursue the designation, one must have a degree or two-year diploma. If your …" at bounding box center [746, 339] width 823 height 29
click at [421, 340] on span "To pursue the designation, one must have a degree or two-year diploma. If your …" at bounding box center [746, 339] width 823 height 29
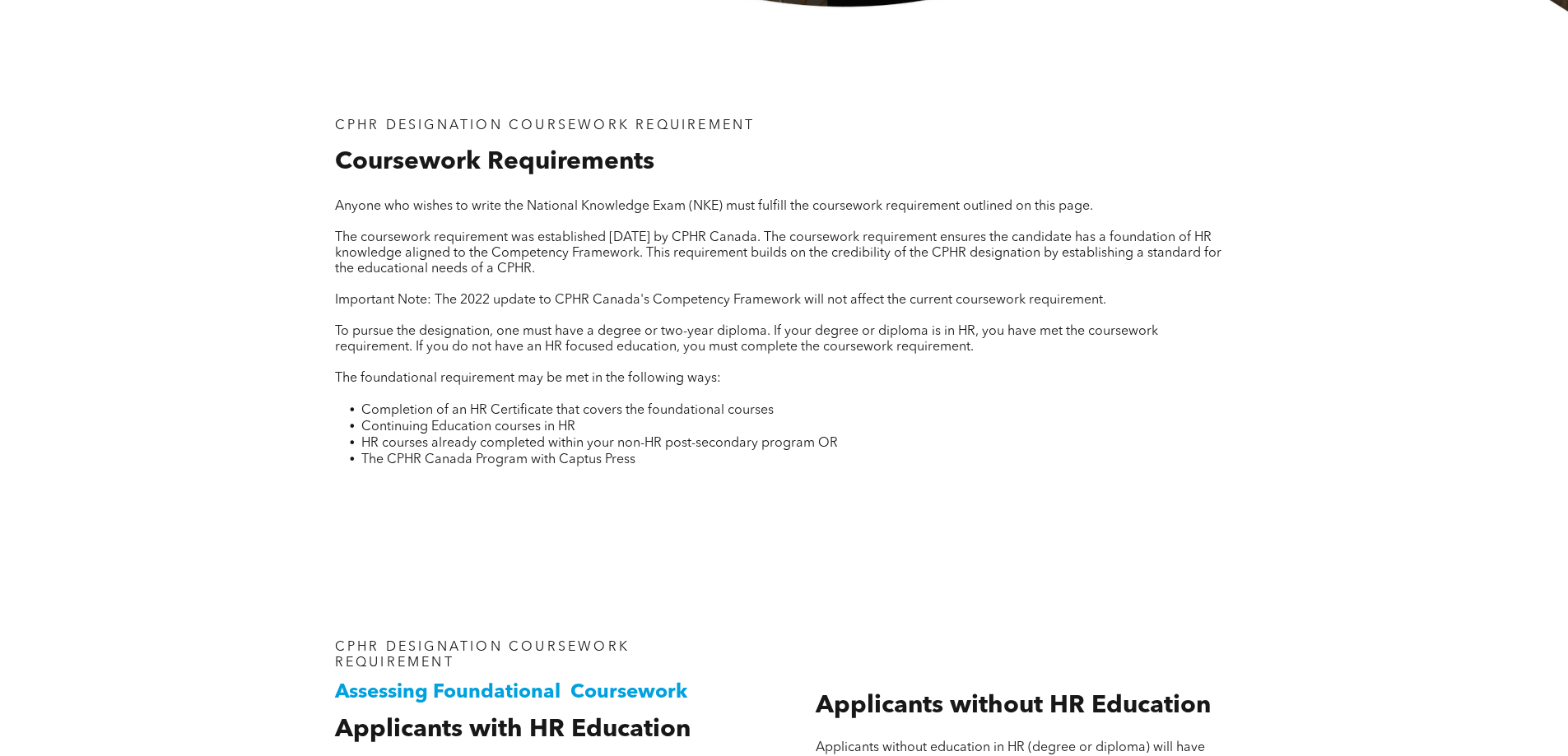
click at [458, 333] on span "To pursue the designation, one must have a degree or two-year diploma. If your …" at bounding box center [746, 339] width 823 height 29
click at [442, 327] on span "To pursue the designation, one must have a degree or two-year diploma. If your …" at bounding box center [746, 339] width 823 height 29
click at [462, 337] on span "To pursue the designation, one must have a degree or two-year diploma. If your …" at bounding box center [746, 339] width 823 height 29
click at [493, 333] on span "To pursue the designation, one must have a degree or two-year diploma. If your …" at bounding box center [746, 339] width 823 height 29
click at [530, 329] on span "To pursue the designation, one must have a degree or two-year diploma. If your …" at bounding box center [746, 339] width 823 height 29
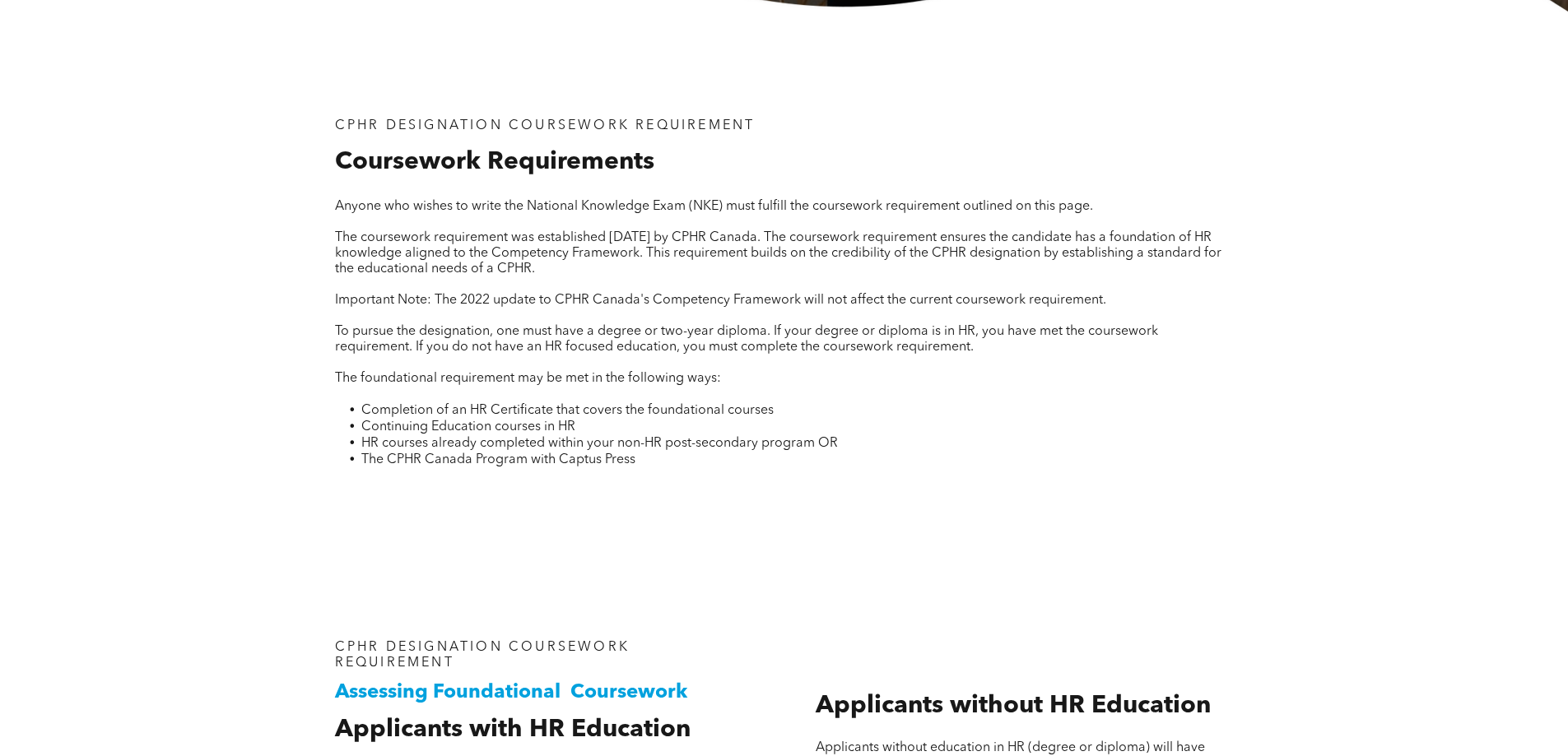
drag, startPoint x: 617, startPoint y: 333, endPoint x: 749, endPoint y: 328, distance: 132.1
click at [621, 333] on span "To pursue the designation, one must have a degree or two-year diploma. If your …" at bounding box center [746, 339] width 823 height 29
click at [775, 328] on span "To pursue the designation, one must have a degree or two-year diploma. If your …" at bounding box center [746, 339] width 823 height 29
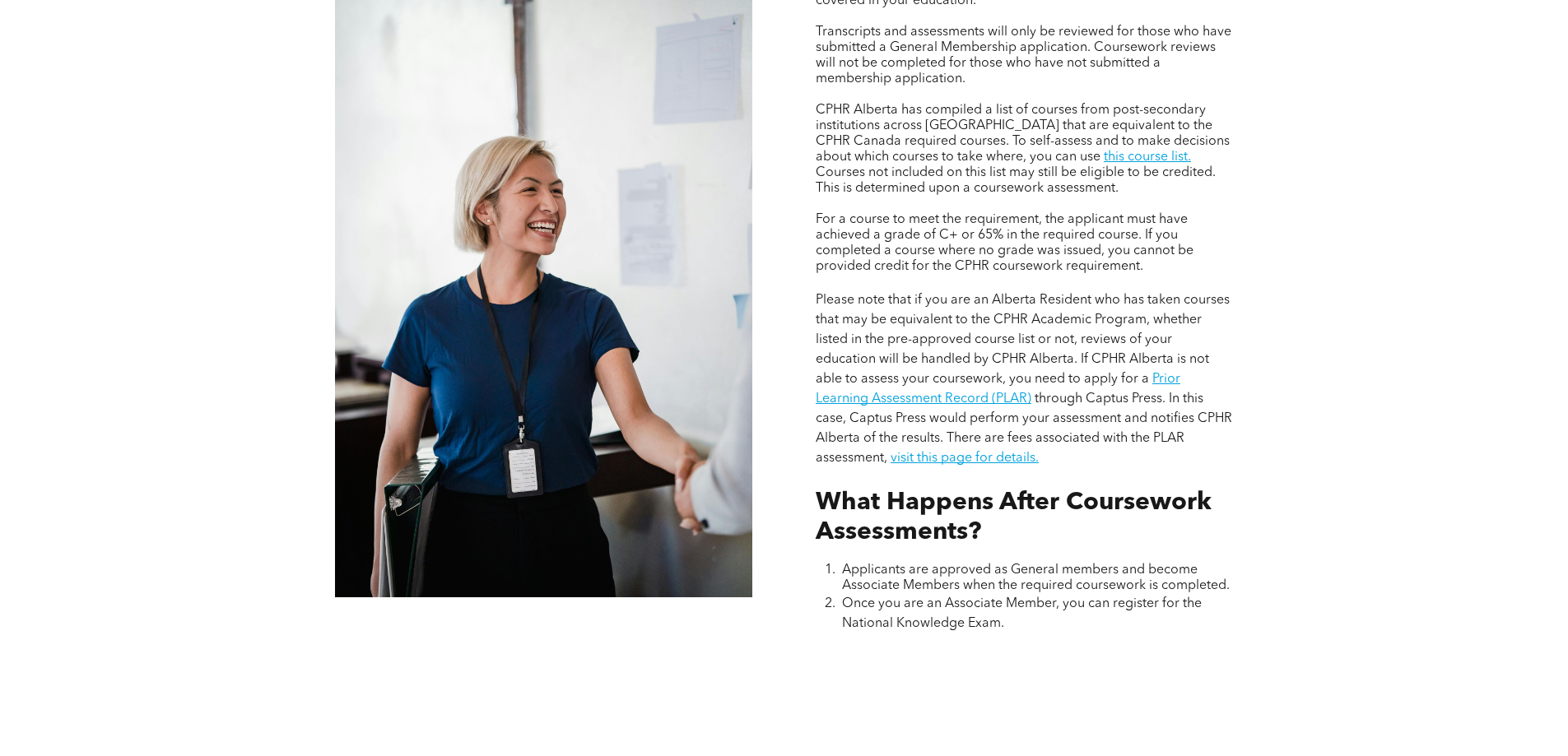
scroll to position [1482, 0]
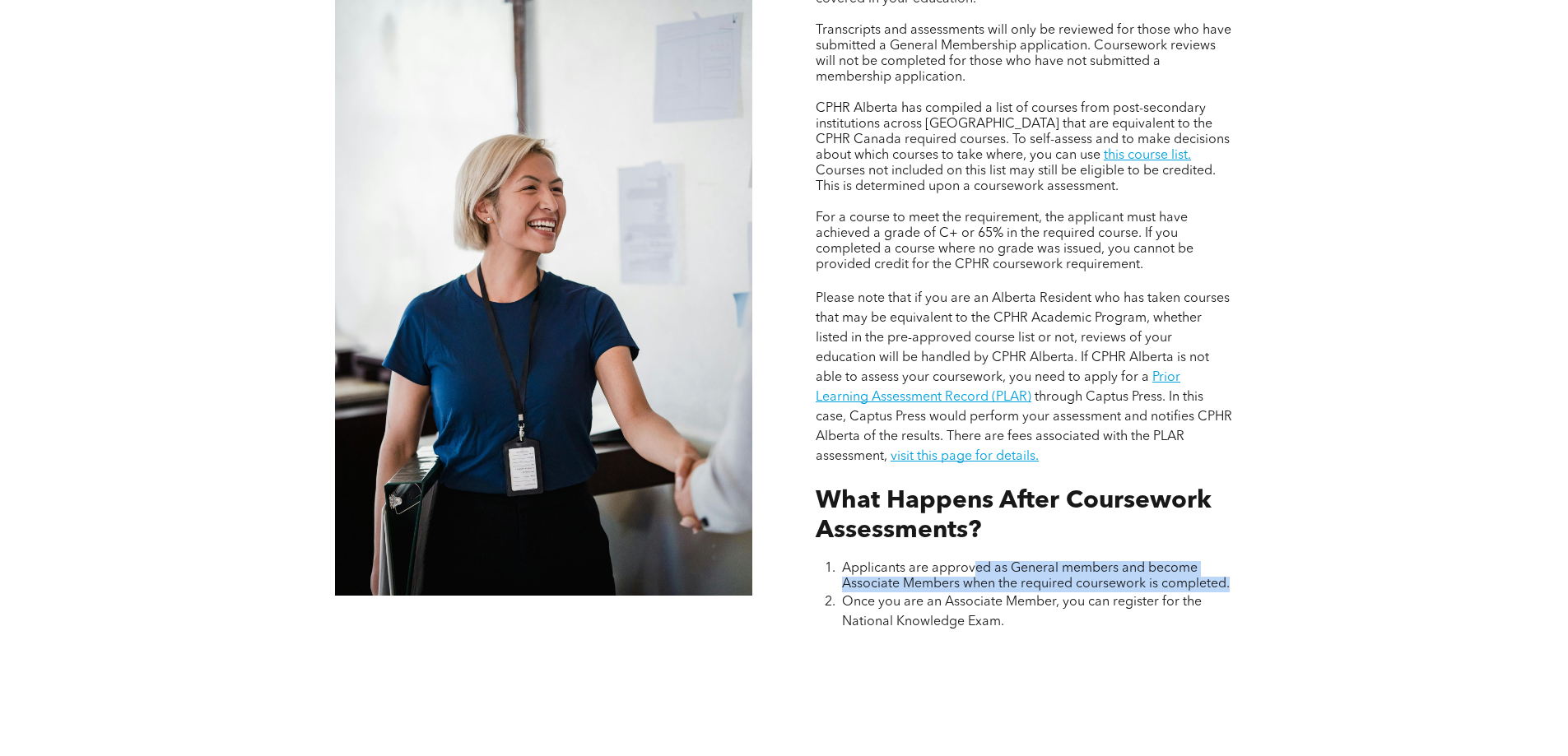
drag, startPoint x: 972, startPoint y: 571, endPoint x: 1231, endPoint y: 575, distance: 259.0
click at [1230, 575] on span "Applicants are approved as General members and become Associate Members when th…" at bounding box center [1036, 577] width 387 height 29
click at [970, 554] on p at bounding box center [1024, 553] width 417 height 15
drag, startPoint x: 850, startPoint y: 569, endPoint x: 1239, endPoint y: 585, distance: 389.3
click at [1253, 587] on div "Assessing Foundational Coursework CPHR DESIGNATION COURSEWORK REQUIREMENT Appli…" at bounding box center [784, 215] width 988 height 1112
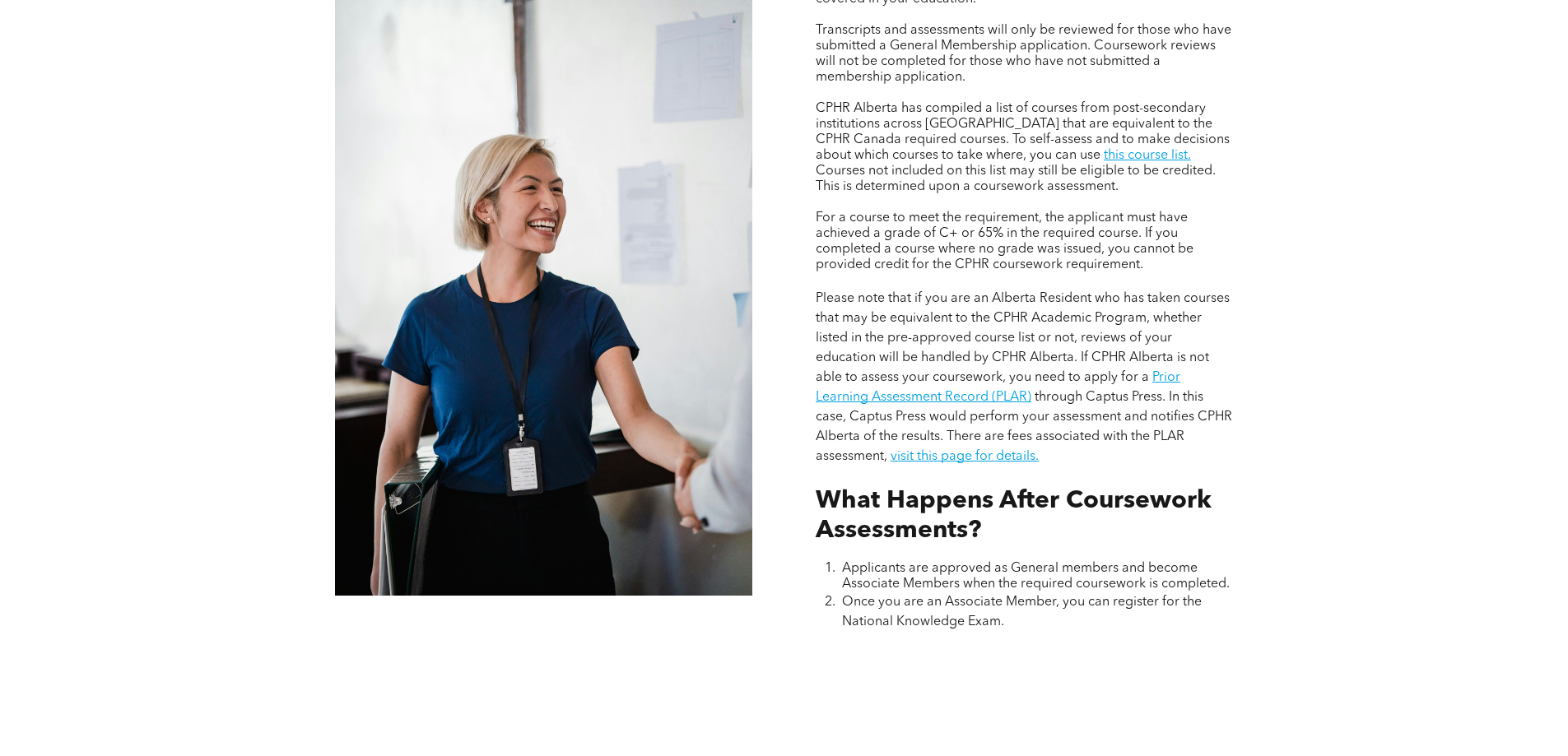
click at [1027, 628] on li "Once you are an Associate Member, you can register for the National Knowledge E…" at bounding box center [1038, 611] width 391 height 39
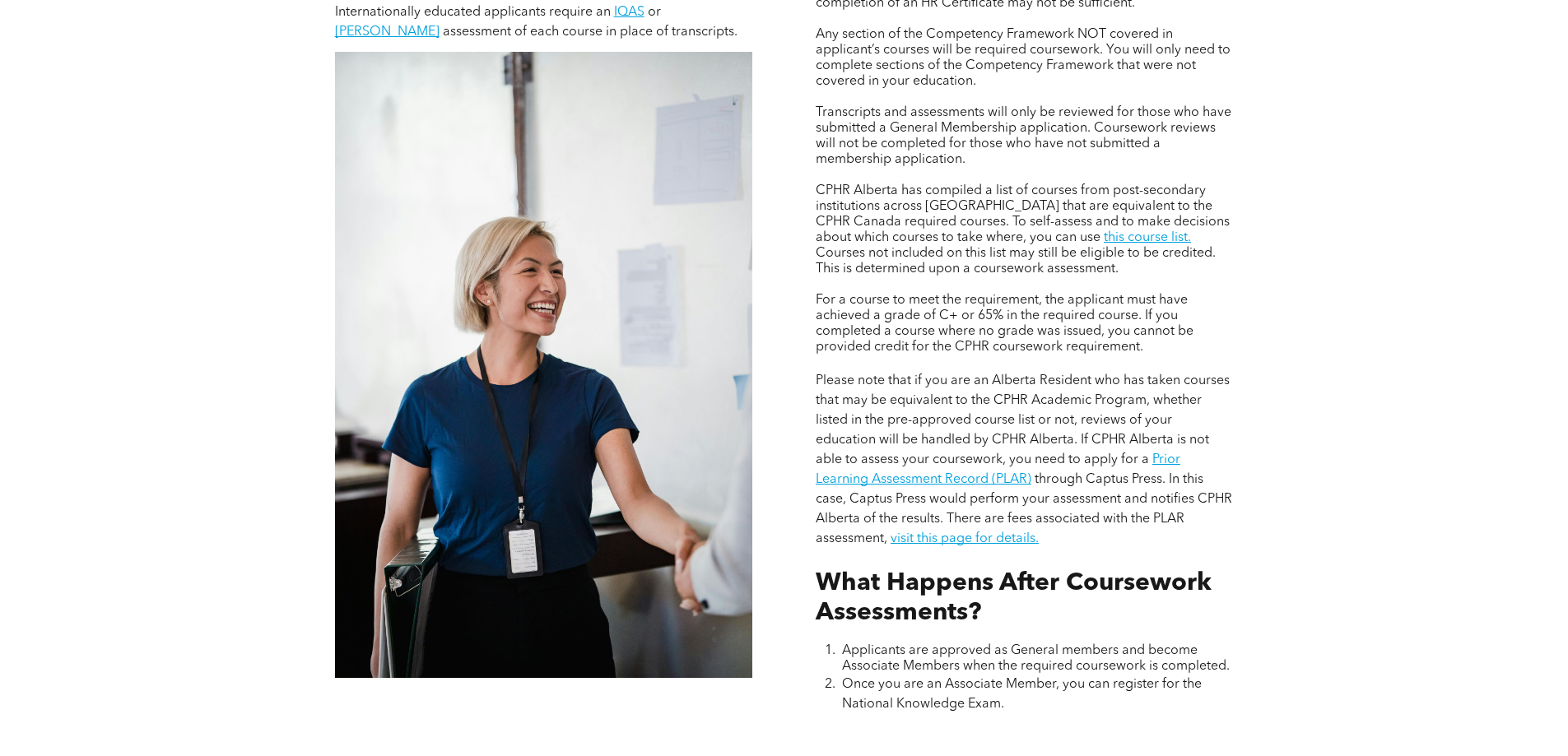
click at [1059, 396] on span "Please note that if you are an Alberta Resident who has taken courses that may …" at bounding box center [1022, 420] width 414 height 92
click at [1017, 417] on span "Please note that if you are an Alberta Resident who has taken courses that may …" at bounding box center [1022, 420] width 414 height 92
drag, startPoint x: 1051, startPoint y: 417, endPoint x: 1009, endPoint y: 421, distance: 42.2
click at [1048, 418] on span "Please note that if you are an Alberta Resident who has taken courses that may …" at bounding box center [1022, 420] width 414 height 92
click at [1121, 428] on p "Please note that if you are an Alberta Resident who has taken courses that may …" at bounding box center [1024, 459] width 417 height 177
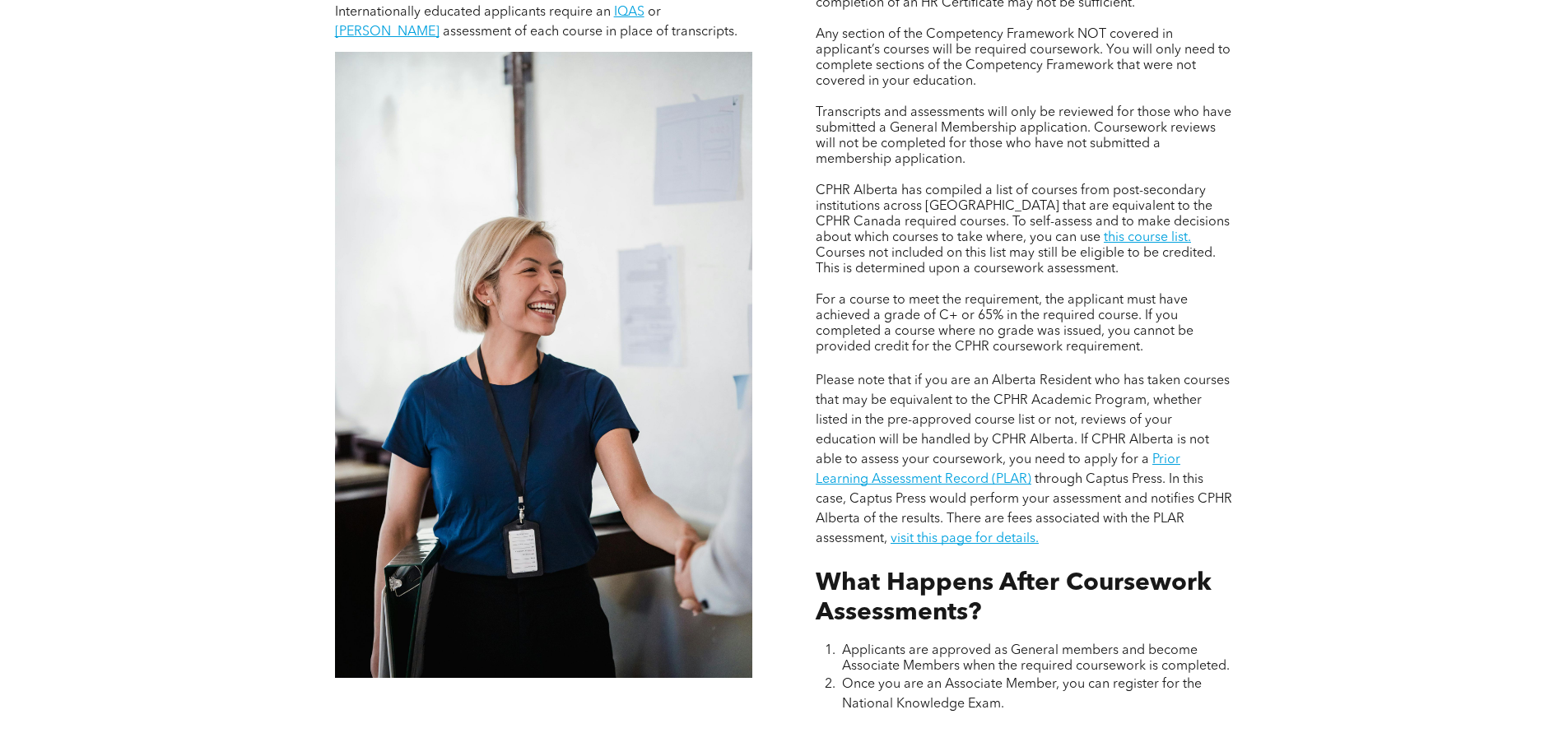
drag, startPoint x: 1117, startPoint y: 459, endPoint x: 1102, endPoint y: 459, distance: 15.0
click at [1116, 459] on span "Please note that if you are an Alberta Resident who has taken courses that may …" at bounding box center [1022, 420] width 414 height 92
click at [1103, 473] on span "through Captus Press. In this case, Captus Press would perform your assessment …" at bounding box center [1024, 509] width 417 height 73
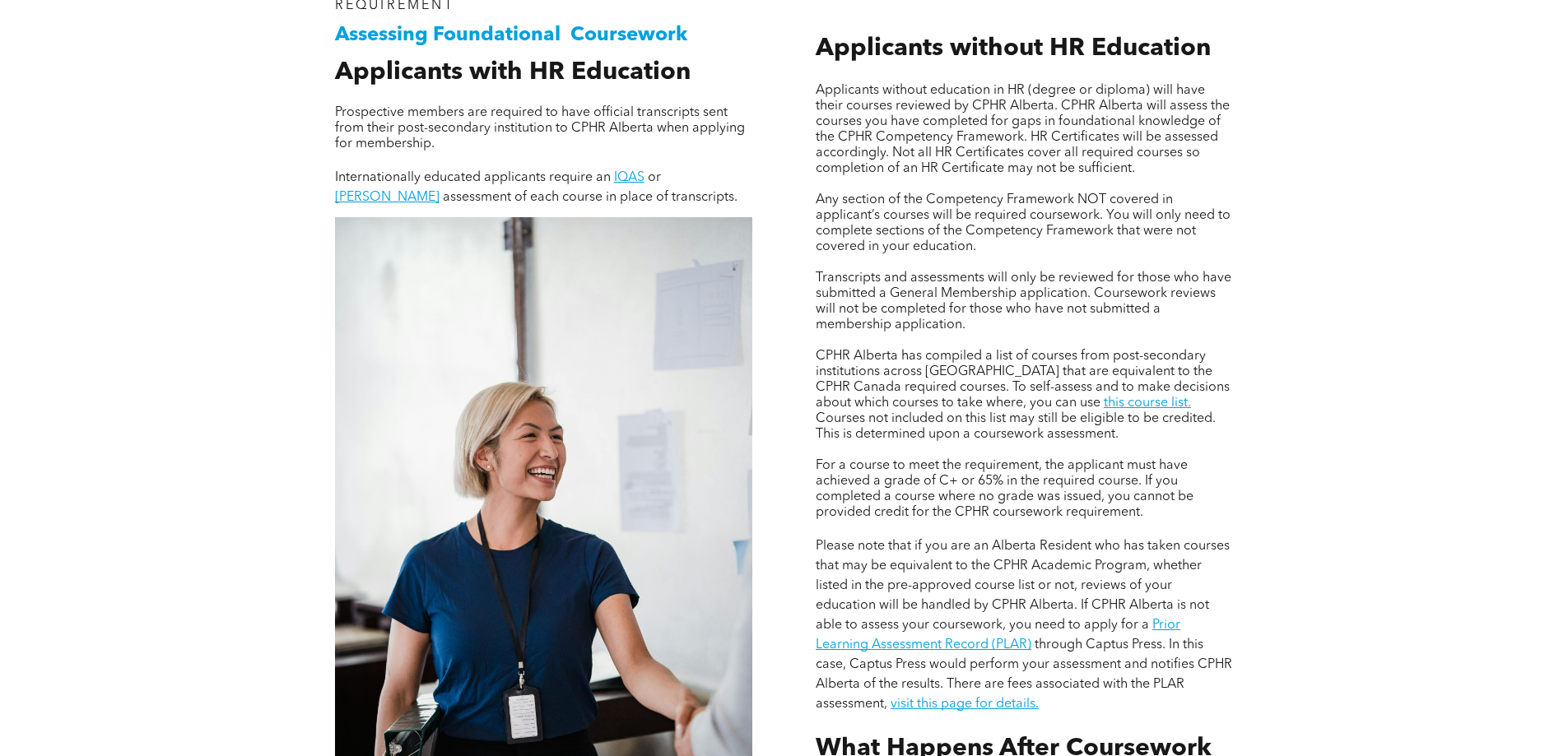
scroll to position [1153, 0]
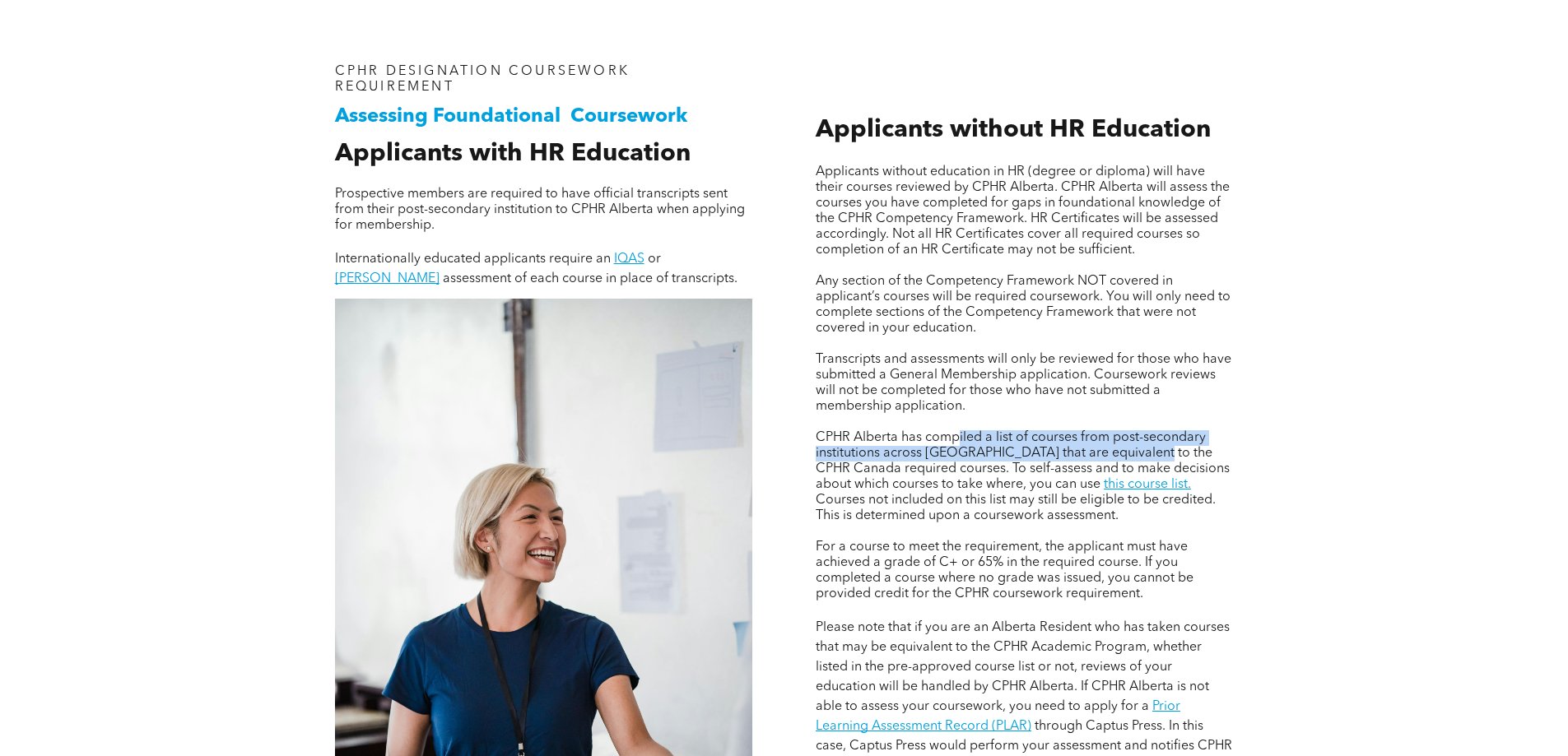
drag, startPoint x: 960, startPoint y: 430, endPoint x: 1144, endPoint y: 455, distance: 185.7
click at [1144, 455] on span "CPHR Alberta has compiled a list of courses from post-secondary institutions ac…" at bounding box center [1022, 461] width 414 height 60
drag, startPoint x: 887, startPoint y: 469, endPoint x: 922, endPoint y: 465, distance: 35.2
click at [898, 466] on span "CPHR Alberta has compiled a list of courses from post-secondary institutions ac…" at bounding box center [1022, 461] width 414 height 60
drag, startPoint x: 951, startPoint y: 465, endPoint x: 981, endPoint y: 465, distance: 30.0
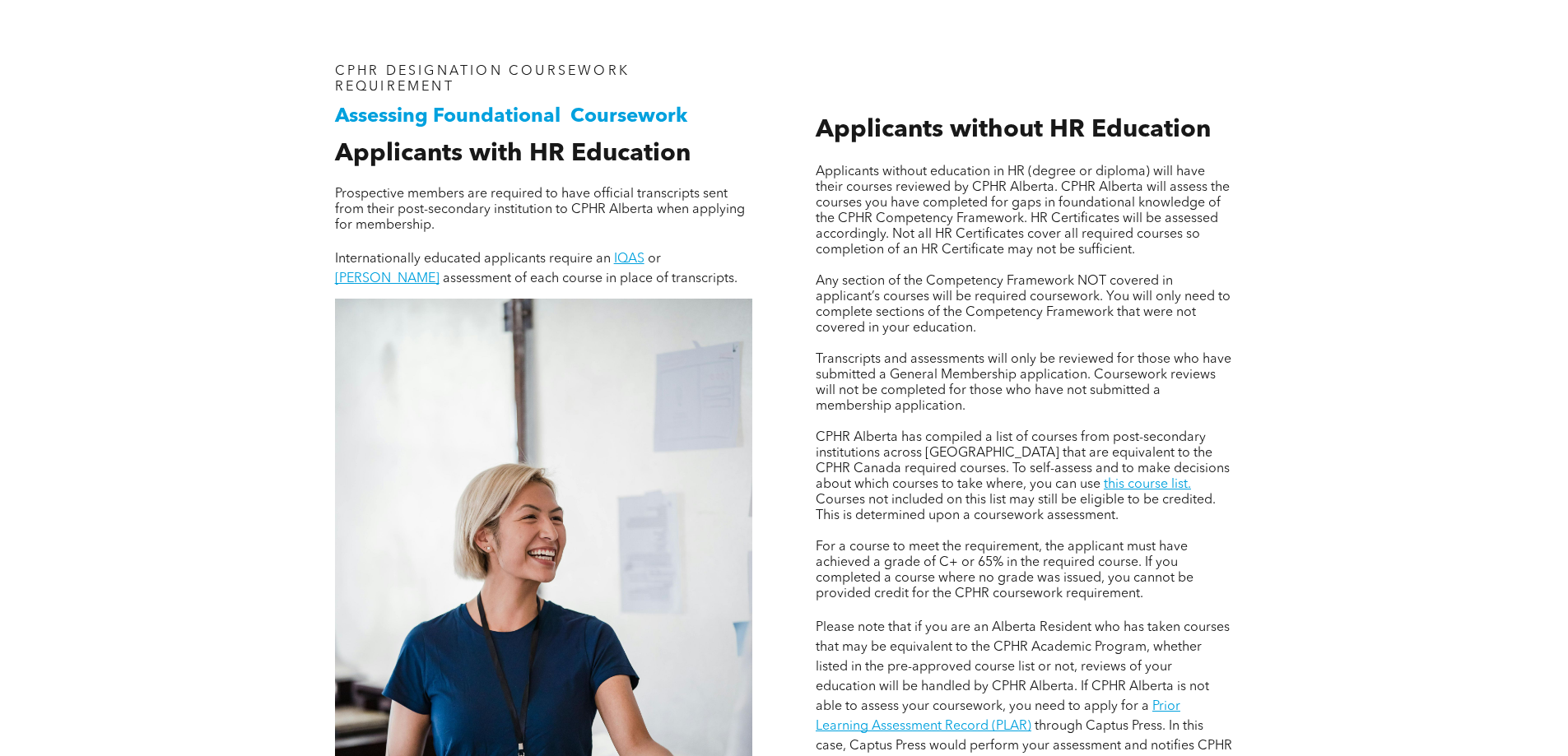
click at [952, 465] on span "CPHR Alberta has compiled a list of courses from post-secondary institutions ac…" at bounding box center [1022, 461] width 414 height 60
click at [1103, 479] on link "this course list." at bounding box center [1147, 485] width 87 height 13
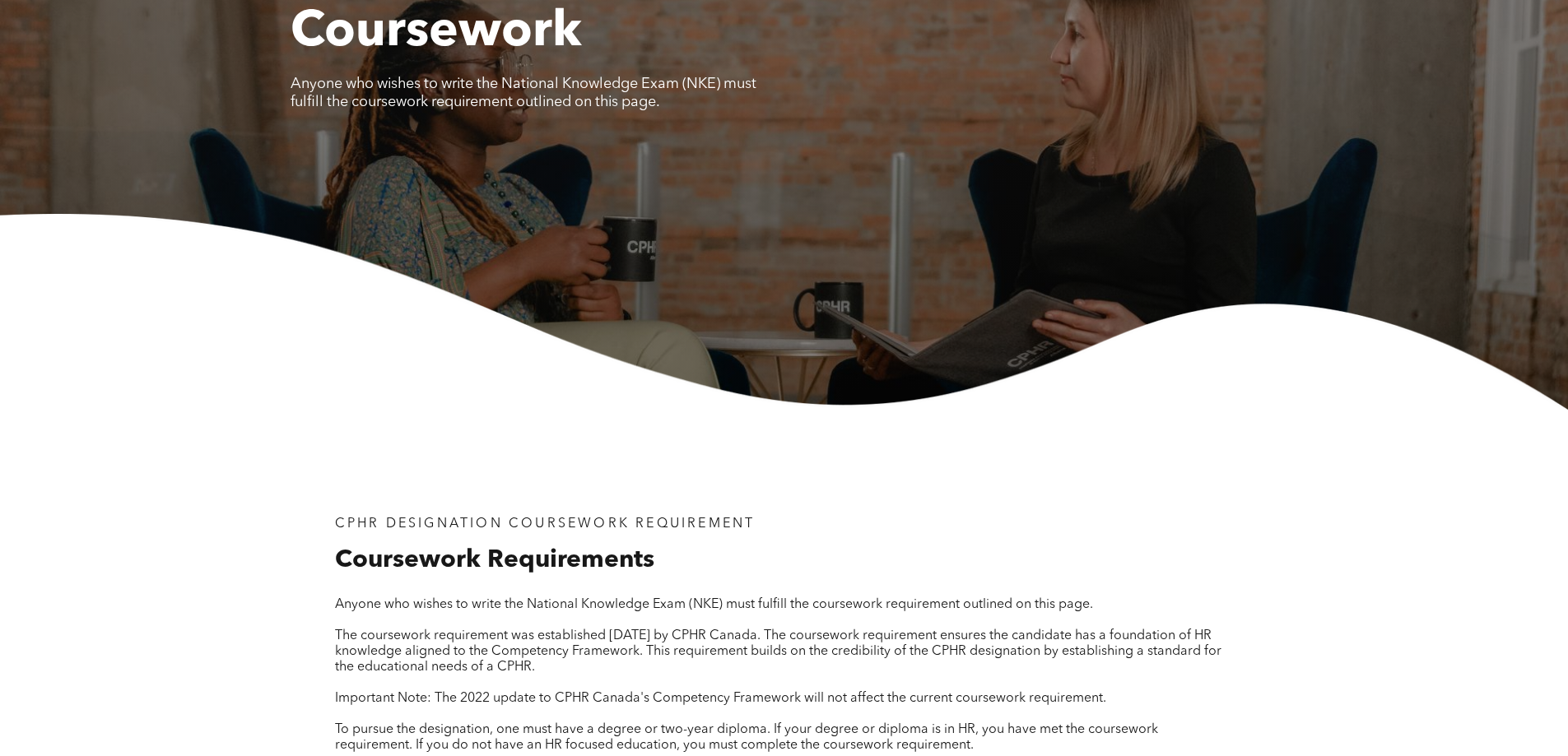
scroll to position [0, 0]
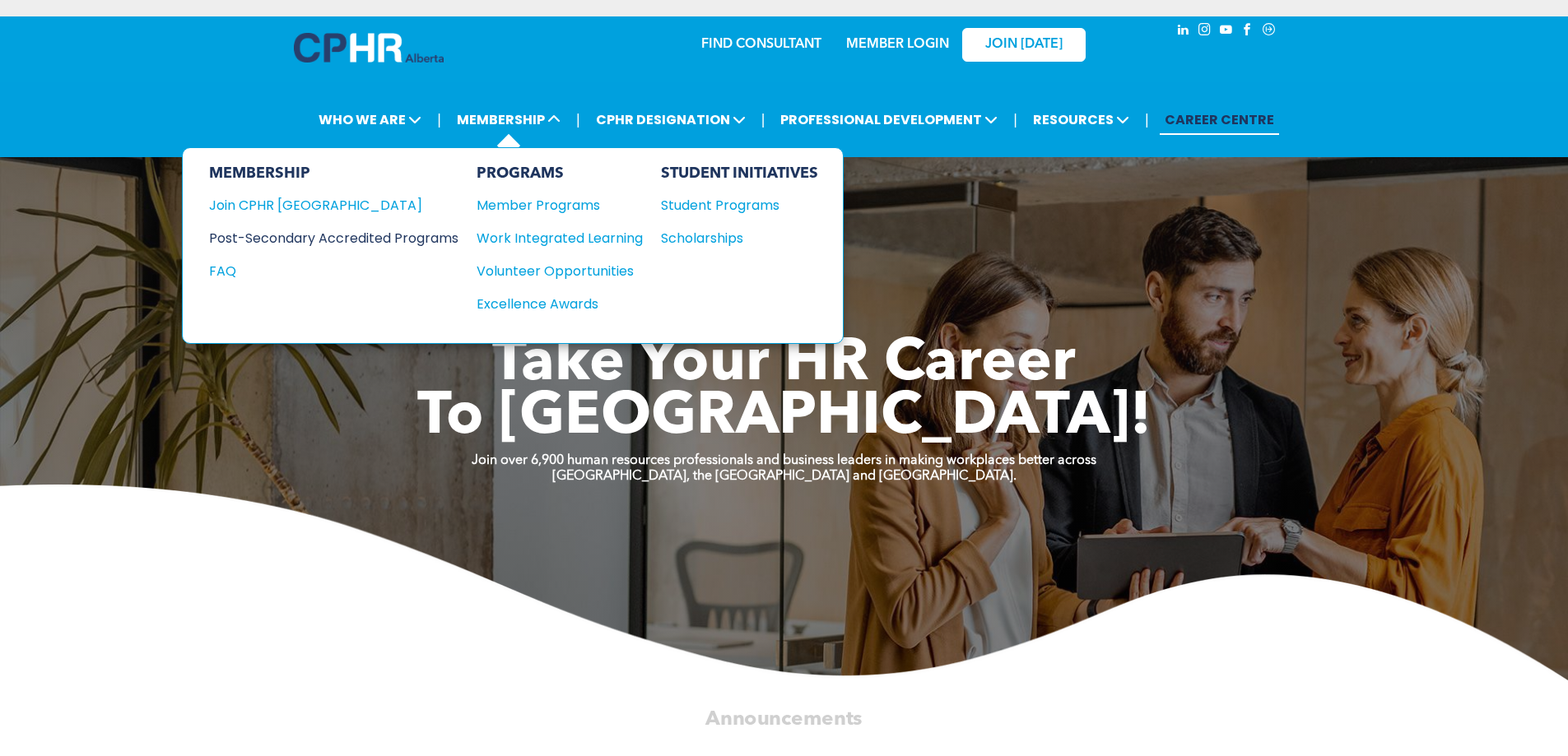
click at [328, 236] on div "Post-Secondary Accredited Programs" at bounding box center [321, 238] width 225 height 21
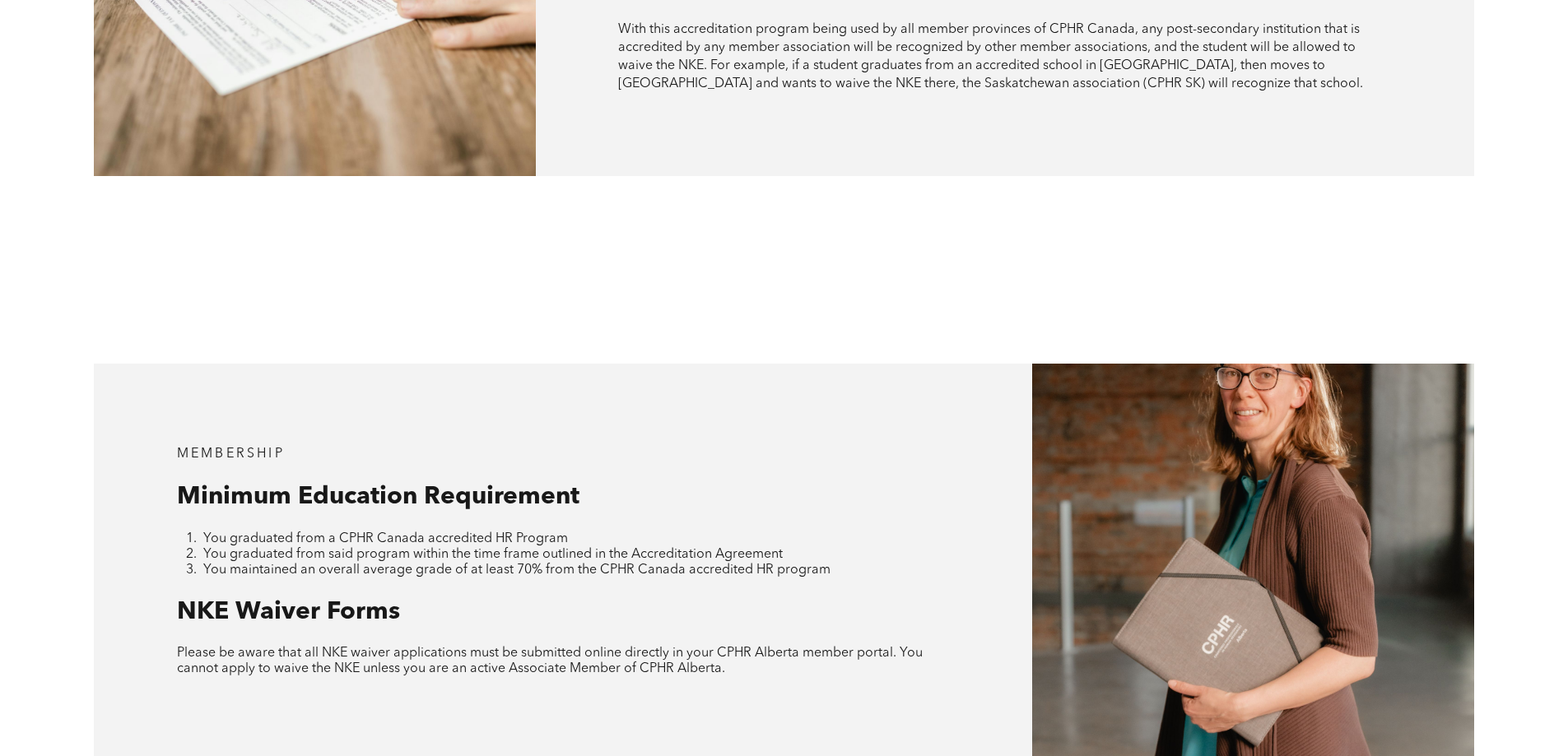
scroll to position [1564, 0]
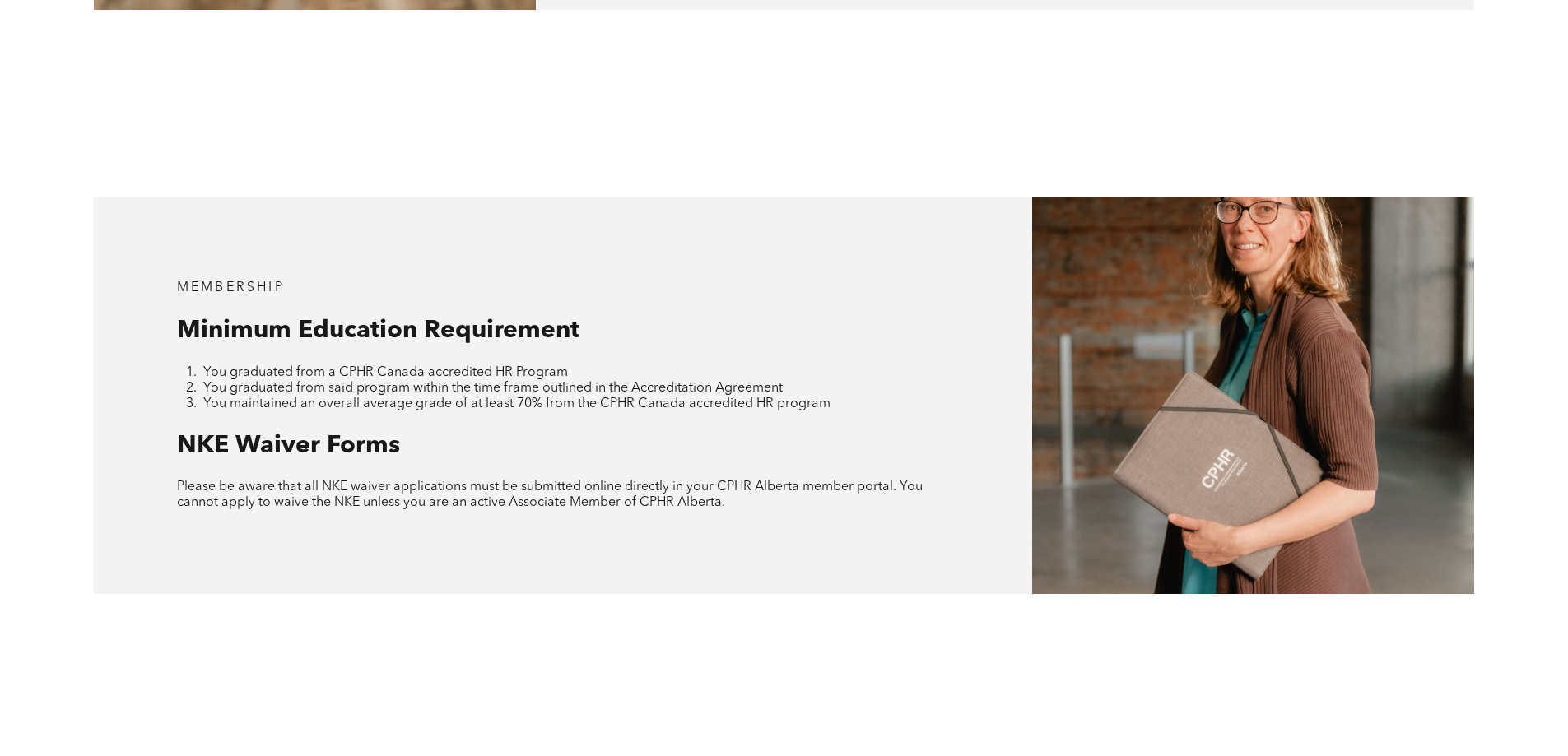
drag, startPoint x: 356, startPoint y: 332, endPoint x: 278, endPoint y: 342, distance: 78.6
click at [353, 367] on span "You graduated from a CPHR Canada accredited HR Program" at bounding box center [385, 373] width 365 height 13
click at [259, 382] on span "You graduated from said program within the time frame outlined in the Accredita…" at bounding box center [492, 388] width 579 height 13
click at [336, 382] on span "You graduated from said program within the time frame outlined in the Accredita…" at bounding box center [492, 388] width 579 height 13
click at [433, 382] on span "You graduated from said program within the time frame outlined in the Accredita…" at bounding box center [492, 388] width 579 height 13
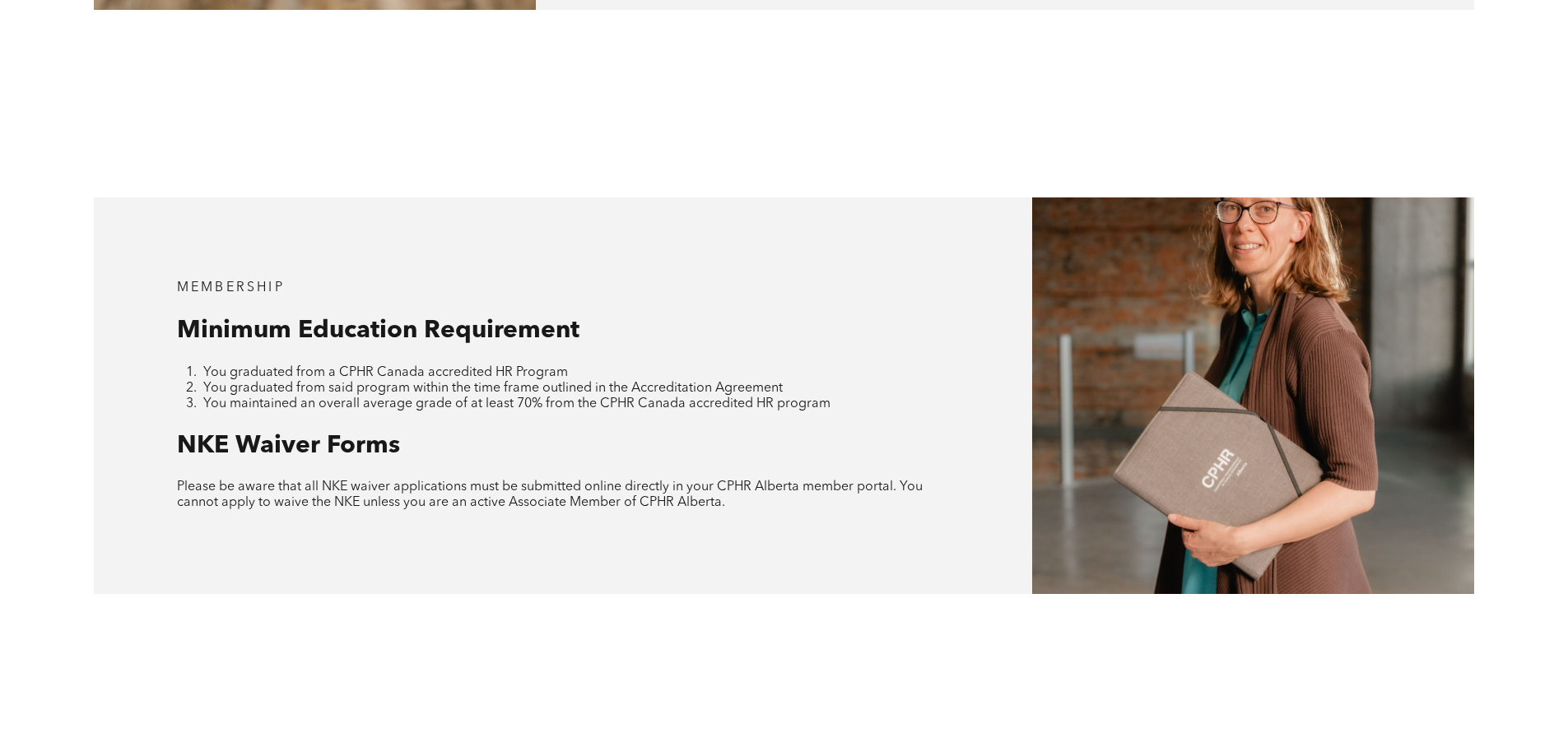
click at [547, 382] on span "You graduated from said program within the time frame outlined in the Accredita…" at bounding box center [492, 388] width 579 height 13
click at [442, 398] on span "You maintained an overall average grade of at least 70% from the CPHR Canada ac…" at bounding box center [516, 404] width 627 height 13
click at [663, 398] on span "You maintained an overall average grade of at least 70% from the CPHR Canada ac…" at bounding box center [516, 404] width 627 height 13
click at [759, 398] on span "You maintained an overall average grade of at least 70% from the CPHR Canada ac…" at bounding box center [516, 404] width 627 height 13
click at [409, 367] on span "You graduated from a CPHR Canada accredited HR Program" at bounding box center [385, 373] width 365 height 13
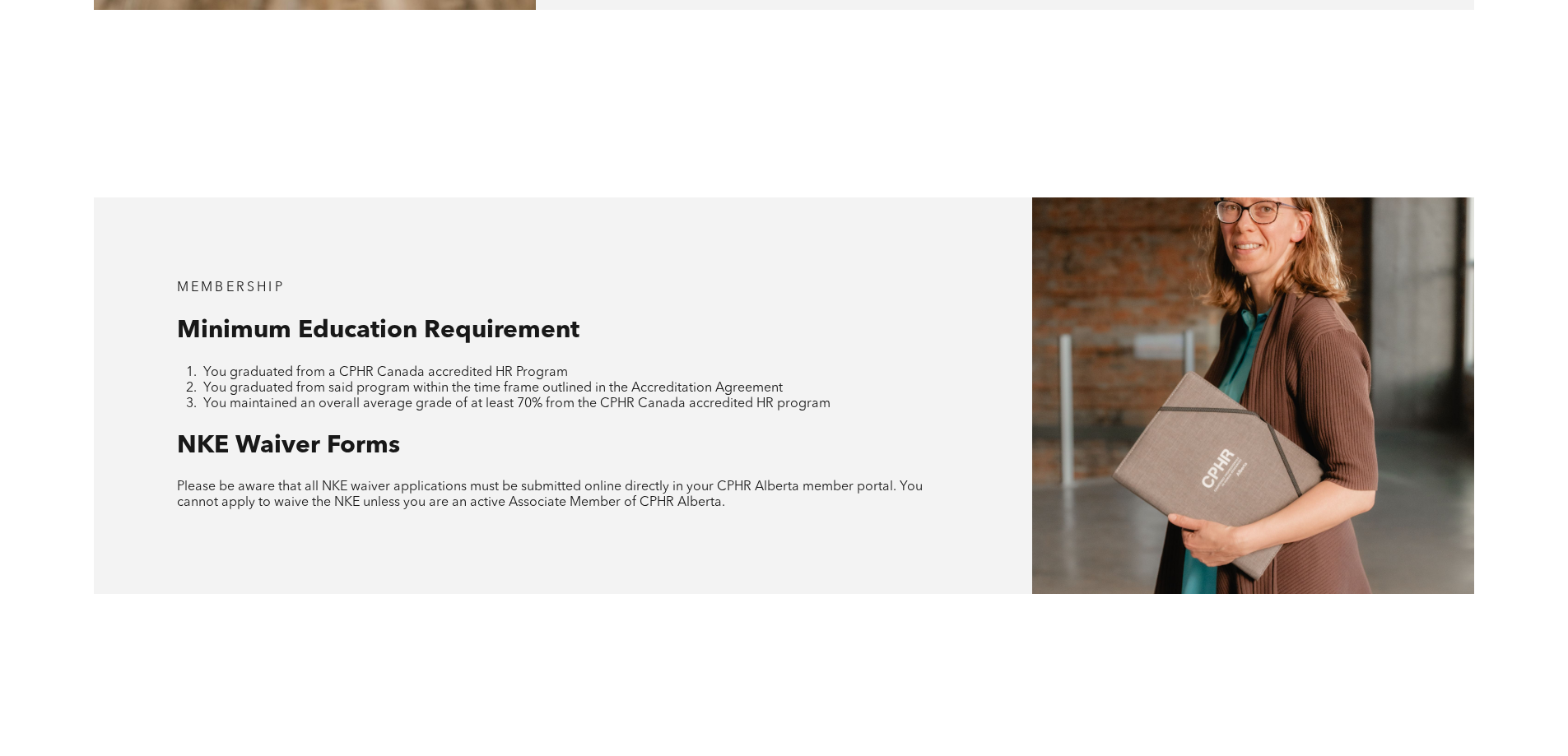
click at [765, 479] on p "Please be aware that all NKE waiver applications must be submitted online direc…" at bounding box center [564, 495] width 773 height 31
click at [788, 479] on p "Please be aware that all NKE waiver applications must be submitted online direc…" at bounding box center [564, 495] width 773 height 31
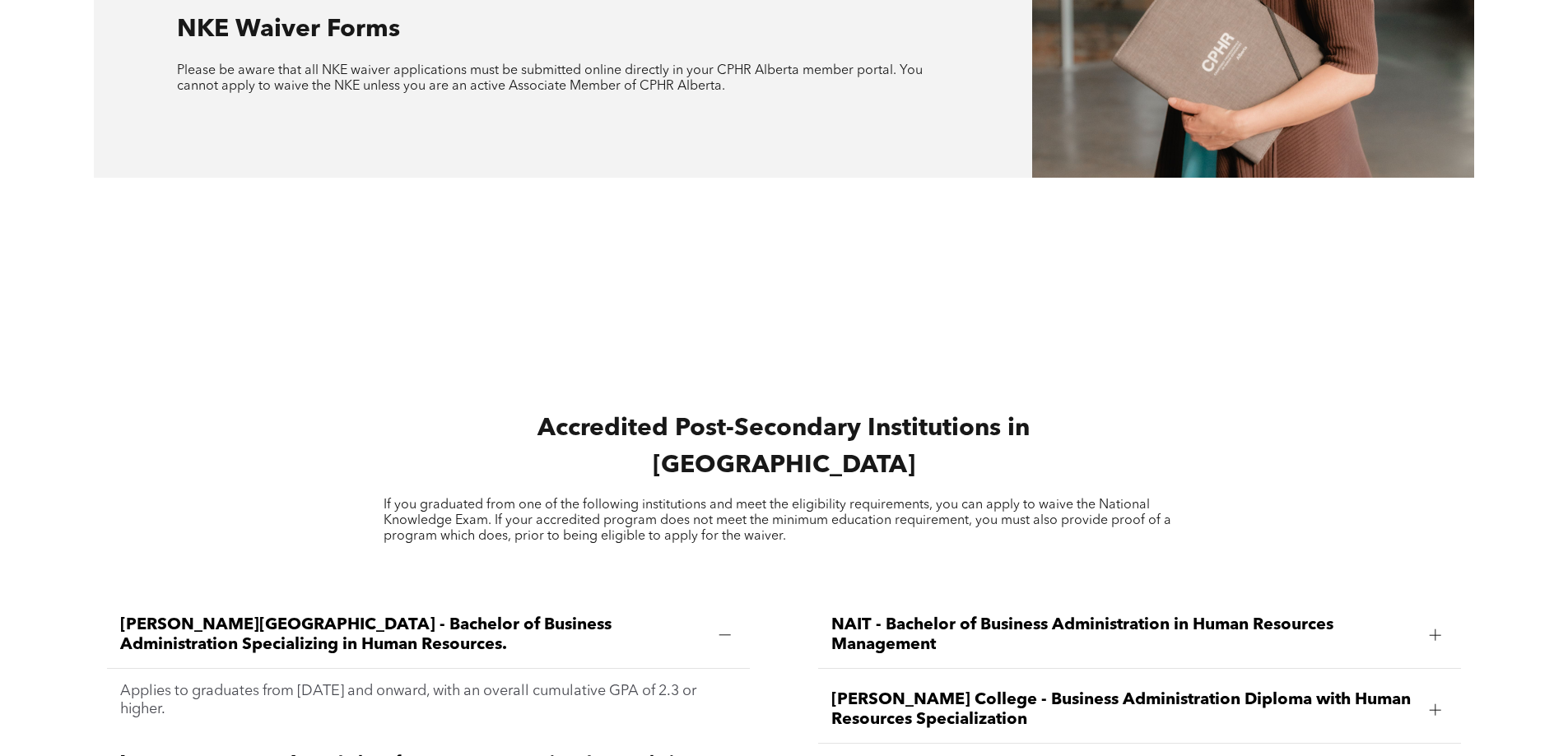
scroll to position [1729, 0]
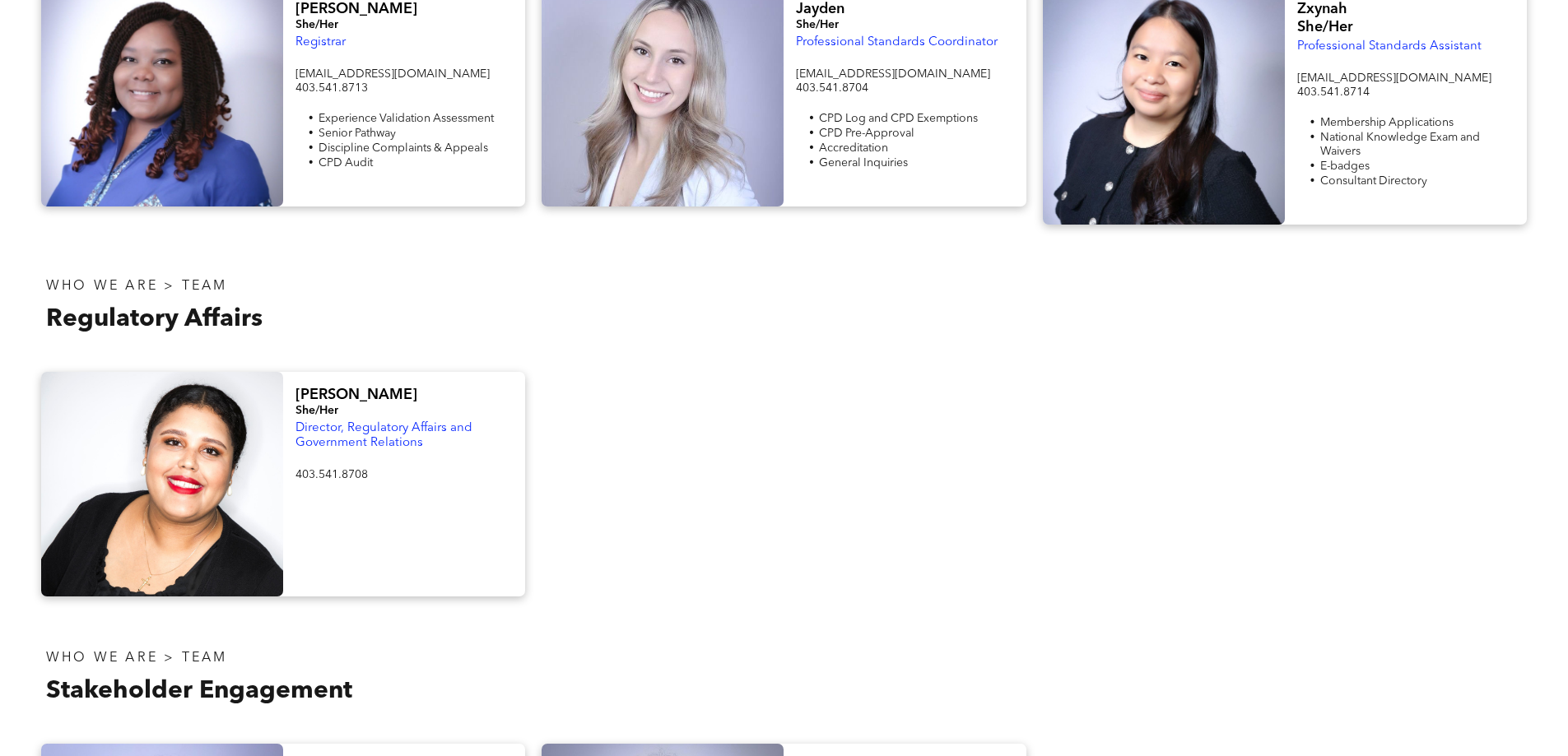
scroll to position [419, 0]
